Goal: Transaction & Acquisition: Purchase product/service

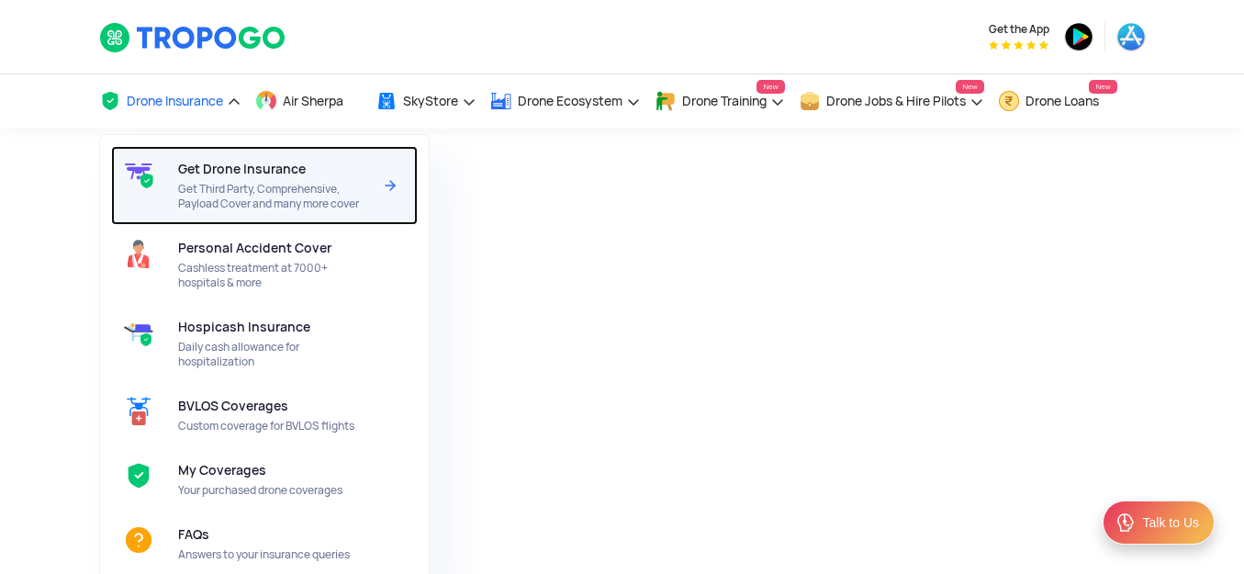
click at [206, 167] on span "Get Drone Insurance" at bounding box center [242, 169] width 128 height 15
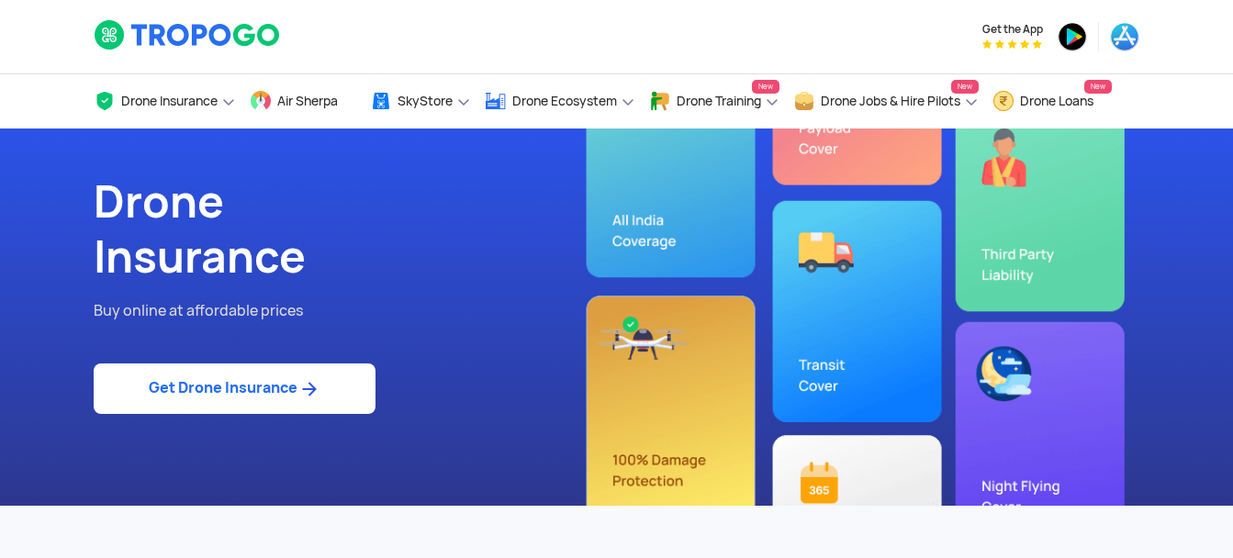
click at [1003, 264] on div "Drone Insurance Buy online at affordable prices Get Drone Insurance" at bounding box center [617, 317] width 1074 height 377
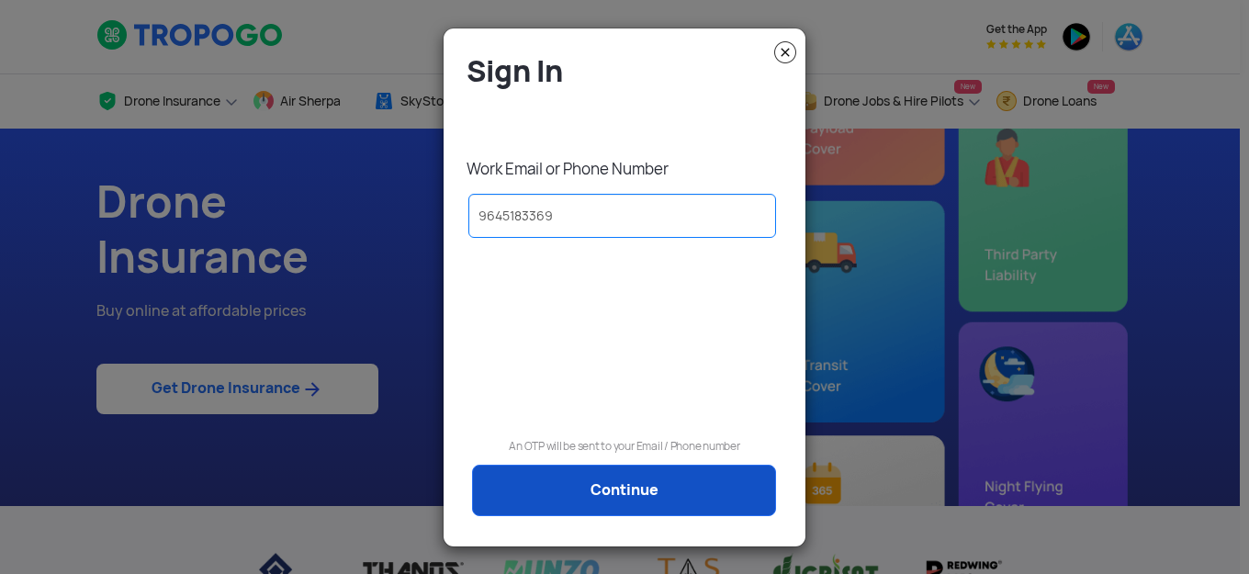
type input "9645183369"
click at [582, 489] on link "Continue" at bounding box center [624, 490] width 304 height 51
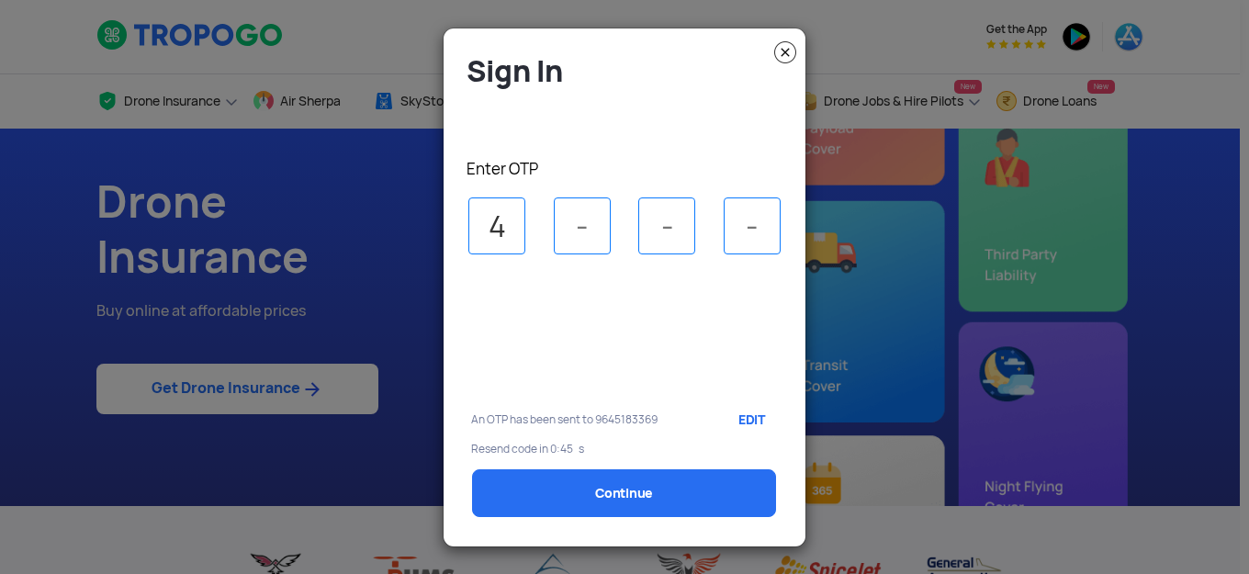
type input "4"
type input "2"
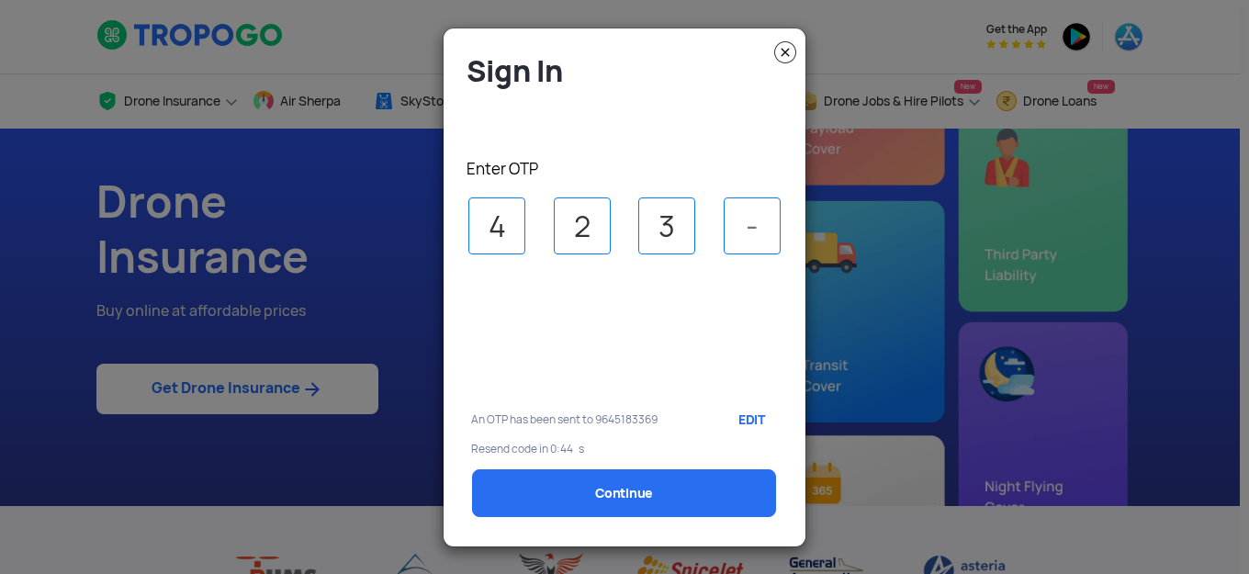
type input "3"
type input "2"
select select "1000000"
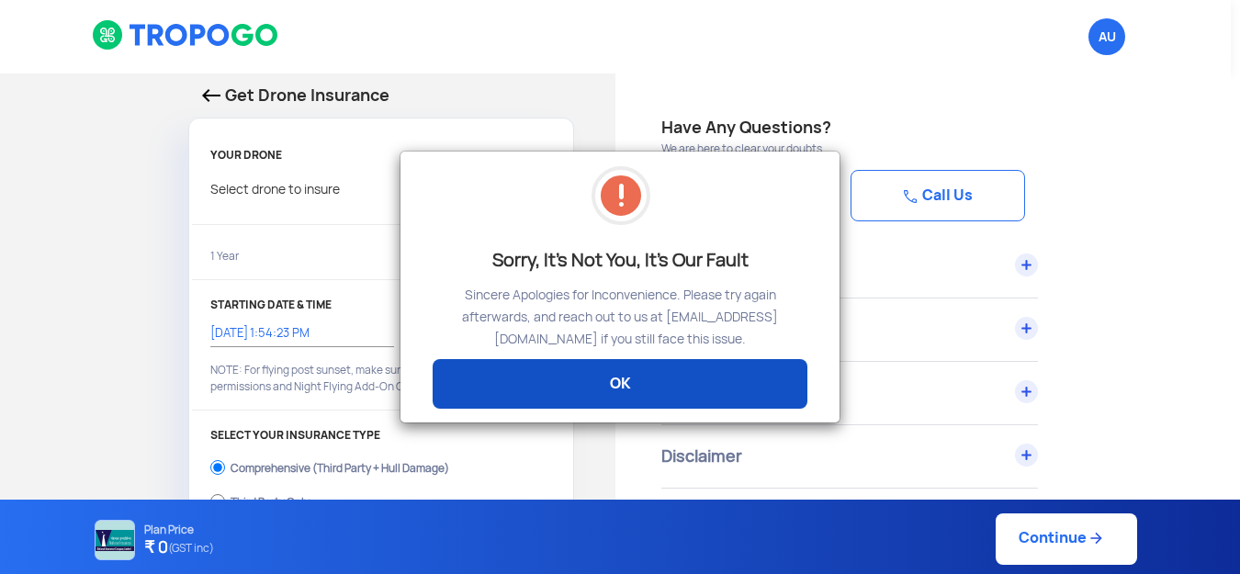
click at [620, 383] on link "OK" at bounding box center [619, 384] width 375 height 50
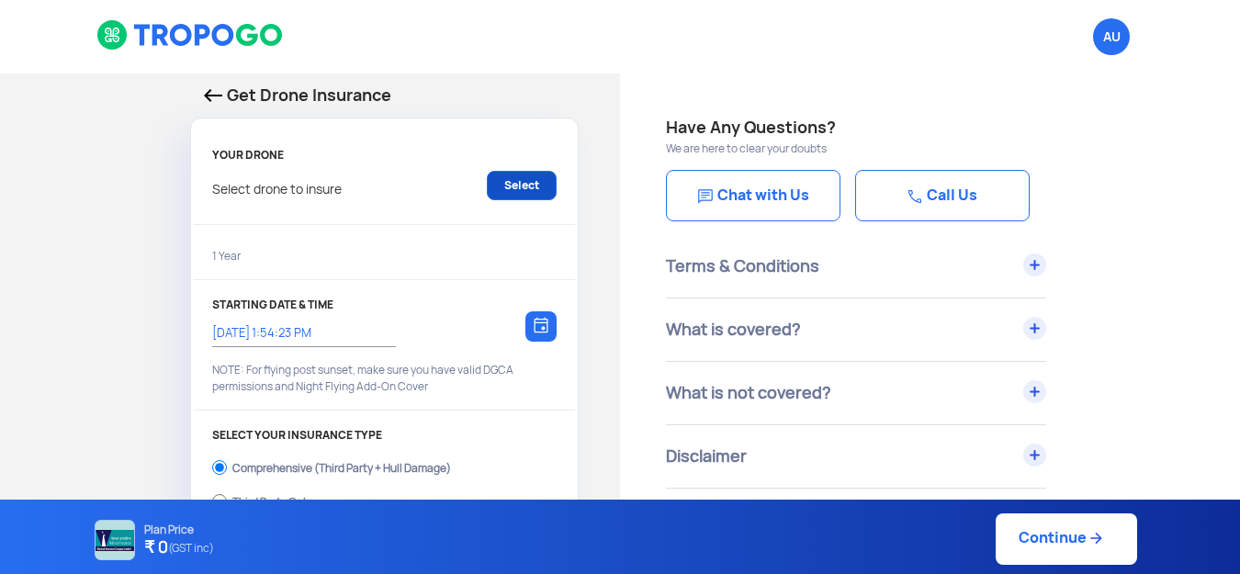
click at [520, 184] on link "Select" at bounding box center [522, 185] width 70 height 29
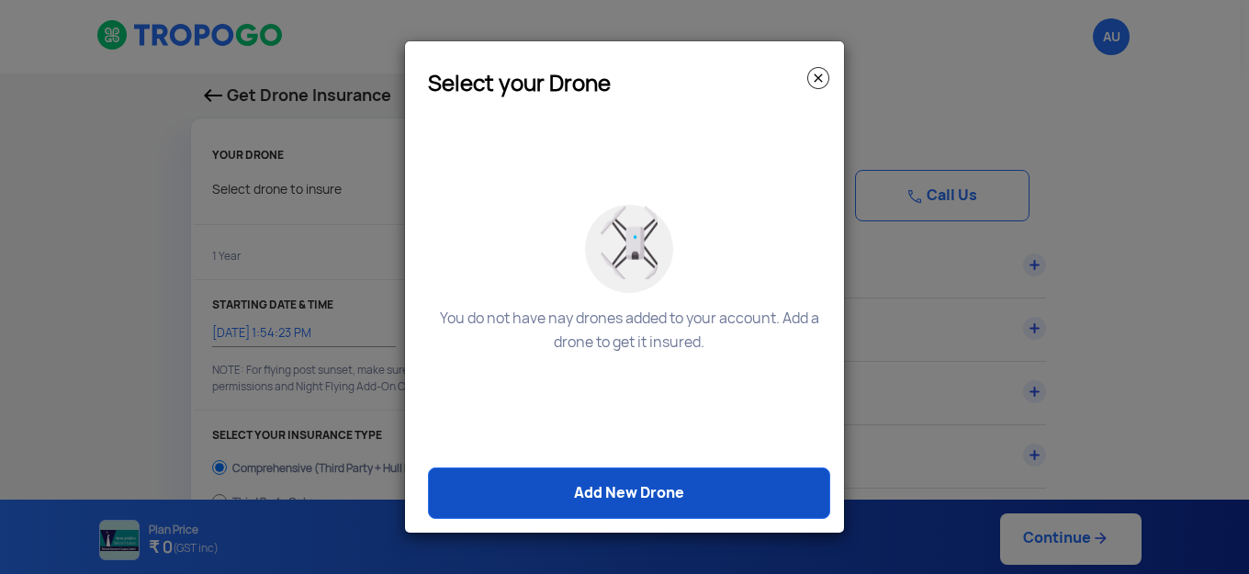
click at [570, 497] on link "Add New Drone" at bounding box center [629, 492] width 402 height 51
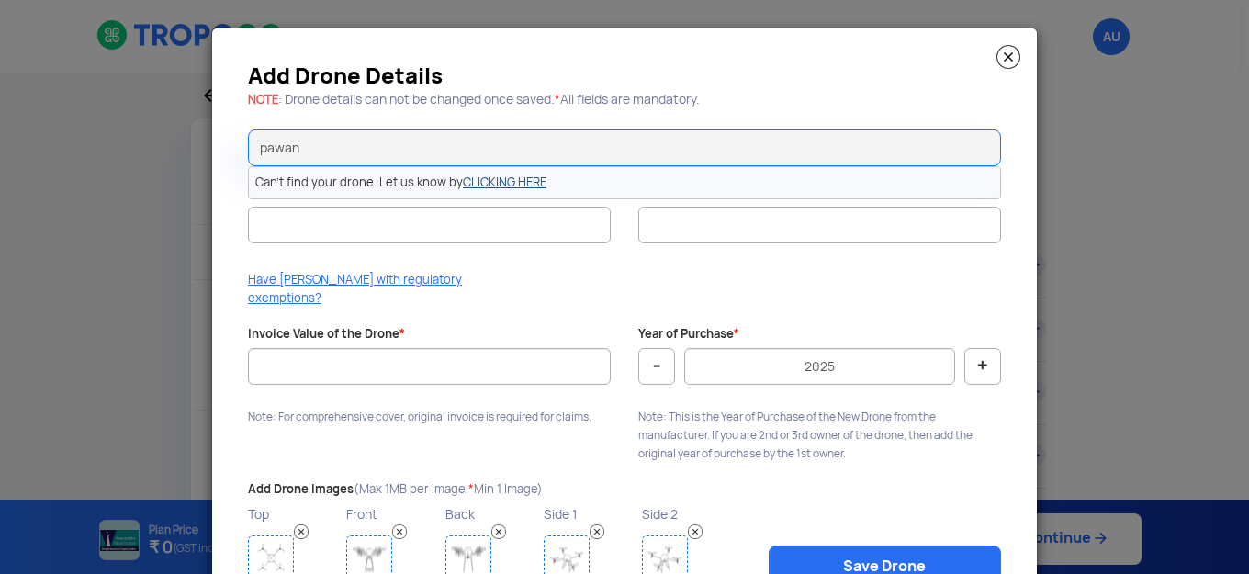
type input "pawan"
click at [520, 187] on link "CLICKING HERE" at bounding box center [505, 182] width 84 height 16
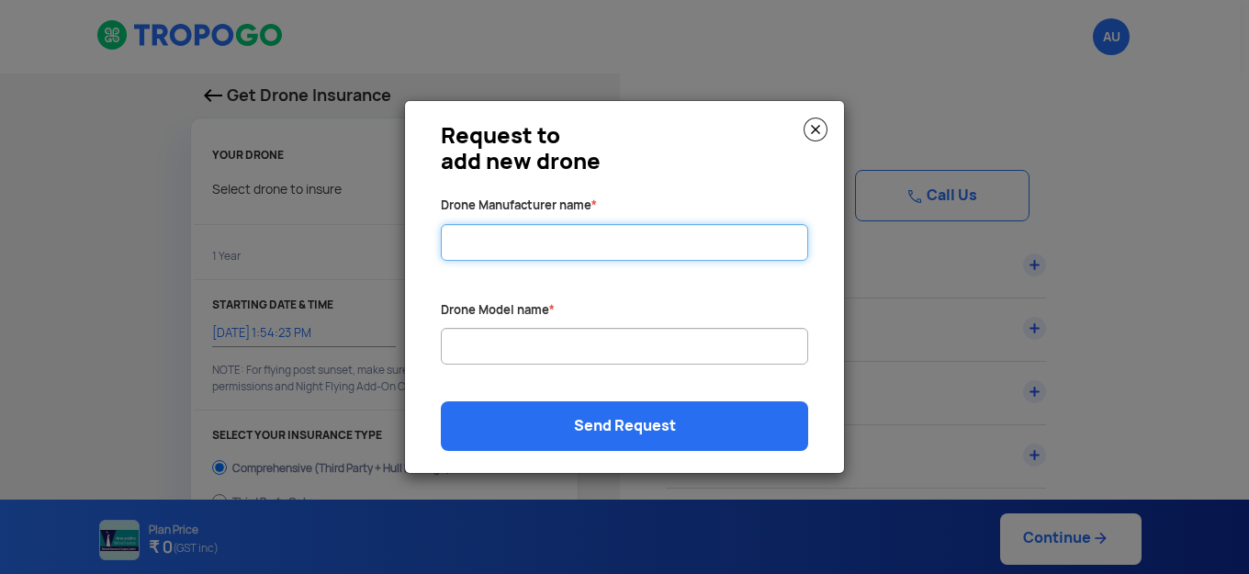
click at [575, 238] on input "Drone Manufacturer name *" at bounding box center [624, 242] width 367 height 37
type input "w"
type input "eduquis technologies"
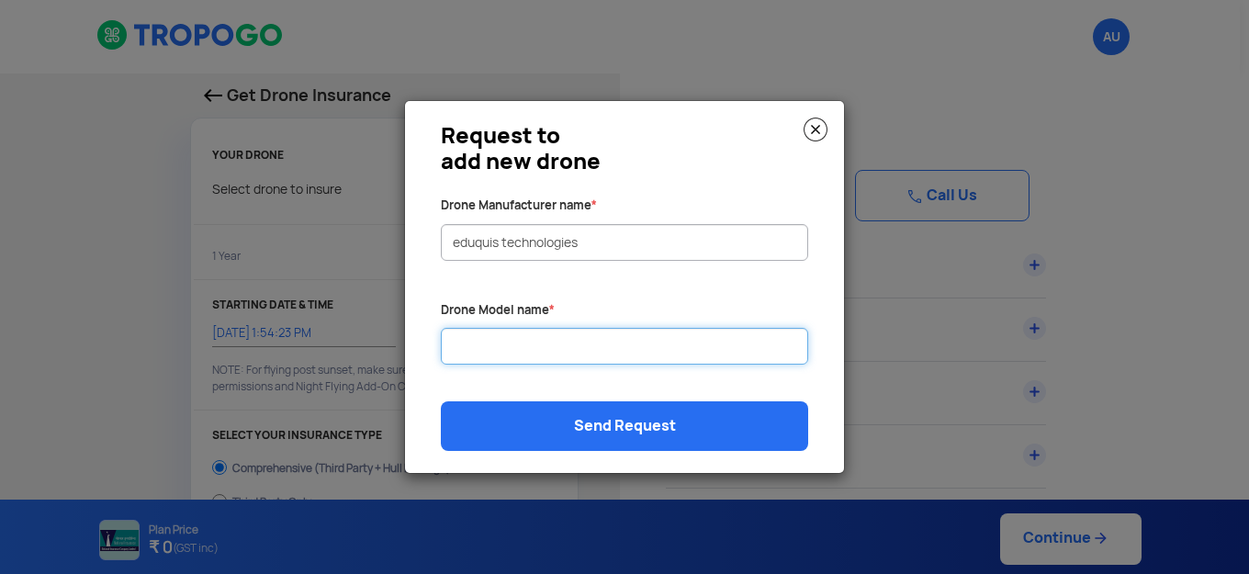
click at [499, 354] on input "Drone Manufacturer name *" at bounding box center [624, 346] width 367 height 37
type input "pawan"
click at [811, 128] on img at bounding box center [815, 130] width 24 height 24
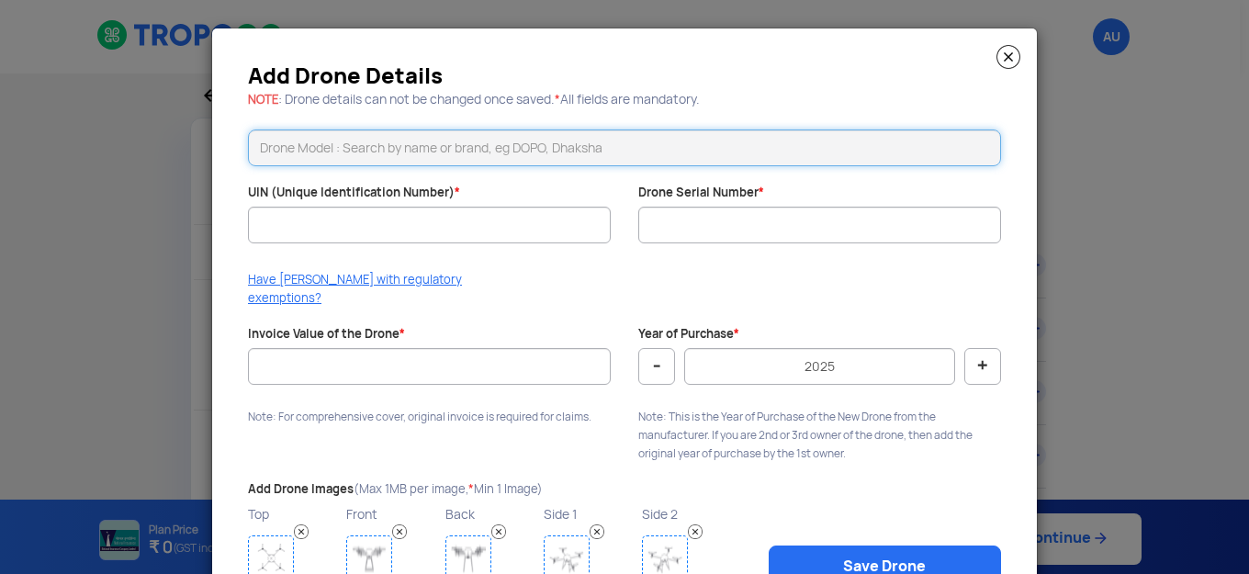
click at [421, 145] on input "text" at bounding box center [624, 147] width 753 height 37
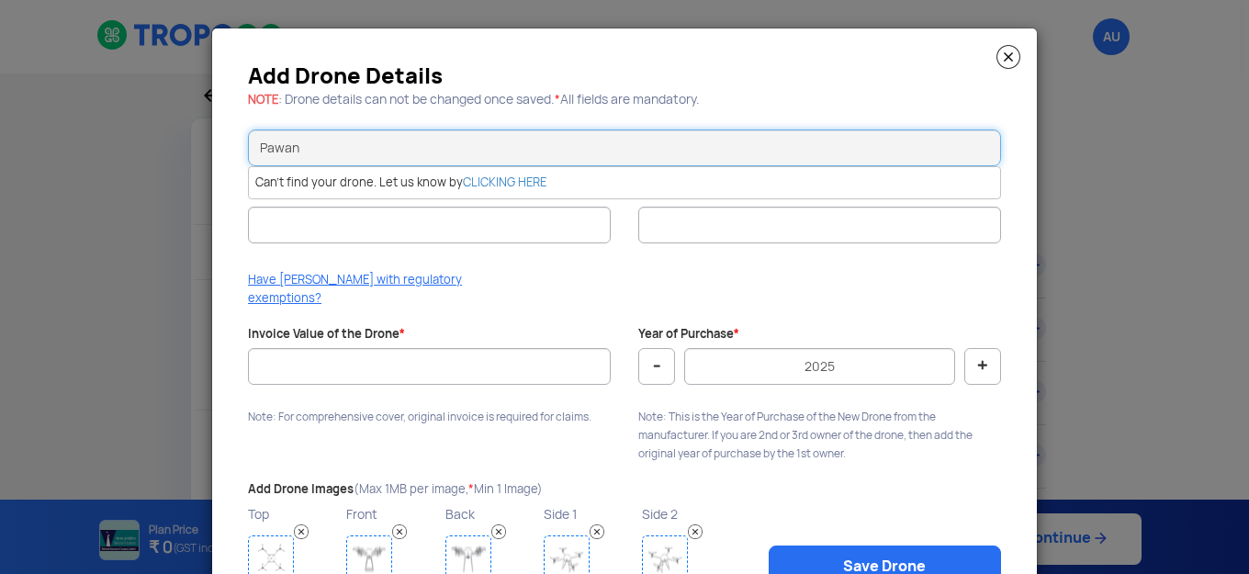
type input "Pawan"
click at [355, 217] on input "UIN (Unique Identification Number) *" at bounding box center [429, 225] width 363 height 37
click at [568, 263] on div "Add Drone Details NOTE : Drone details can not be changed once saved. * All fie…" at bounding box center [624, 336] width 825 height 617
click at [549, 352] on input "Invoice Value of the Drone *" at bounding box center [429, 366] width 363 height 37
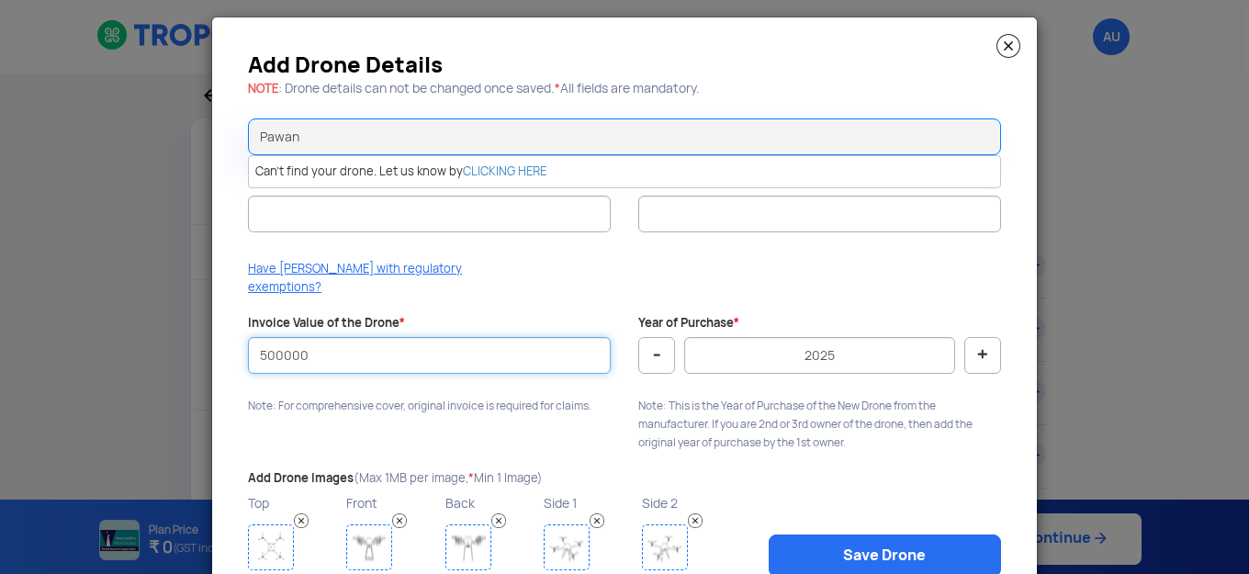
scroll to position [82, 0]
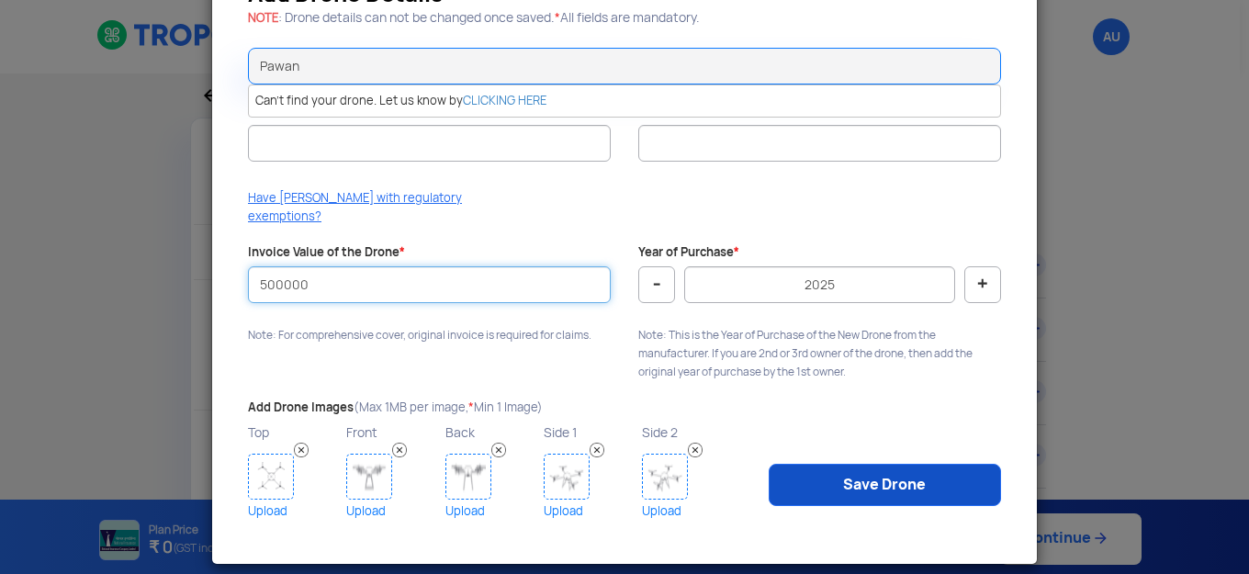
type input "500000"
click at [833, 466] on link "Save Drone" at bounding box center [885, 485] width 232 height 42
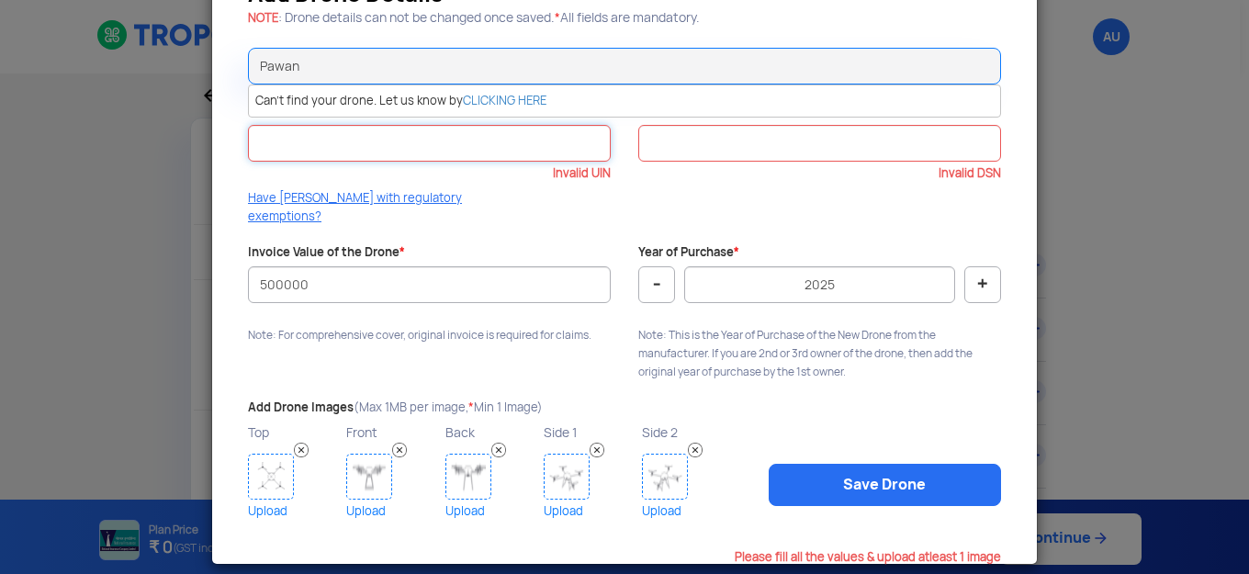
click at [486, 136] on input "UIN (Unique Identification Number) *" at bounding box center [429, 143] width 363 height 37
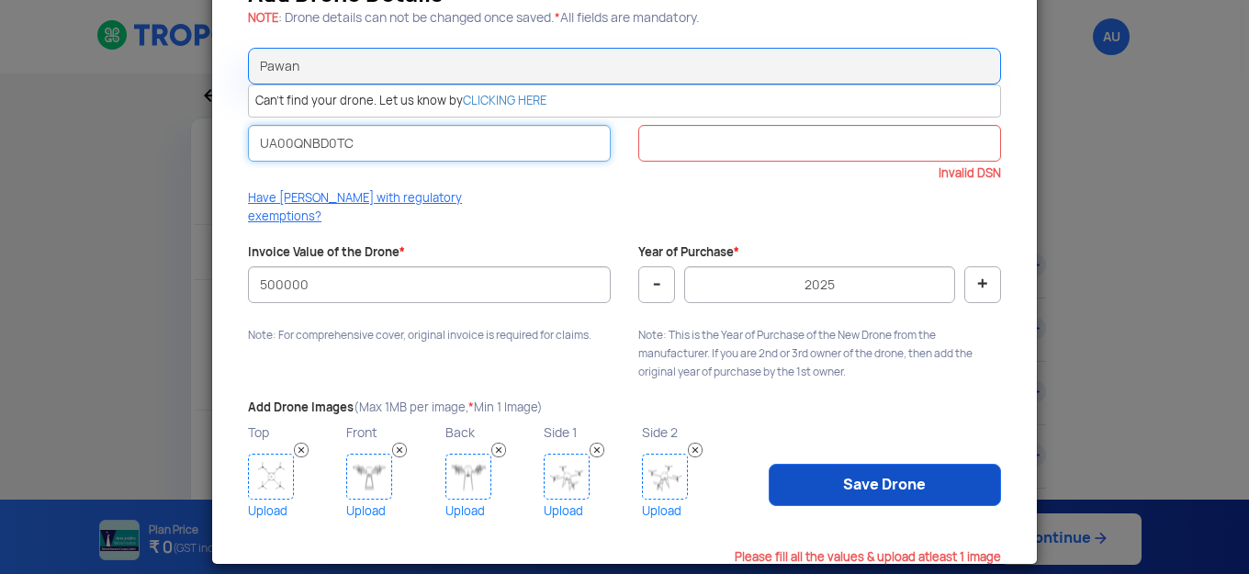
type input "UA00QNBD0TC"
click at [855, 464] on link "Save Drone" at bounding box center [885, 485] width 232 height 42
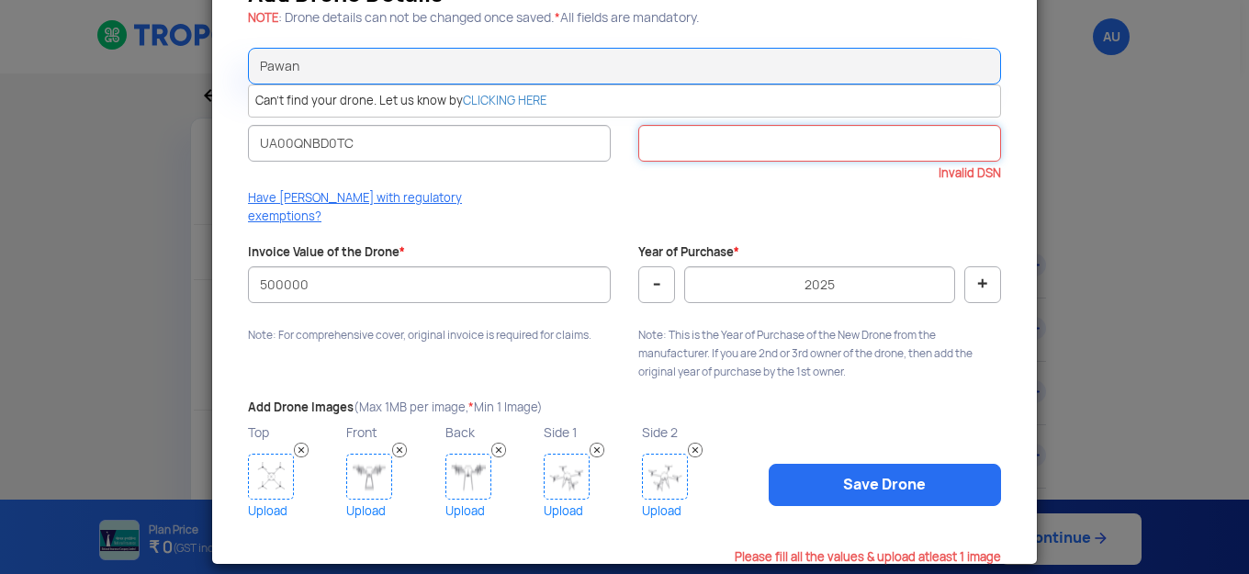
click at [832, 139] on input "Drone Serial Number *" at bounding box center [819, 143] width 363 height 37
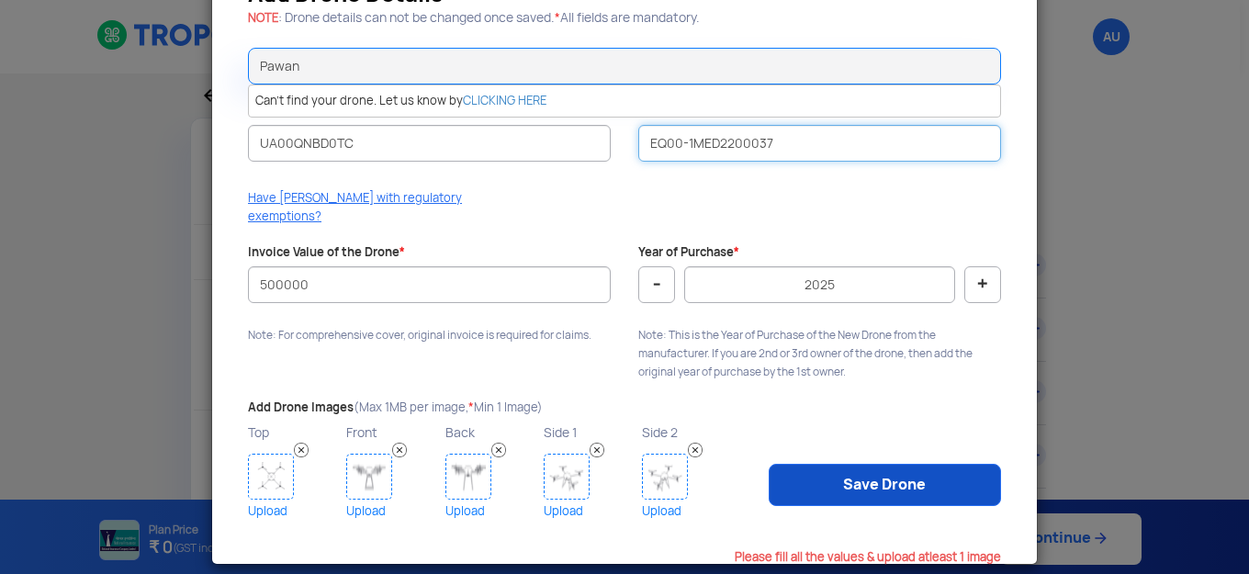
type input "EQ00-1MED2200037"
click at [847, 464] on link "Save Drone" at bounding box center [885, 485] width 232 height 42
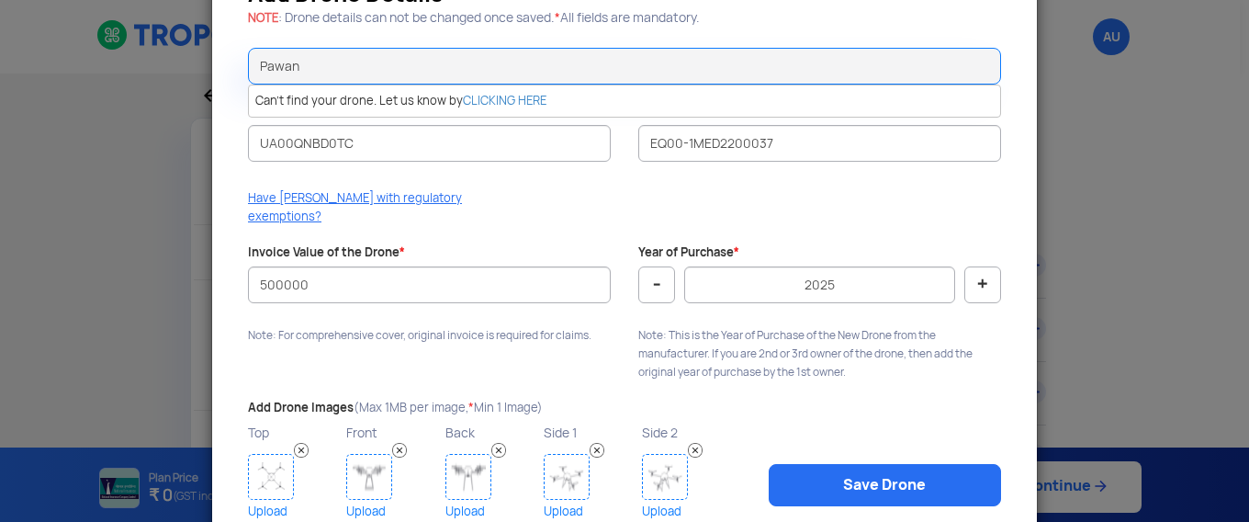
click at [275, 455] on img at bounding box center [271, 477] width 46 height 46
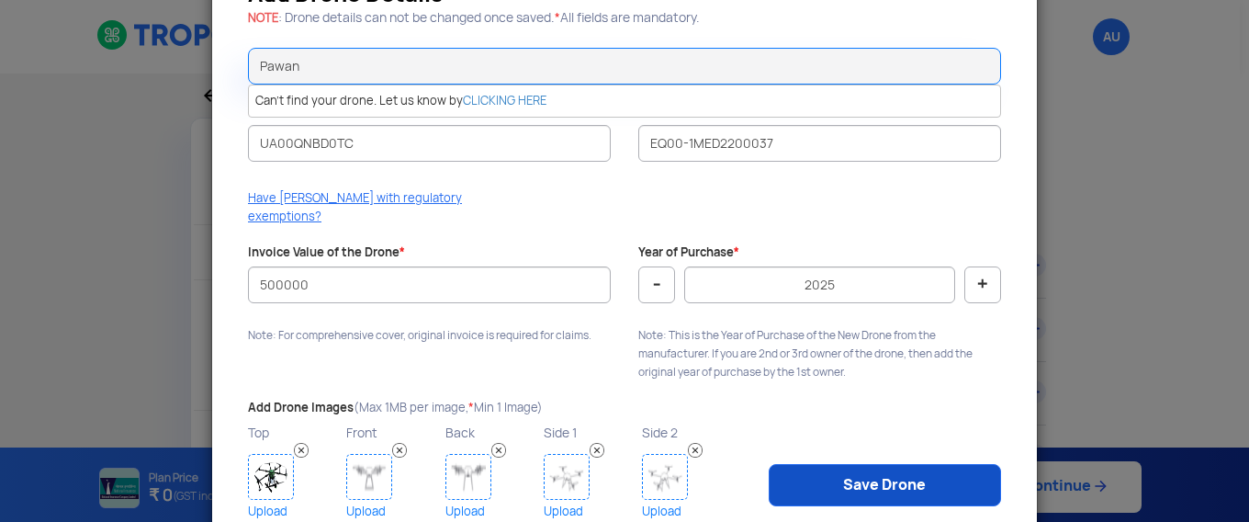
click at [873, 464] on link "Save Drone" at bounding box center [885, 485] width 232 height 42
click at [843, 472] on link "Save Drone" at bounding box center [885, 485] width 232 height 42
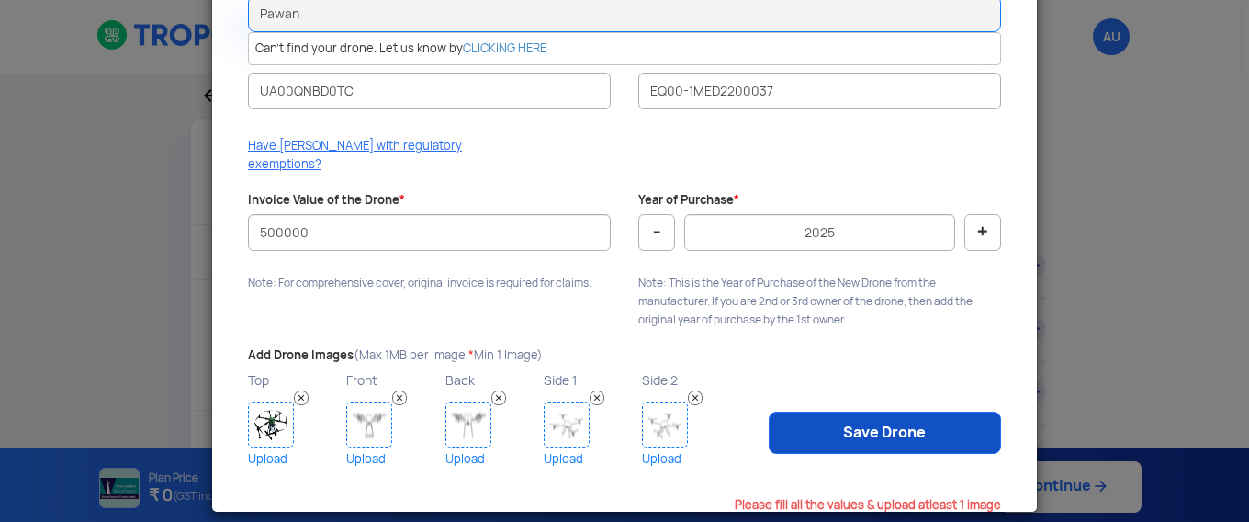
scroll to position [0, 0]
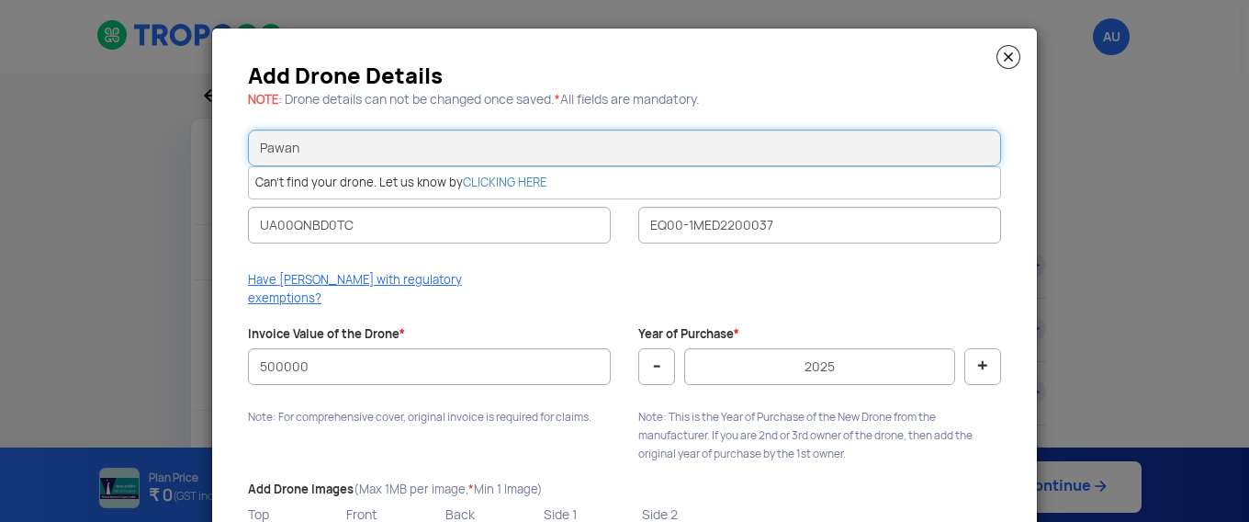
drag, startPoint x: 341, startPoint y: 138, endPoint x: 208, endPoint y: 131, distance: 133.3
click at [212, 131] on div "Add Drone Details NOTE : Drone details can not be changed once saved. * All fie…" at bounding box center [624, 336] width 825 height 617
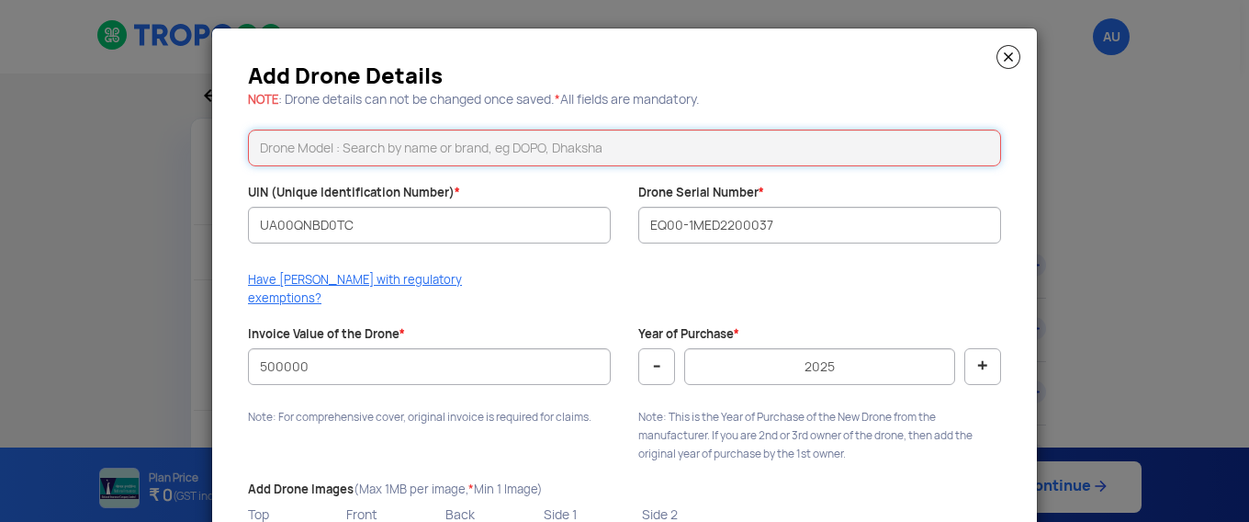
click at [411, 141] on input "text" at bounding box center [624, 147] width 753 height 37
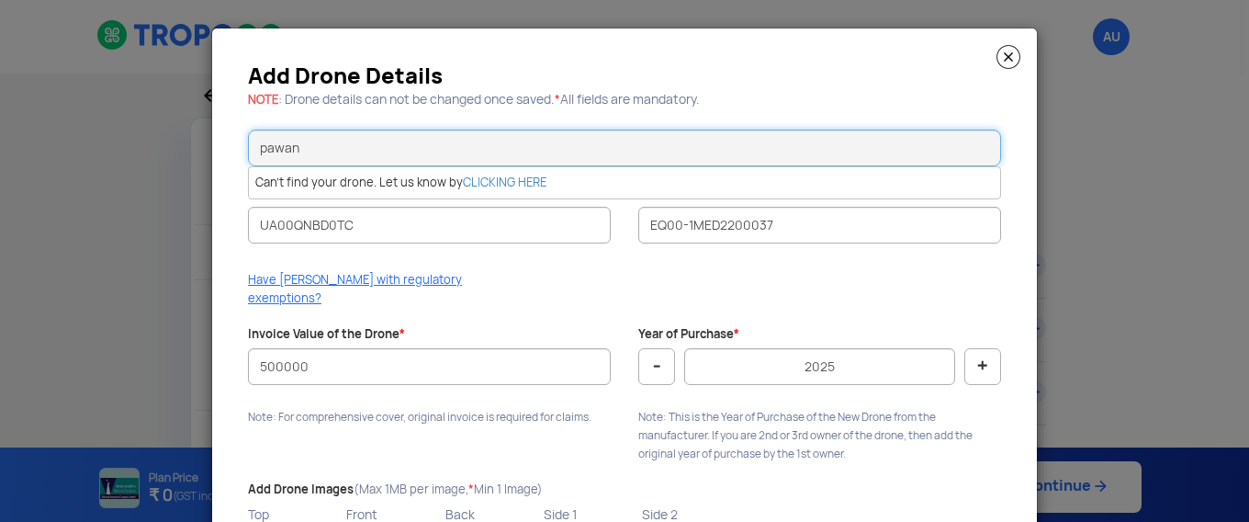
type input "pawan"
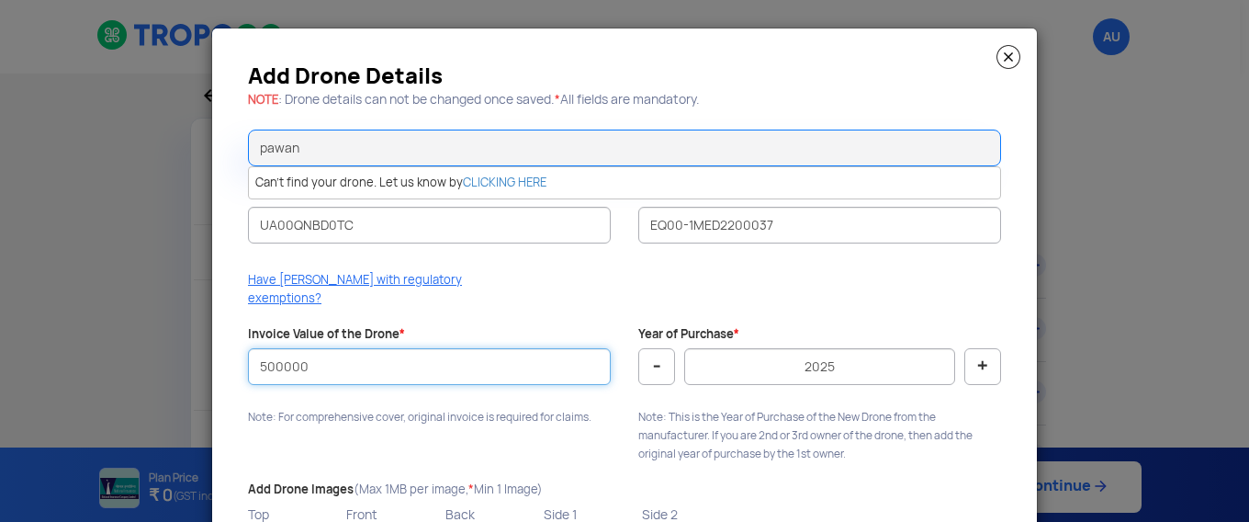
drag, startPoint x: 336, startPoint y: 351, endPoint x: 185, endPoint y: 344, distance: 150.7
click at [185, 344] on modal-container "Add Drone Details NOTE : Drone details can not be changed once saved. * All fie…" at bounding box center [624, 261] width 1249 height 522
type input "7"
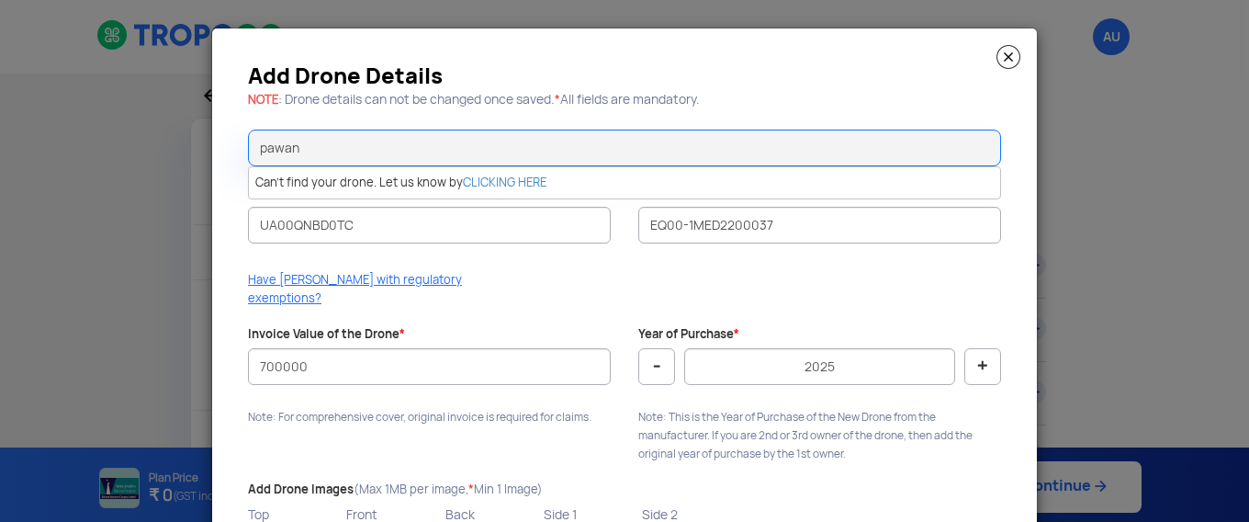
click at [463, 419] on div "Add Drone Details NOTE : Drone details can not be changed once saved. * All fie…" at bounding box center [624, 336] width 825 height 617
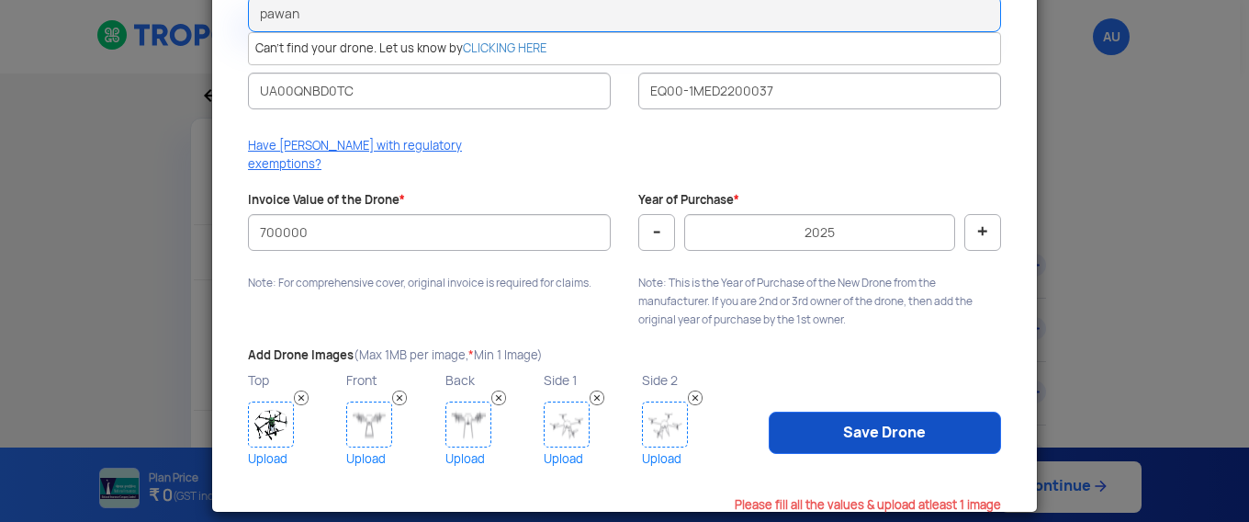
click at [832, 414] on link "Save Drone" at bounding box center [885, 432] width 232 height 42
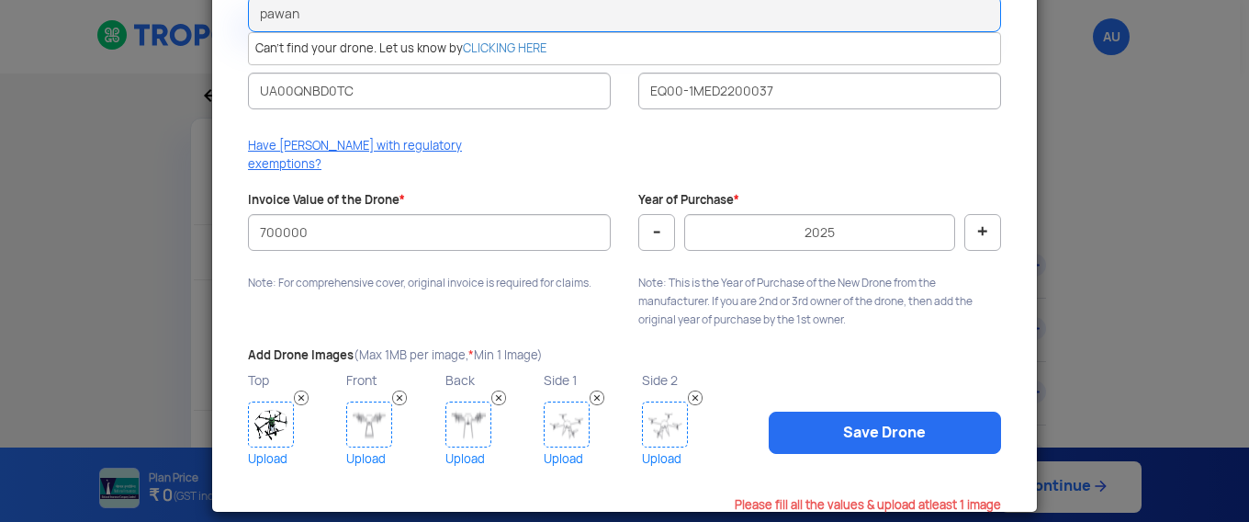
click at [394, 390] on img at bounding box center [399, 397] width 15 height 15
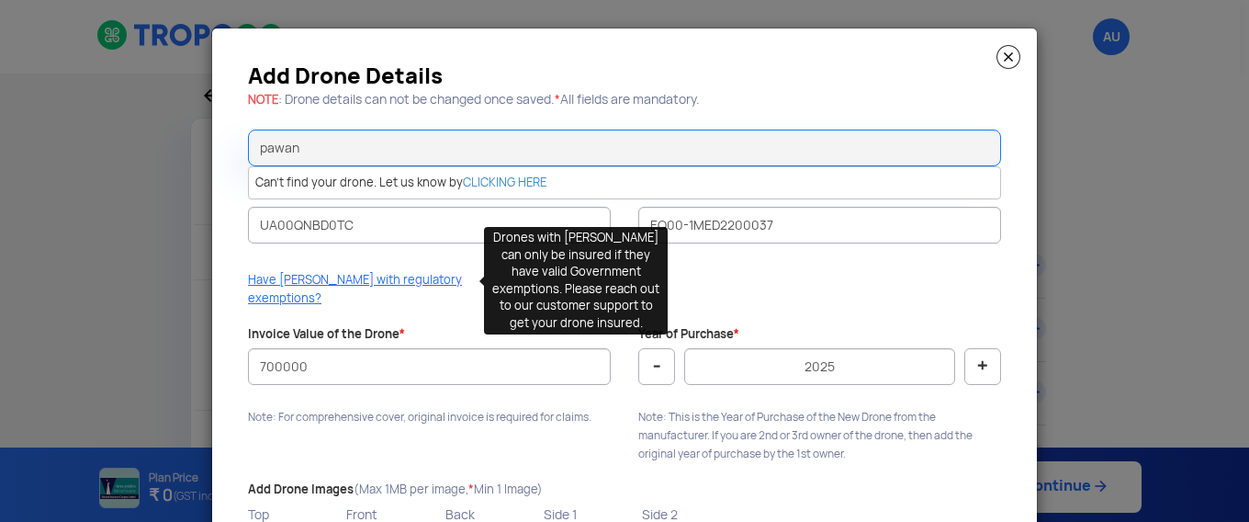
click at [361, 282] on p "Have [PERSON_NAME] with regulatory exemptions?" at bounding box center [363, 289] width 231 height 37
click at [446, 275] on p "Have [PERSON_NAME] with regulatory exemptions?" at bounding box center [363, 289] width 231 height 37
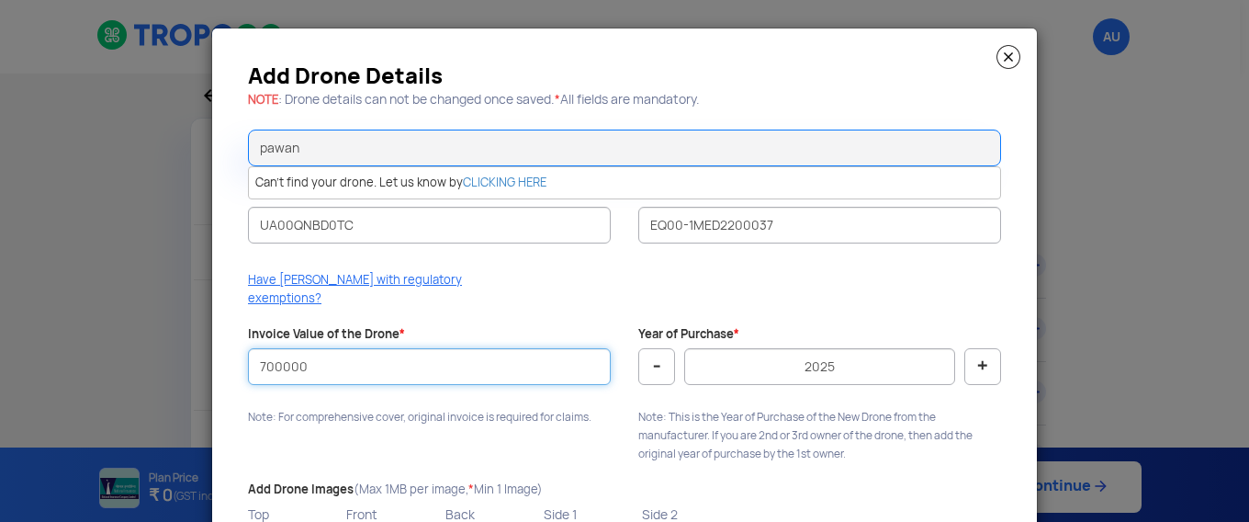
drag, startPoint x: 354, startPoint y: 344, endPoint x: 200, endPoint y: 346, distance: 154.3
click at [200, 346] on modal-container "Add Drone Details NOTE : Drone details can not be changed once saved. * All fie…" at bounding box center [624, 261] width 1249 height 522
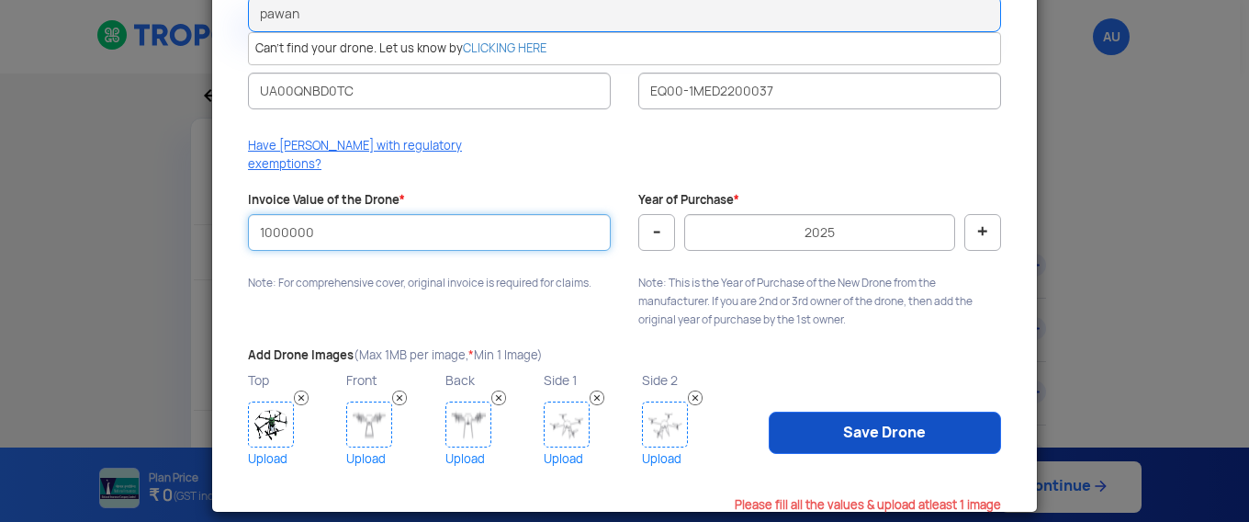
type input "1000000"
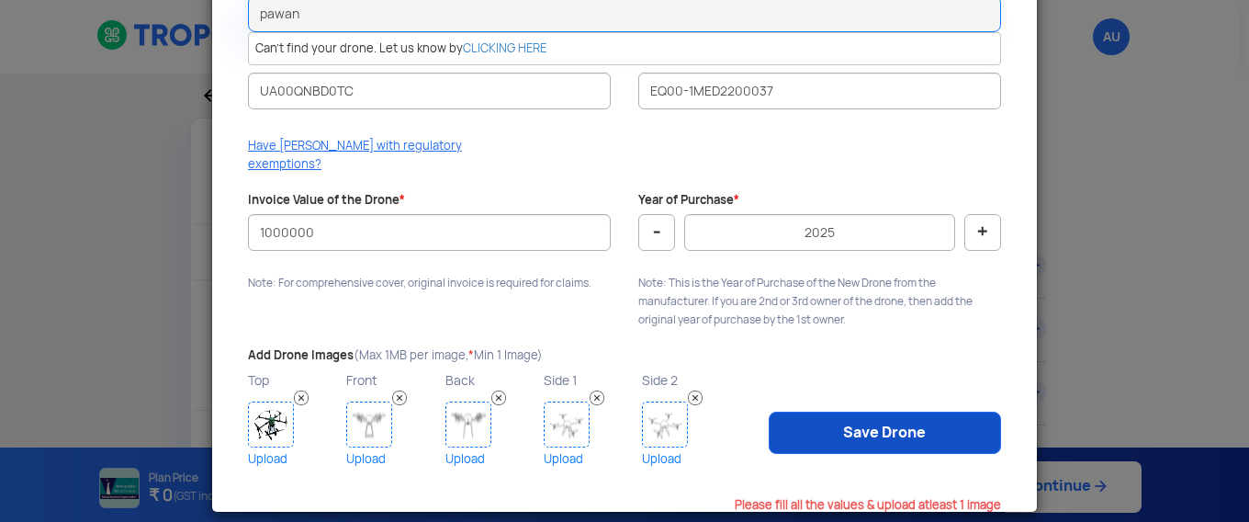
click at [795, 418] on link "Save Drone" at bounding box center [885, 432] width 232 height 42
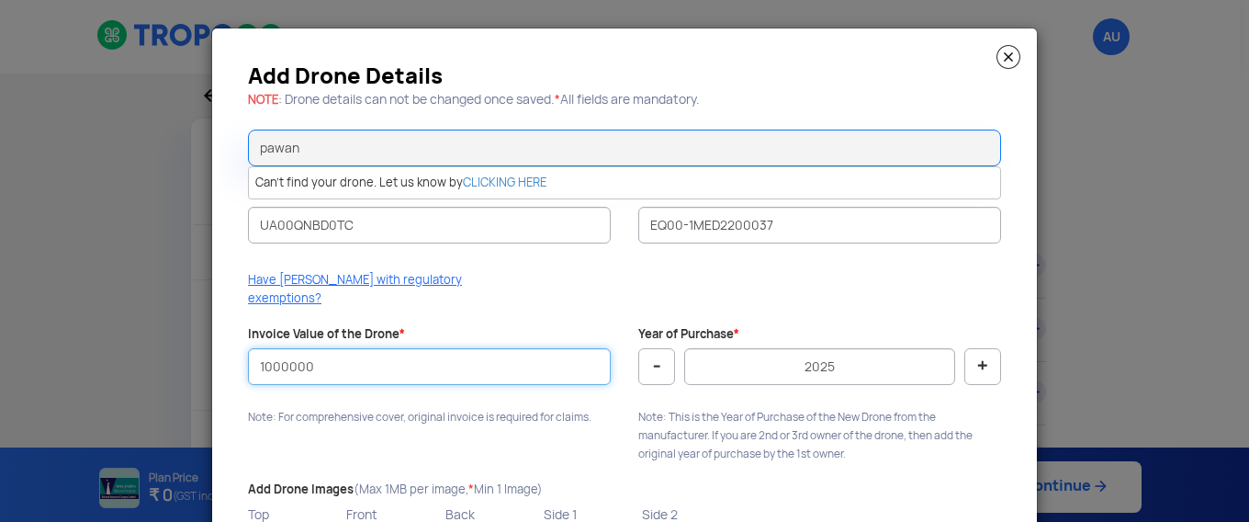
drag, startPoint x: 320, startPoint y: 355, endPoint x: 149, endPoint y: 355, distance: 171.7
click at [149, 355] on modal-container "Add Drone Details NOTE : Drone details can not be changed once saved. * All fie…" at bounding box center [624, 261] width 1249 height 522
type input "998000"
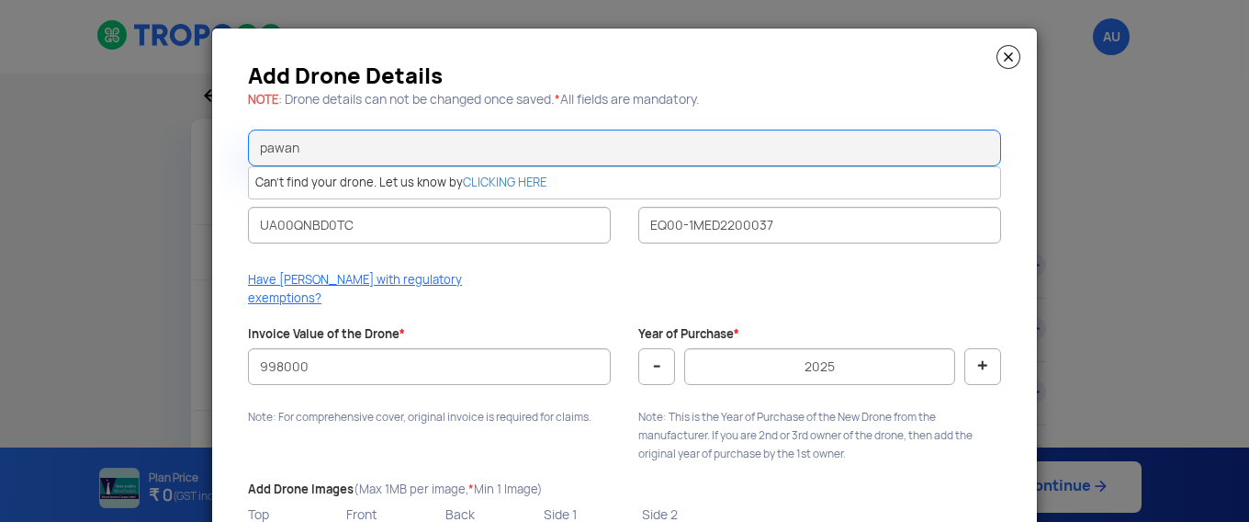
click at [388, 431] on div "Add Drone Details NOTE : Drone details can not be changed once saved. * All fie…" at bounding box center [624, 336] width 825 height 617
click at [482, 433] on div "Add Drone Details NOTE : Drone details can not be changed once saved. * All fie…" at bounding box center [624, 336] width 825 height 617
click at [654, 348] on button "-" at bounding box center [656, 366] width 37 height 37
click at [976, 348] on button "+" at bounding box center [982, 366] width 37 height 37
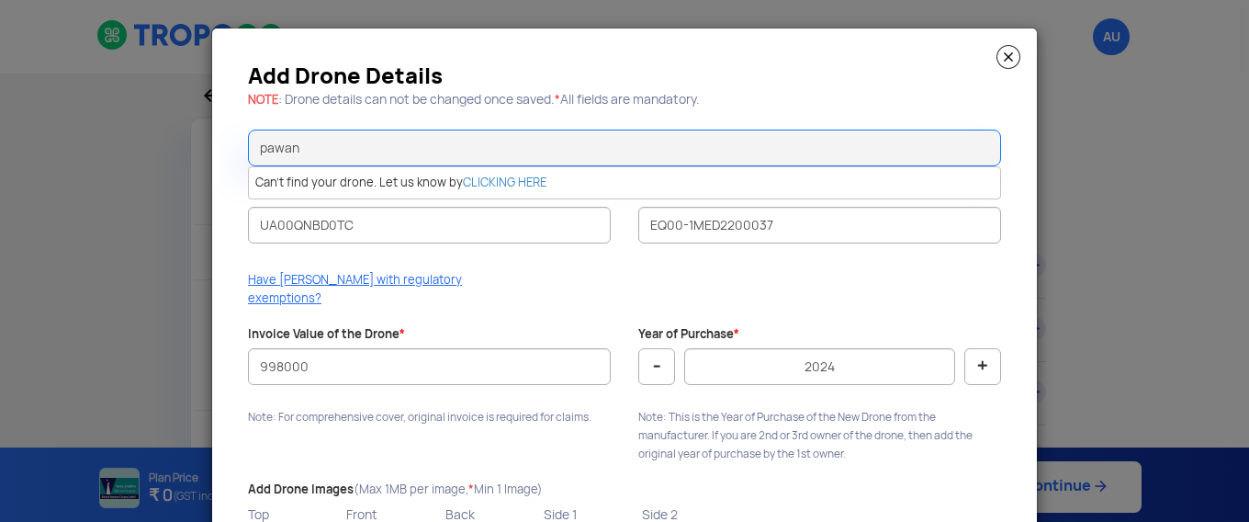
click at [976, 348] on button "+" at bounding box center [982, 366] width 37 height 37
type input "2025"
click at [976, 348] on button "+" at bounding box center [982, 366] width 37 height 37
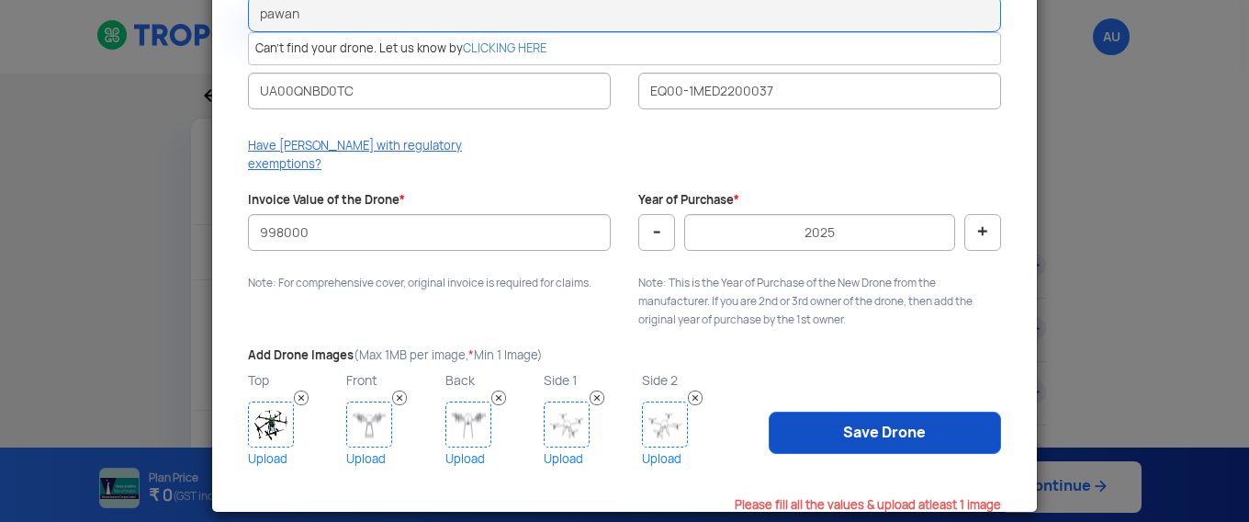
click at [842, 411] on link "Save Drone" at bounding box center [885, 432] width 232 height 42
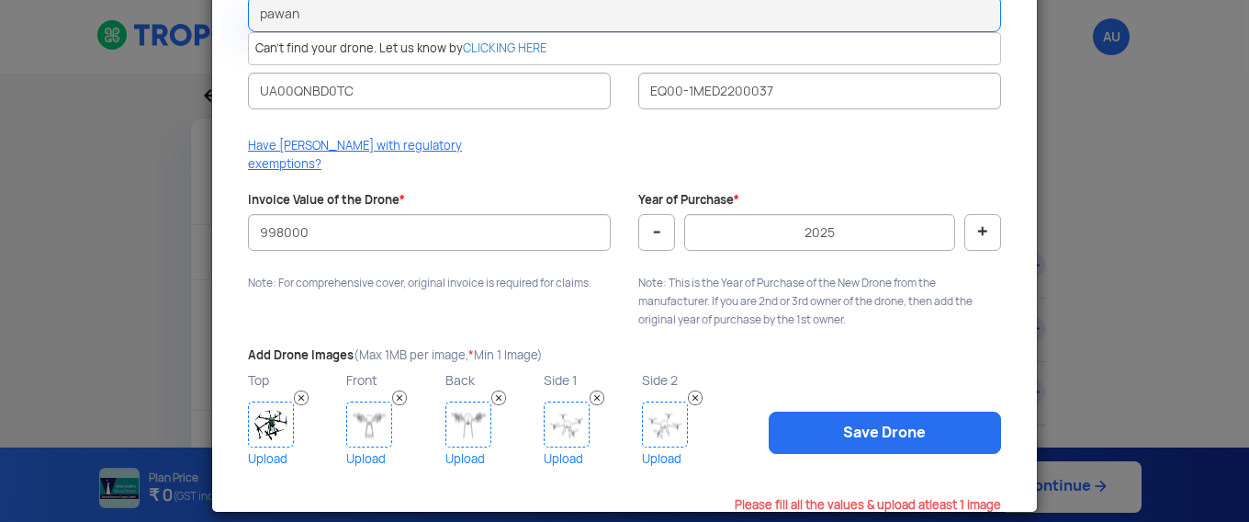
scroll to position [0, 0]
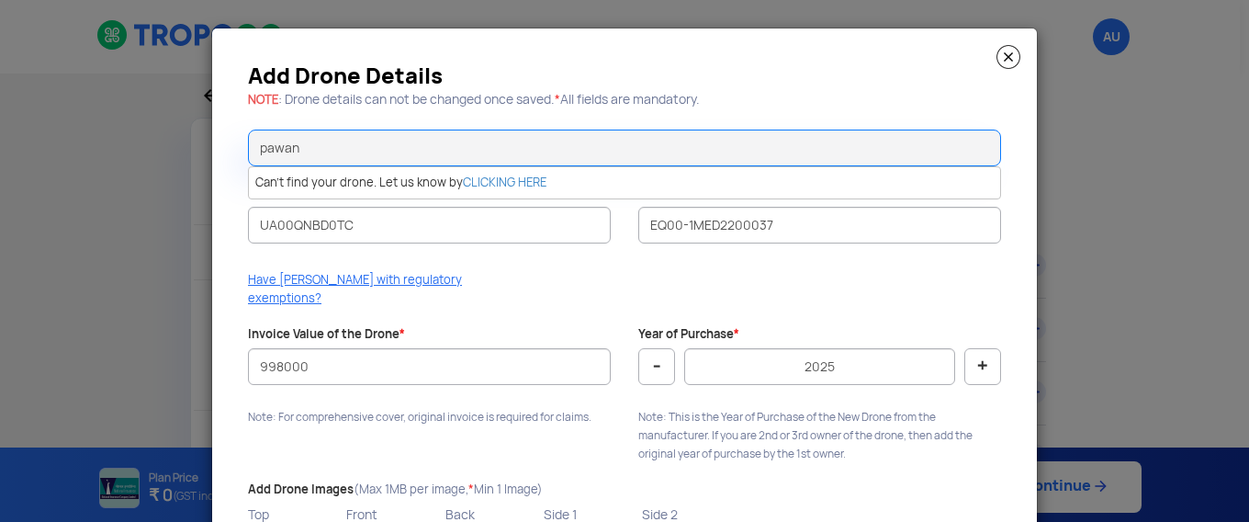
click at [996, 56] on img at bounding box center [1008, 57] width 24 height 24
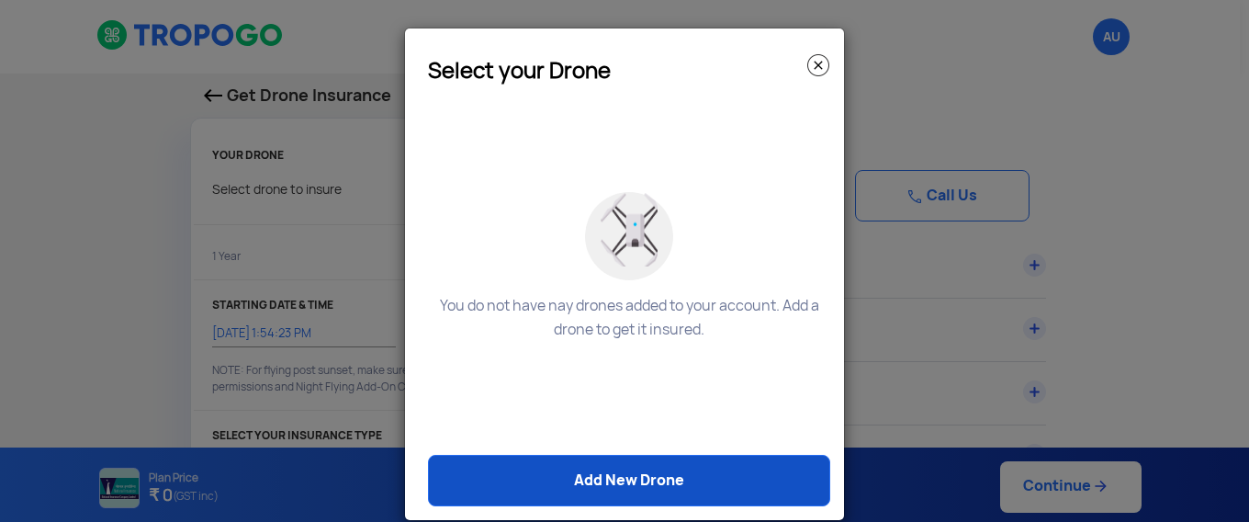
click at [603, 477] on link "Add New Drone" at bounding box center [629, 480] width 402 height 51
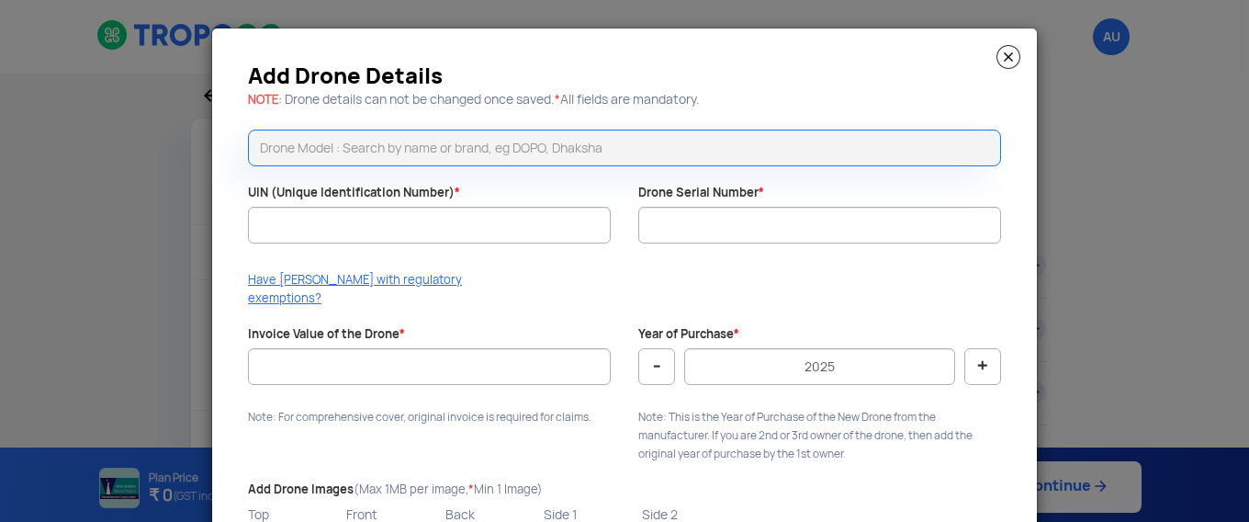
click at [1003, 48] on img at bounding box center [1008, 57] width 24 height 24
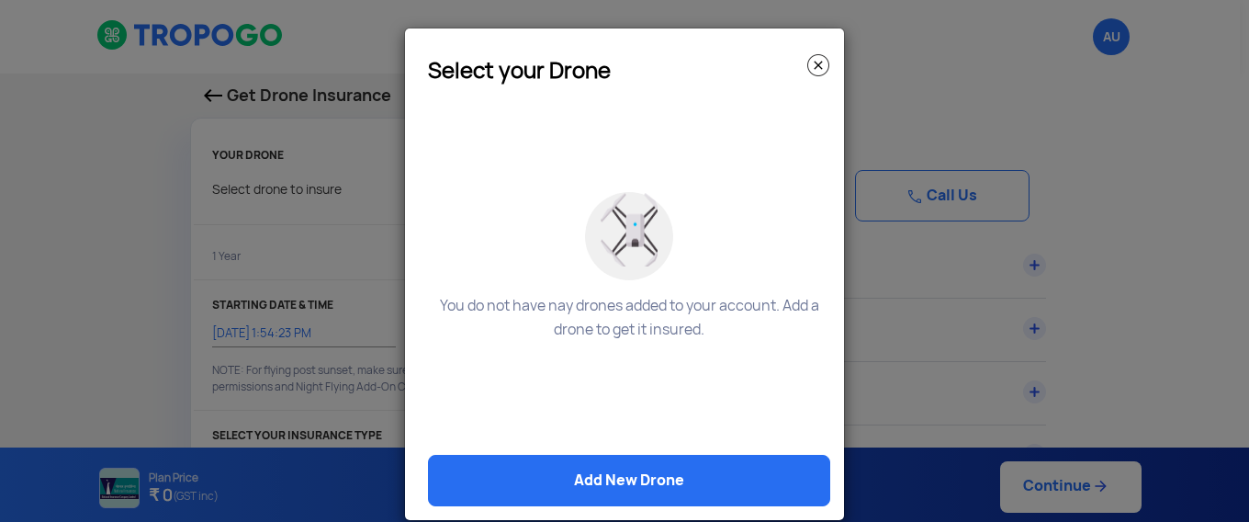
click at [807, 64] on img at bounding box center [818, 65] width 22 height 22
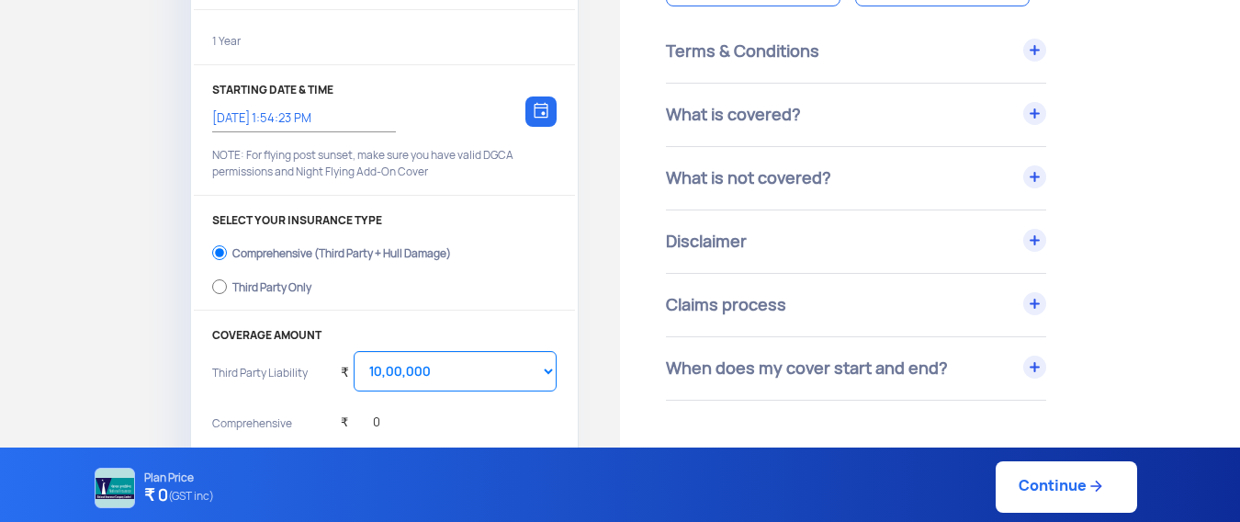
scroll to position [211, 0]
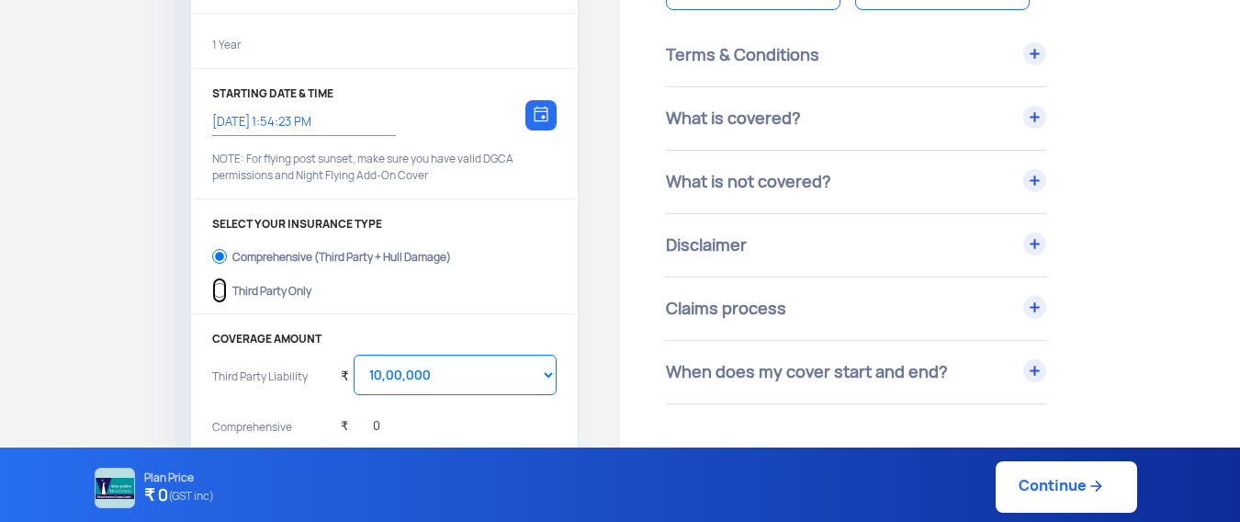
click at [220, 290] on input "Third Party Only" at bounding box center [219, 290] width 15 height 26
radio input "true"
select select "2000000"
click at [544, 376] on select "Select Amount 20,00,000 25,00,000 30,00,000 35,00,000 40,00,000 45,00,000 50,00…" at bounding box center [455, 374] width 203 height 40
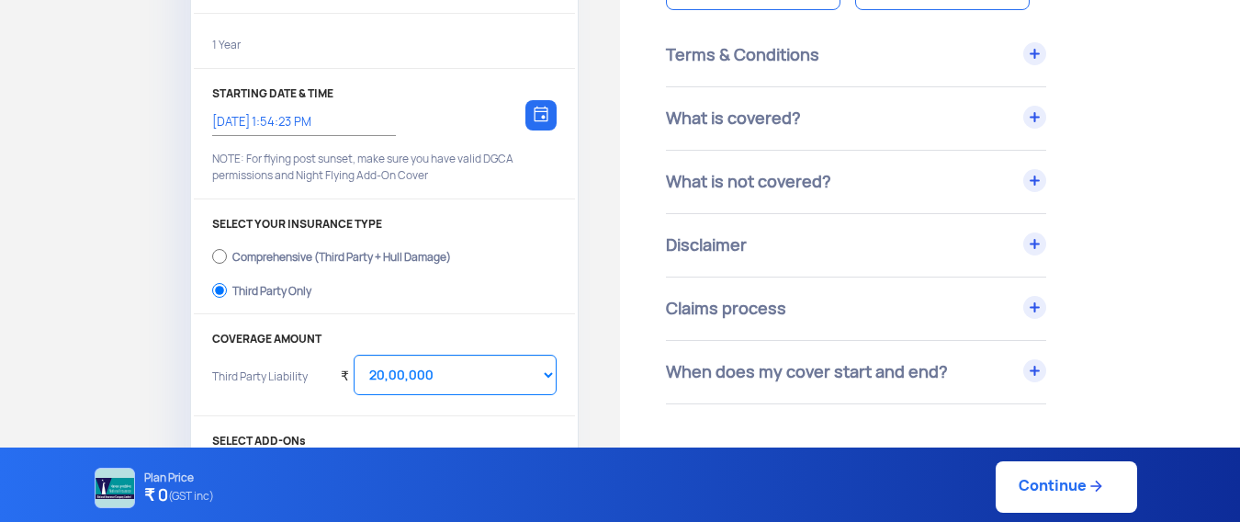
click at [419, 254] on div "Comprehensive (Third Party + Hull Damage)" at bounding box center [341, 254] width 219 height 7
click at [227, 254] on input "Comprehensive (Third Party + Hull Damage)" at bounding box center [219, 256] width 15 height 26
radio input "true"
click at [450, 376] on select "Select Amount 10,00,000 15,00,000 20,00,000 25,00,000 30,00,000 35,00,000 40,00…" at bounding box center [455, 374] width 203 height 40
select select "1000000"
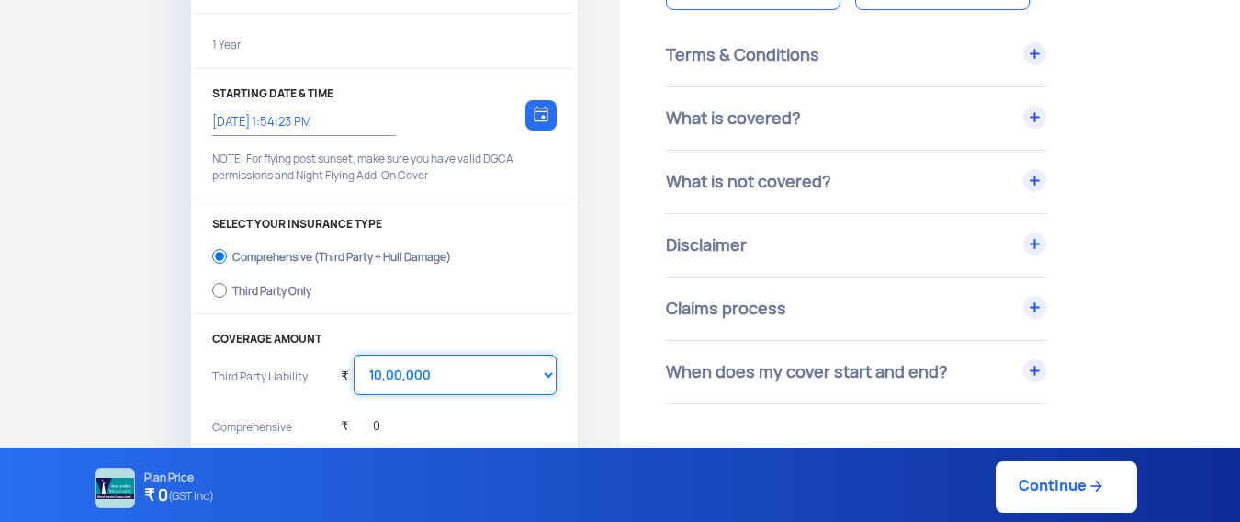
click at [354, 354] on select "Select Amount 10,00,000 15,00,000 20,00,000 25,00,000 30,00,000 35,00,000 40,00…" at bounding box center [455, 374] width 203 height 40
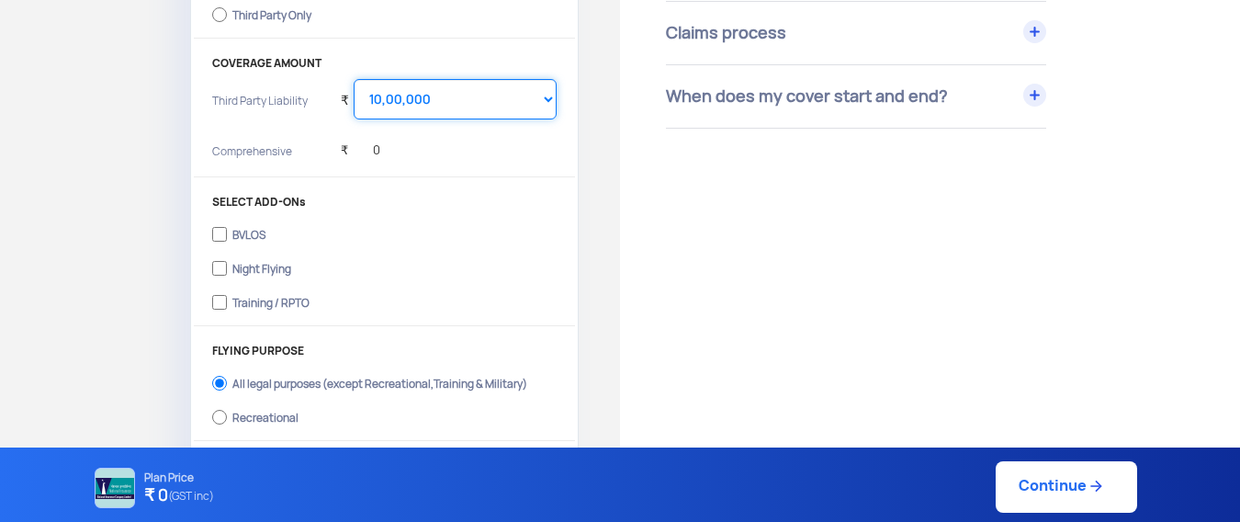
scroll to position [395, 0]
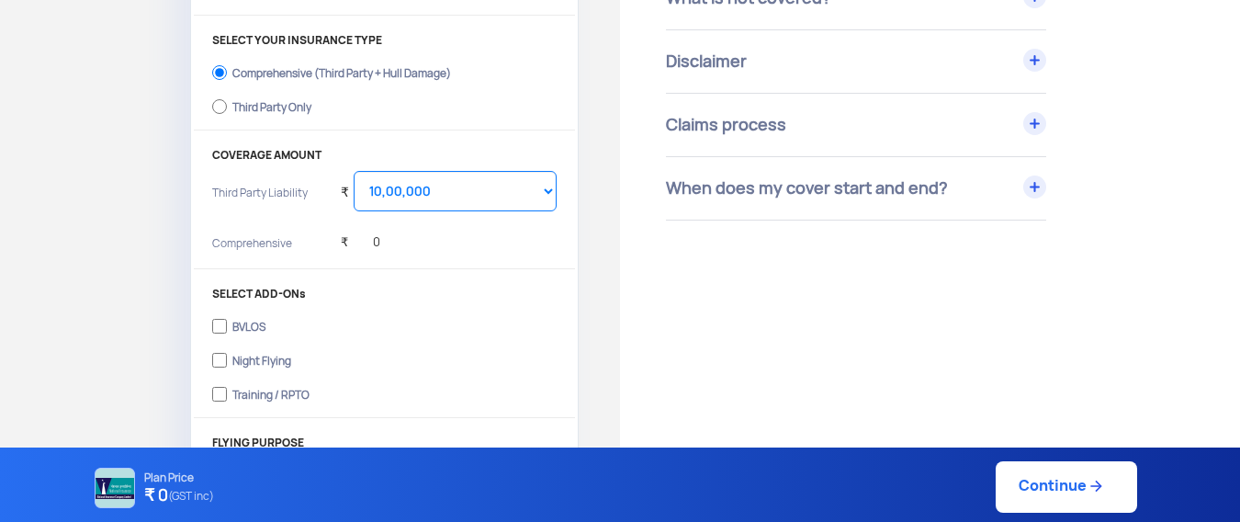
click at [479, 235] on div "₹ 0" at bounding box center [449, 244] width 216 height 37
click at [439, 246] on div "₹ 0" at bounding box center [449, 244] width 216 height 37
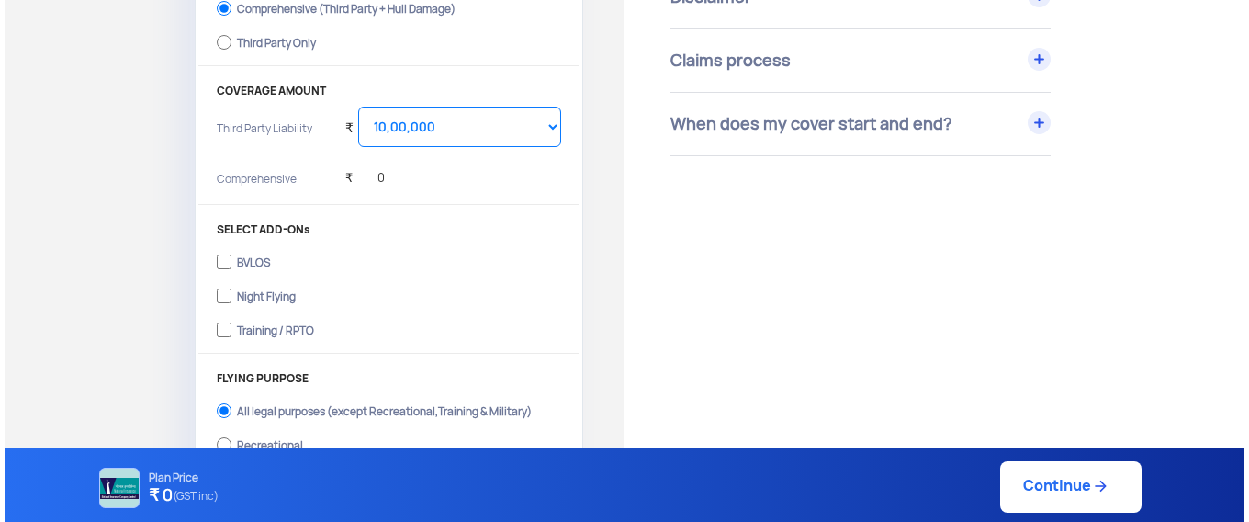
scroll to position [551, 0]
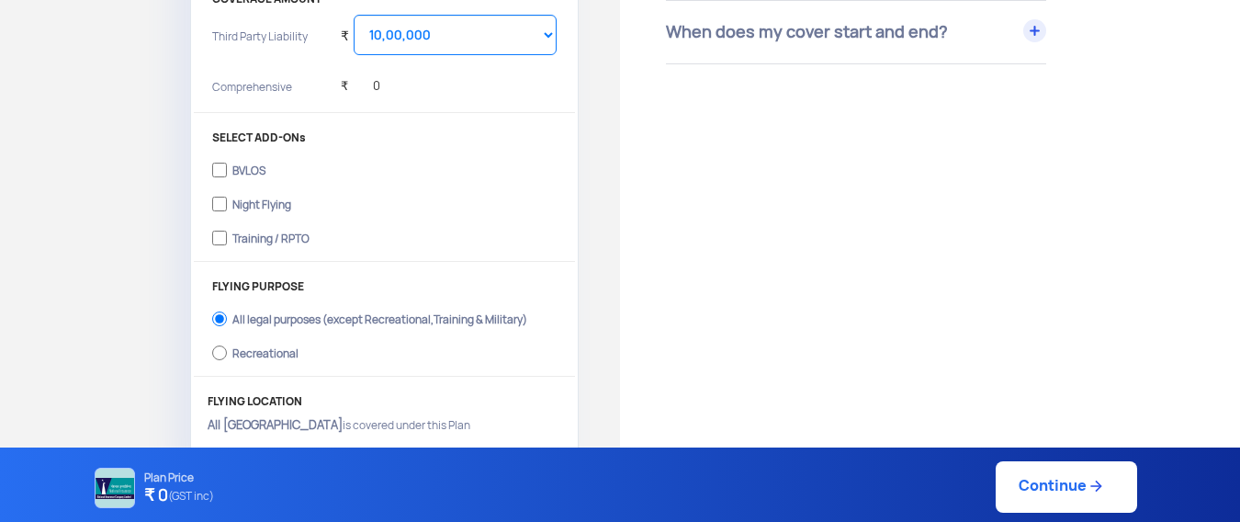
click at [1017, 477] on link "Continue" at bounding box center [1065, 486] width 141 height 51
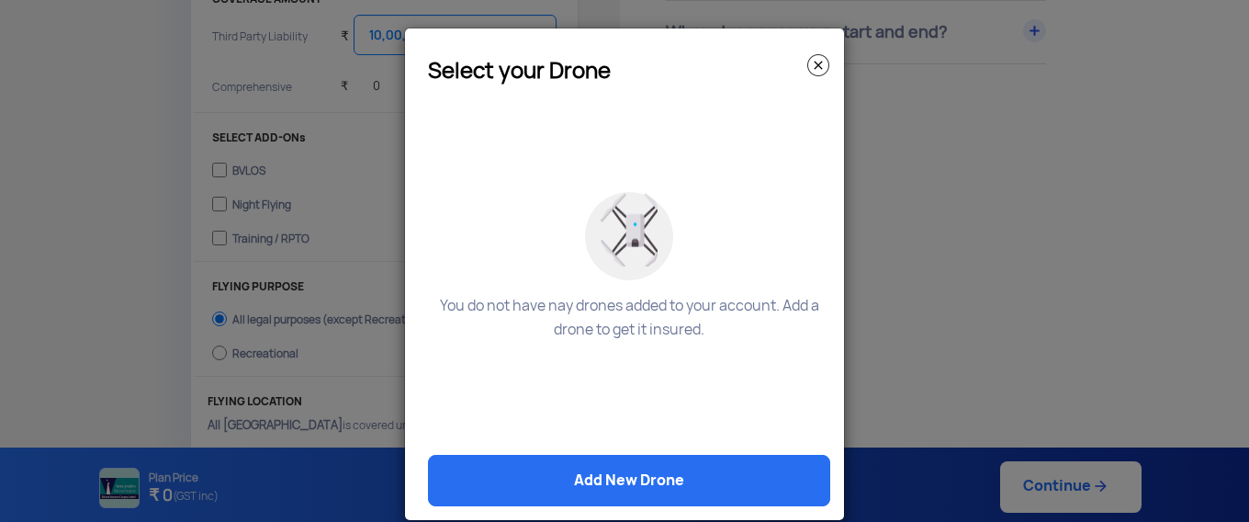
click at [578, 485] on link "Add New Drone" at bounding box center [629, 480] width 402 height 51
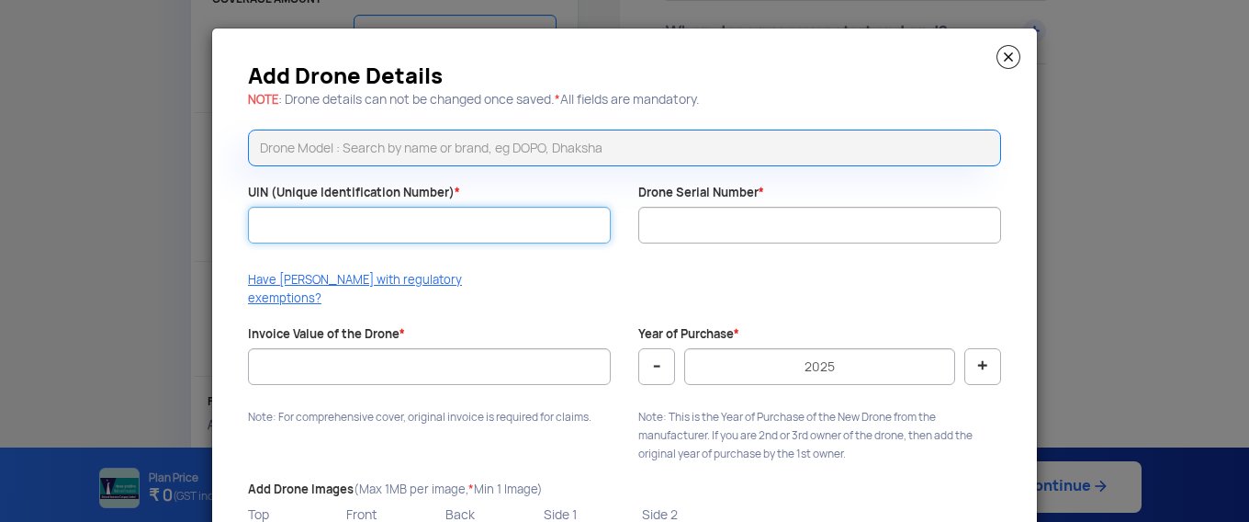
click at [322, 226] on input "UIN (Unique Identification Number) *" at bounding box center [429, 225] width 363 height 37
type input "UA00QNBD0TC"
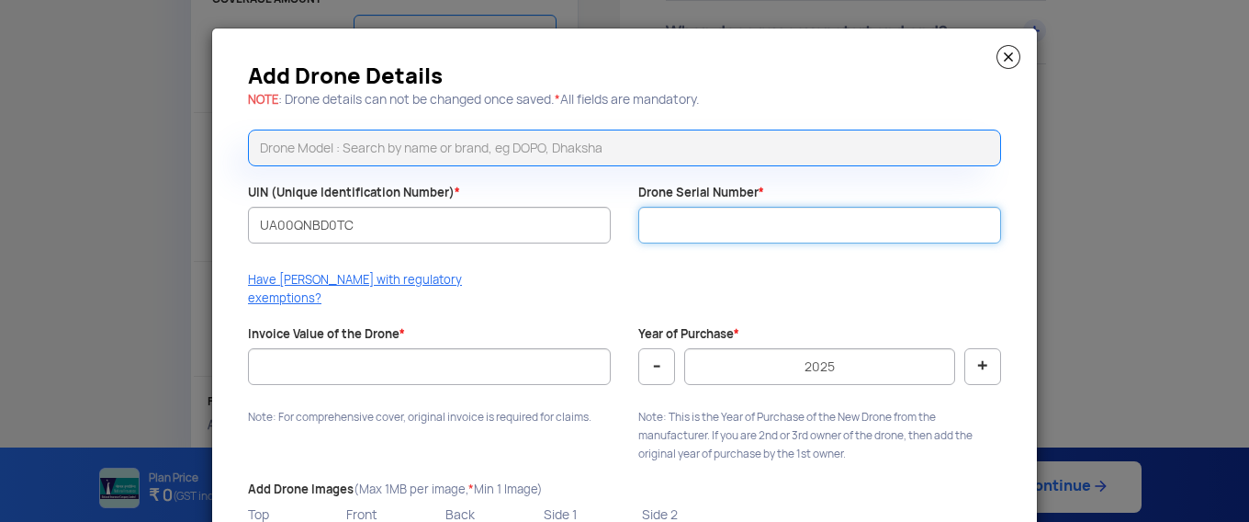
click at [674, 224] on input "Drone Serial Number *" at bounding box center [819, 225] width 363 height 37
type input "MED2200037"
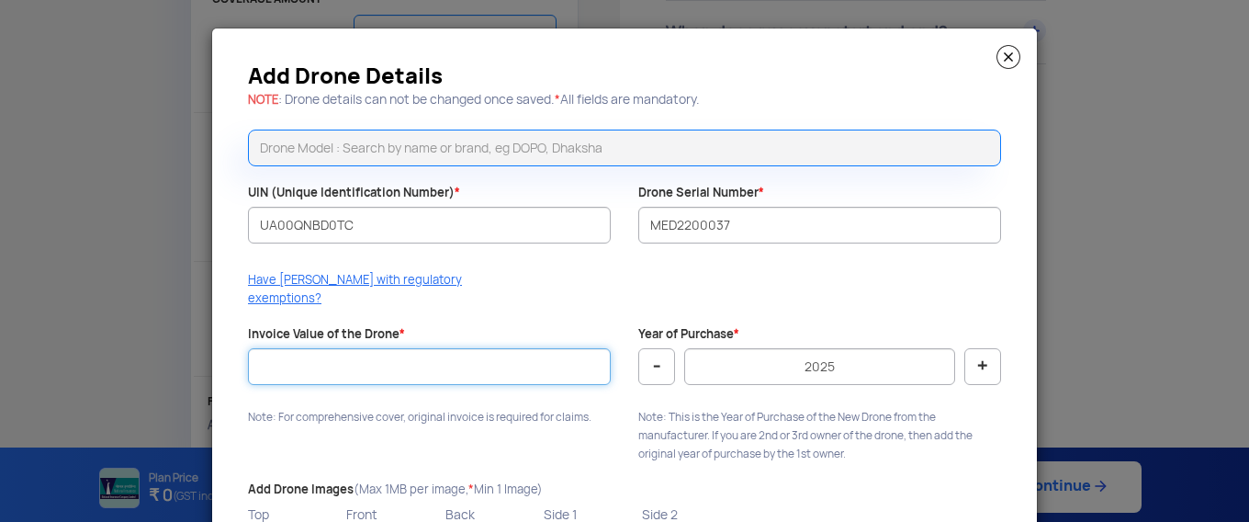
click at [410, 353] on input "Invoice Value of the Drone *" at bounding box center [429, 366] width 363 height 37
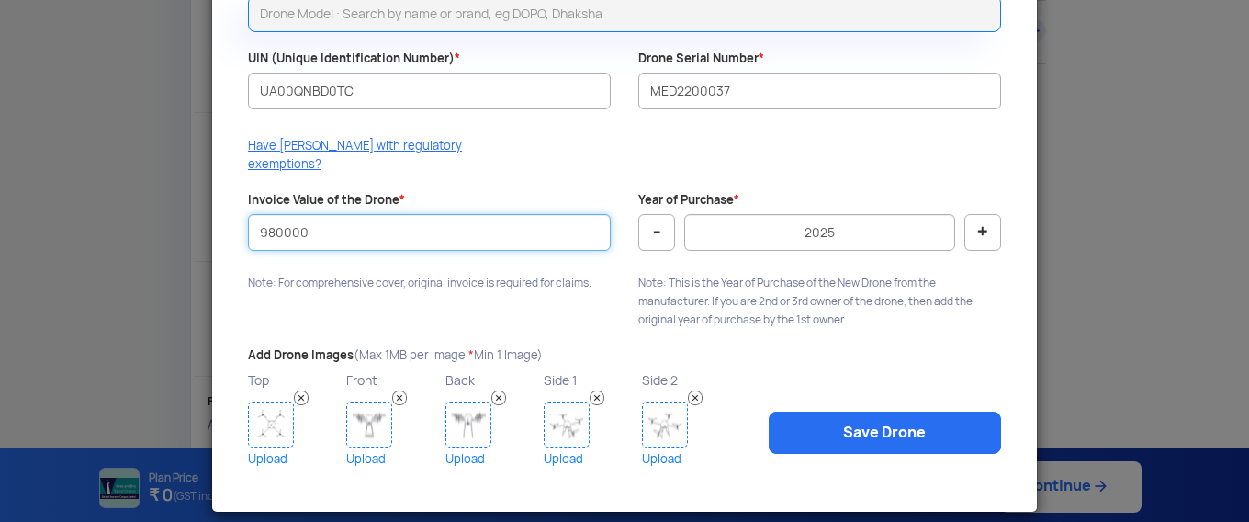
type input "980000"
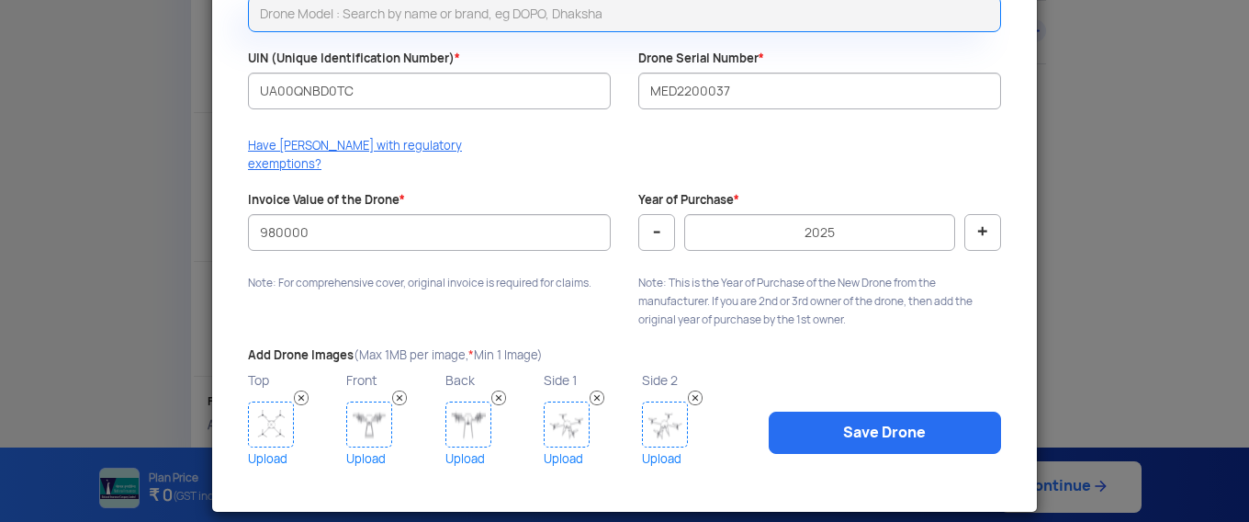
click at [263, 447] on link "Upload" at bounding box center [295, 458] width 94 height 23
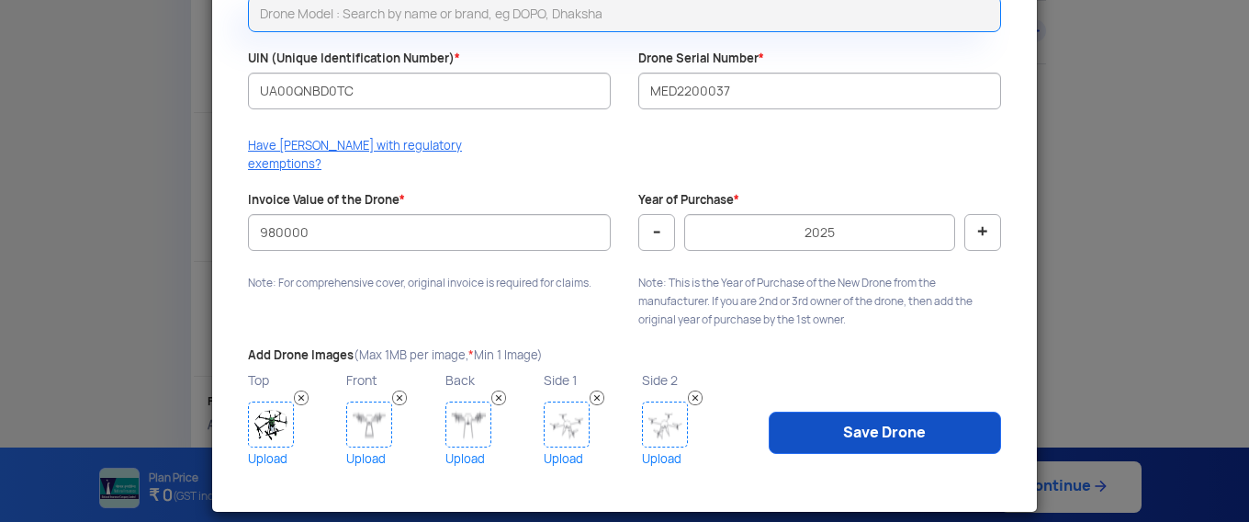
click at [869, 415] on link "Save Drone" at bounding box center [885, 432] width 232 height 42
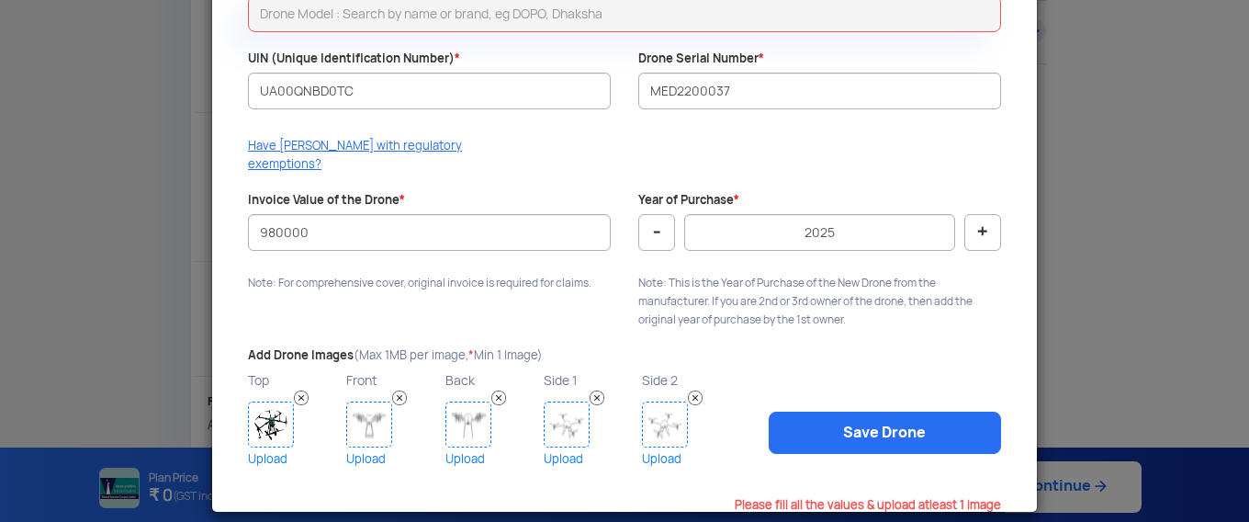
click at [371, 447] on link "Upload" at bounding box center [393, 458] width 94 height 23
click at [464, 447] on link "Upload" at bounding box center [492, 458] width 94 height 23
click at [562, 447] on link "Upload" at bounding box center [591, 458] width 94 height 23
click at [668, 447] on link "Upload" at bounding box center [689, 458] width 94 height 23
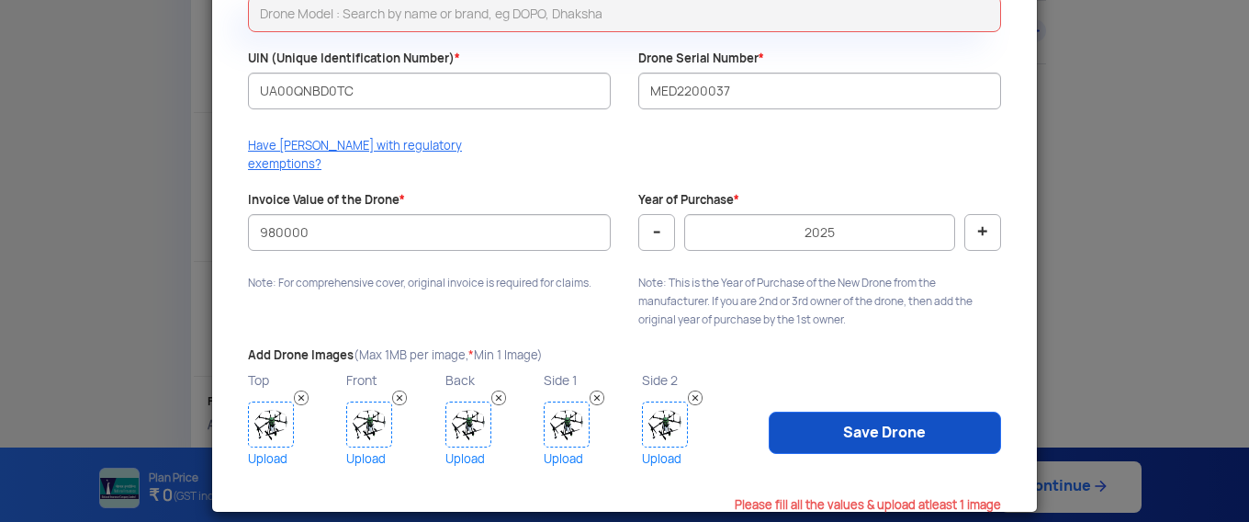
click at [862, 421] on link "Save Drone" at bounding box center [885, 432] width 232 height 42
click at [863, 421] on link "Save Drone" at bounding box center [885, 432] width 232 height 42
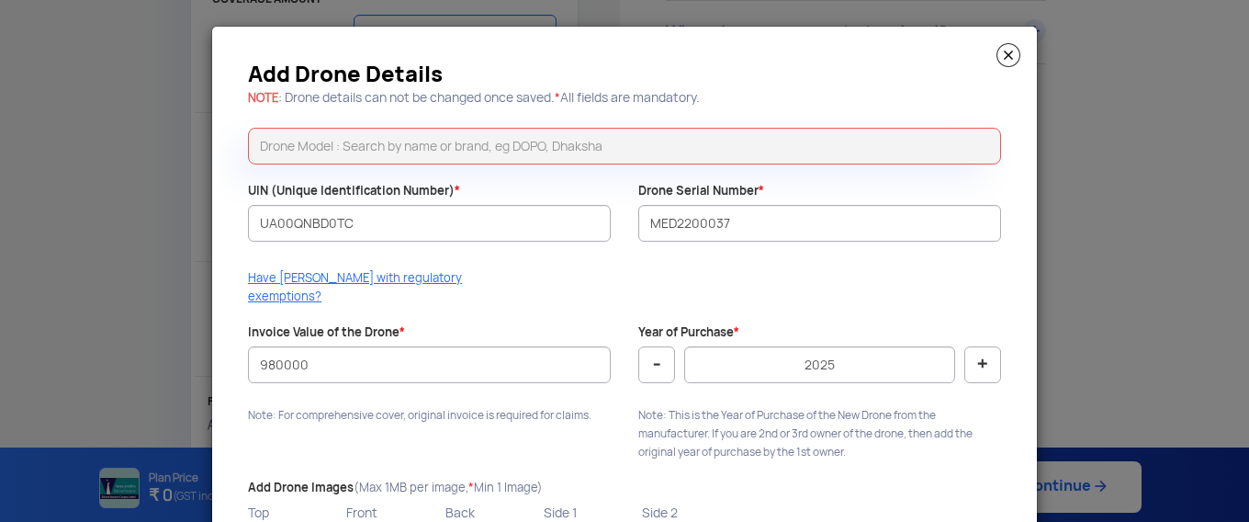
scroll to position [0, 0]
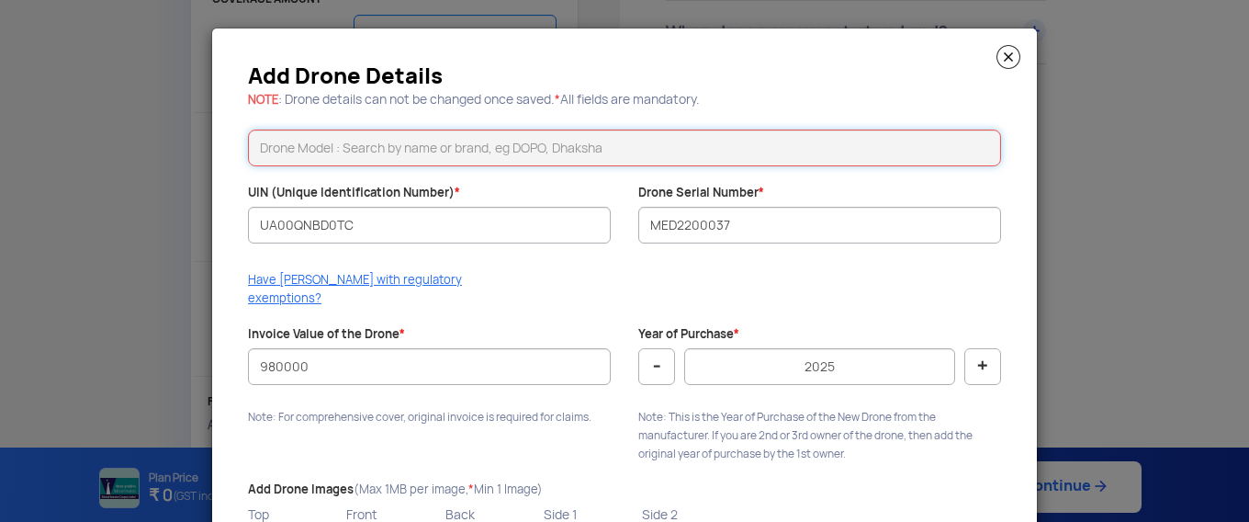
click at [422, 149] on input "text" at bounding box center [624, 147] width 753 height 37
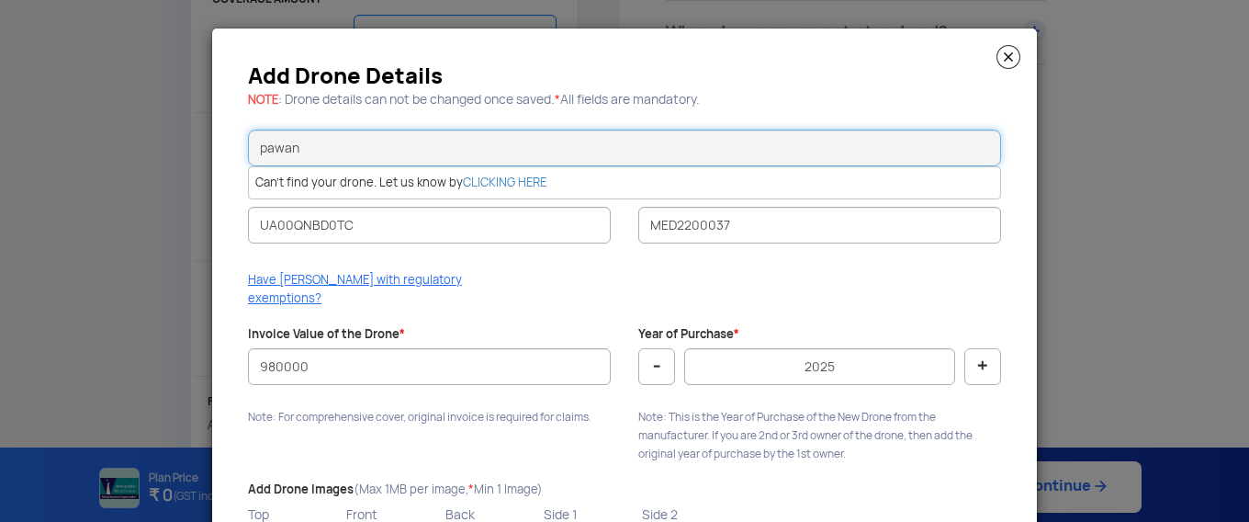
type input "pawan"
click at [513, 183] on link "CLICKING HERE" at bounding box center [505, 182] width 84 height 16
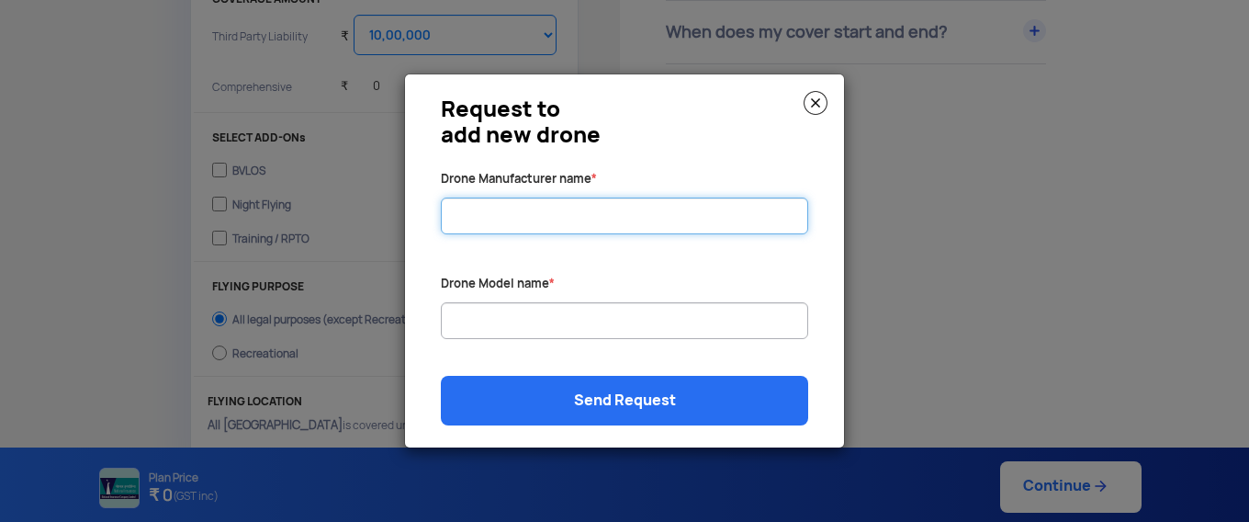
click at [536, 215] on input "Drone Manufacturer name *" at bounding box center [624, 215] width 367 height 37
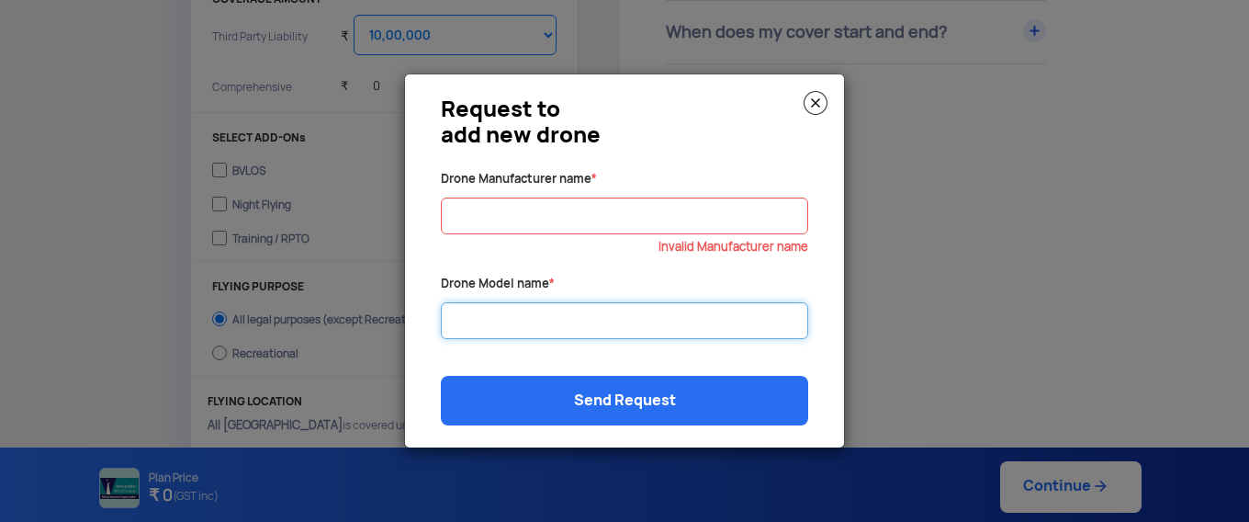
click at [521, 322] on input "Drone Manufacturer name *" at bounding box center [624, 320] width 367 height 37
type input "pawan"
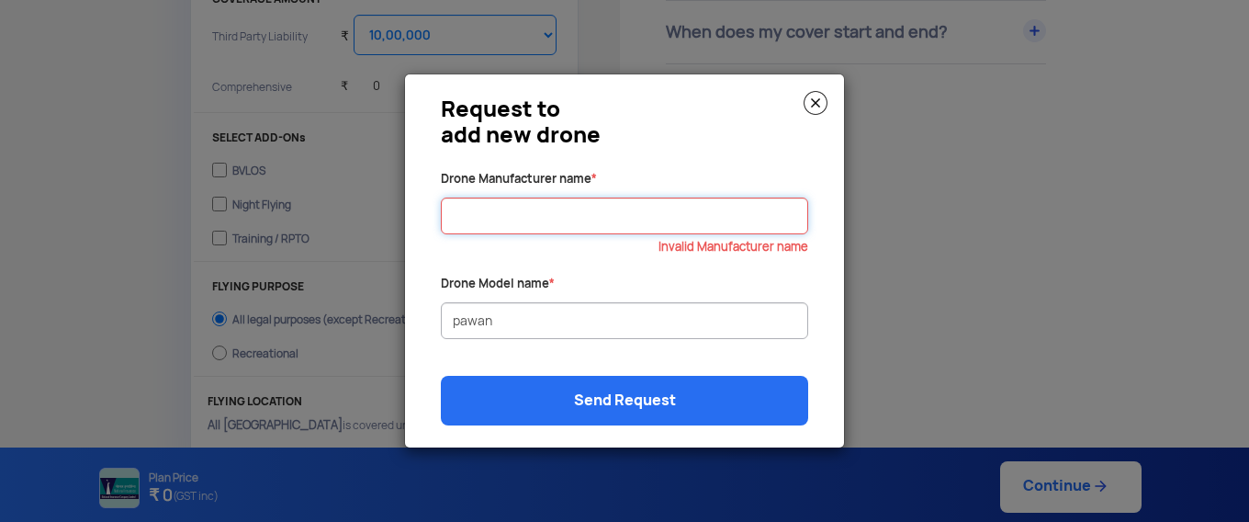
click at [485, 208] on input "Drone Manufacturer name *" at bounding box center [624, 215] width 367 height 37
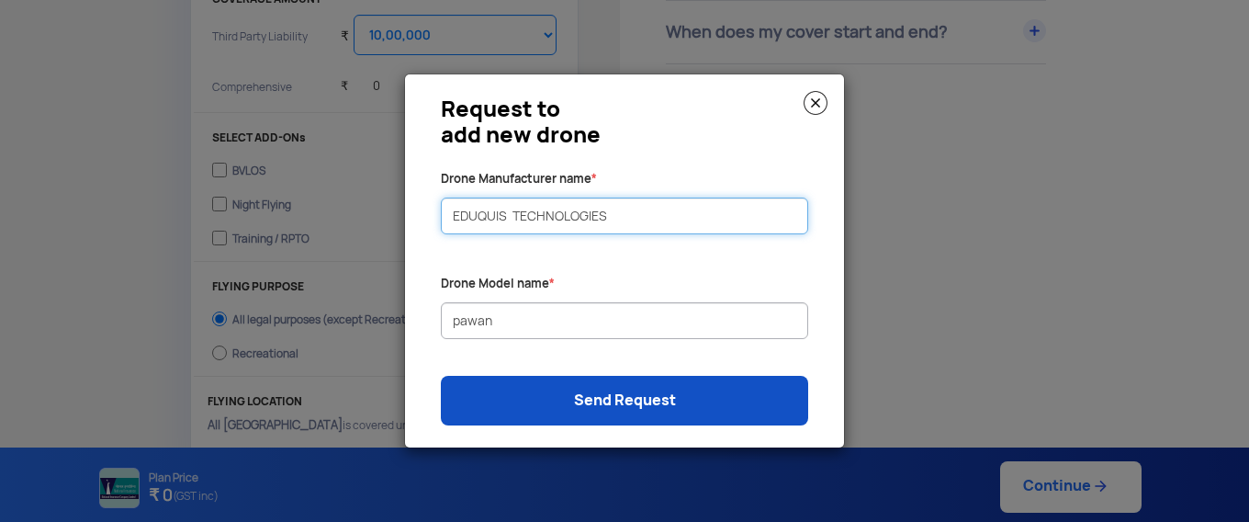
type input "EDUQUIS TECHNOLOGIES"
click at [564, 399] on link "Send Request" at bounding box center [624, 401] width 367 height 50
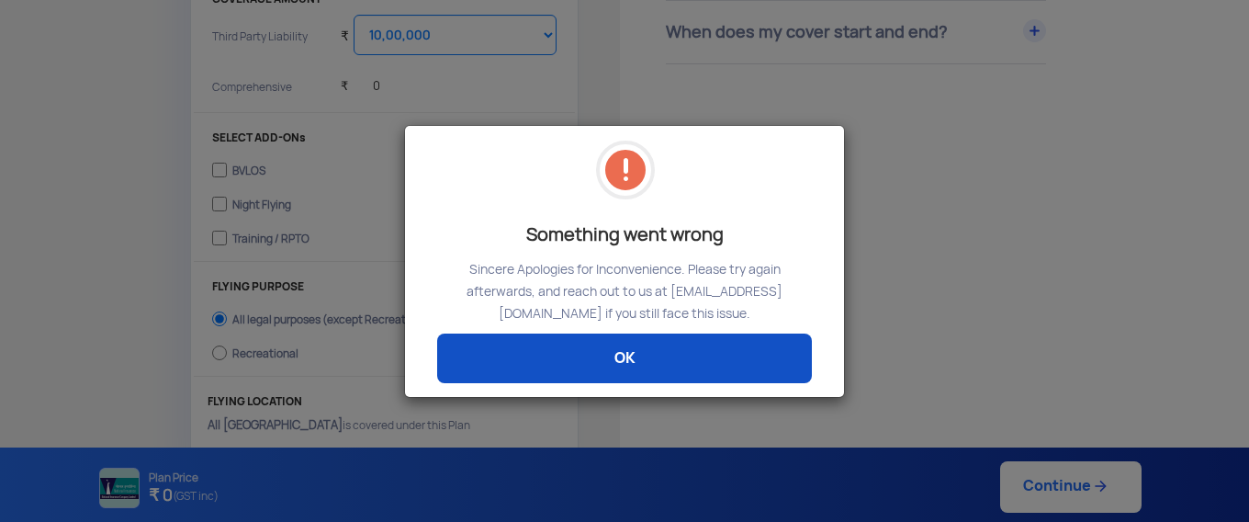
click at [650, 358] on link "OK" at bounding box center [624, 358] width 375 height 50
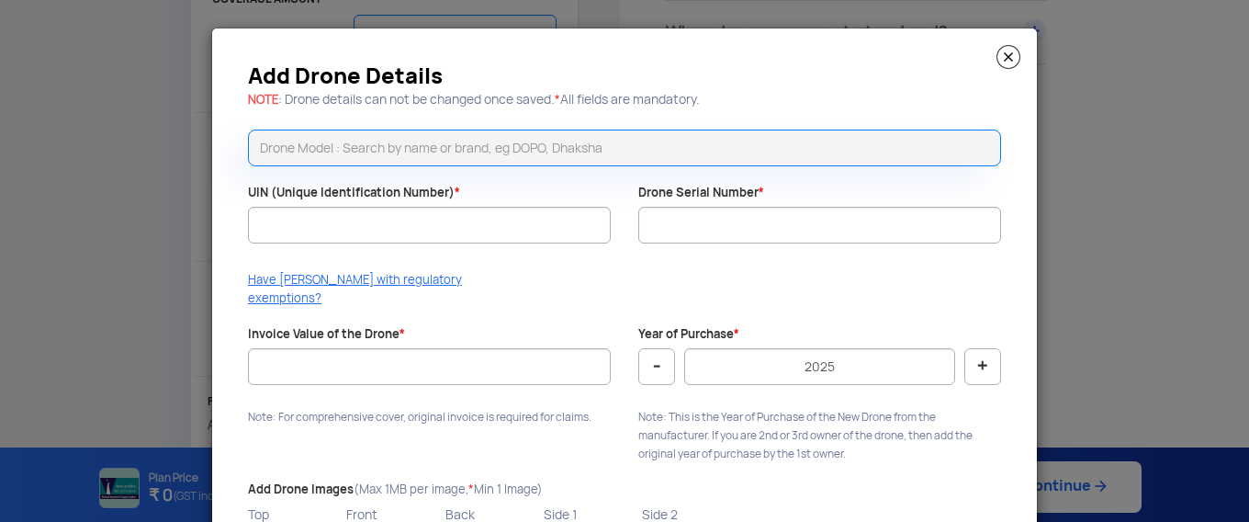
click at [1005, 54] on img at bounding box center [1008, 57] width 24 height 24
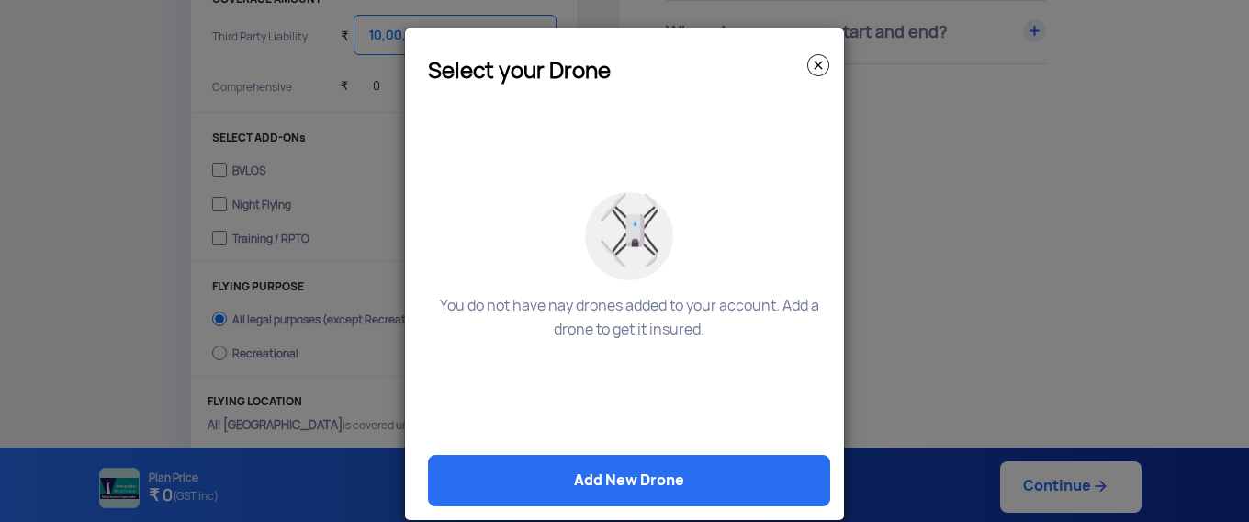
click at [815, 67] on img at bounding box center [818, 65] width 22 height 22
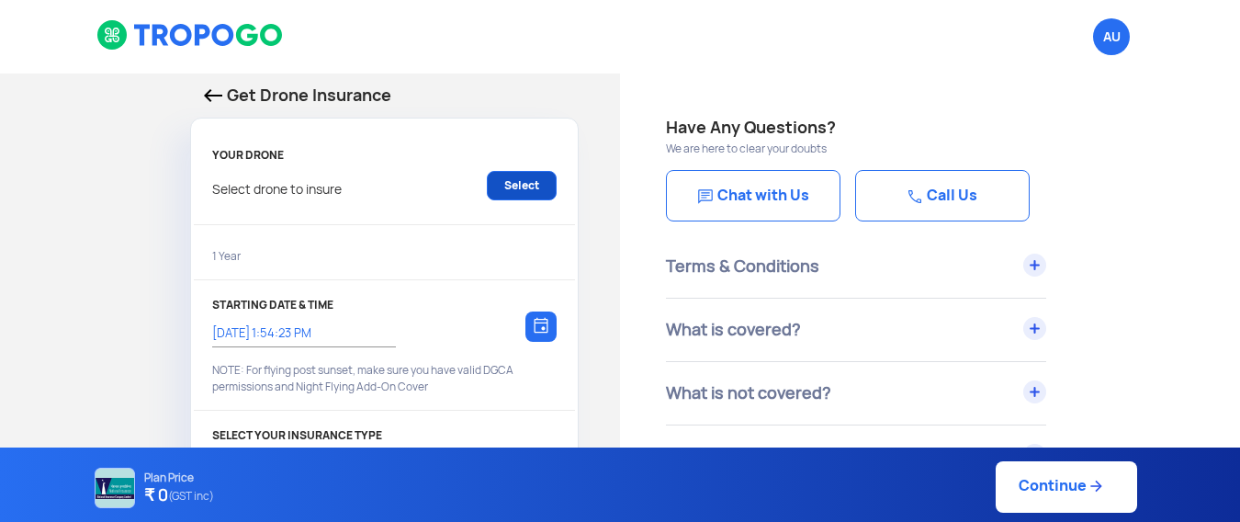
click at [505, 182] on link "Select" at bounding box center [522, 185] width 70 height 29
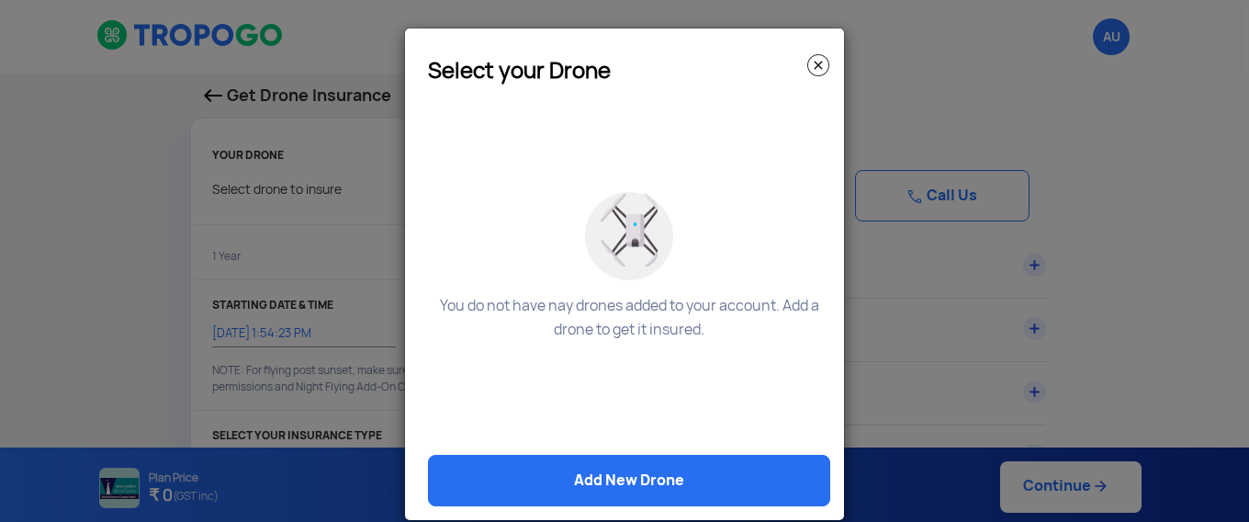
click at [808, 62] on img at bounding box center [818, 65] width 22 height 22
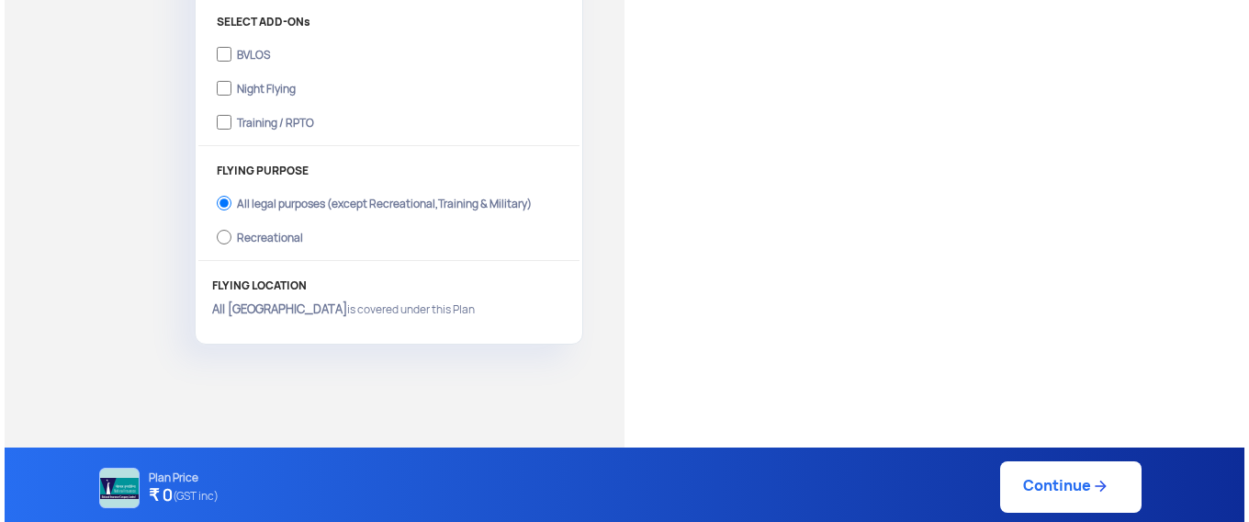
scroll to position [670, 0]
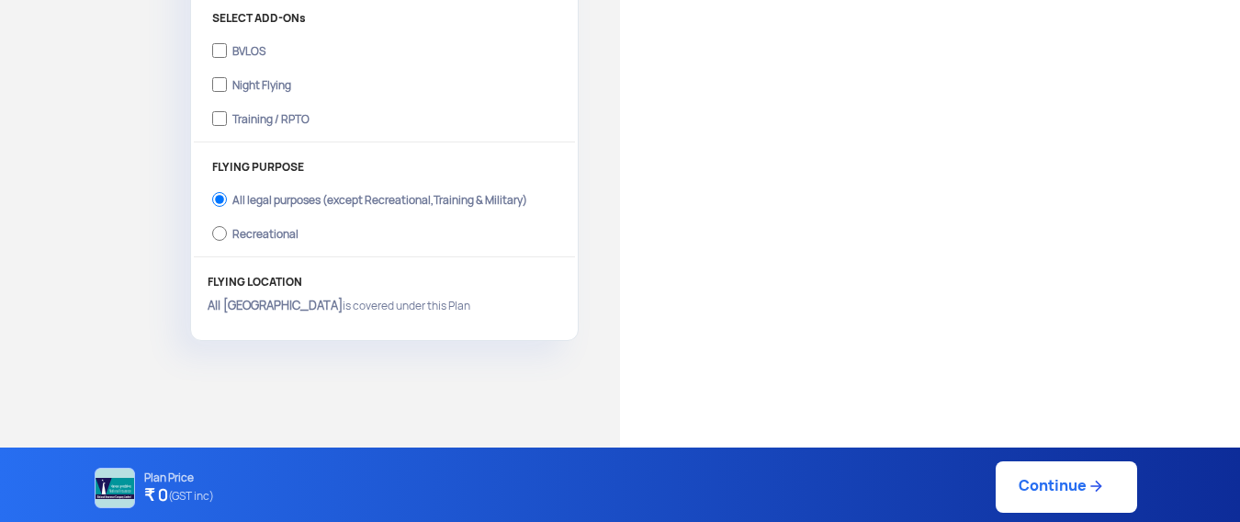
click at [1048, 480] on link "Continue" at bounding box center [1065, 486] width 141 height 51
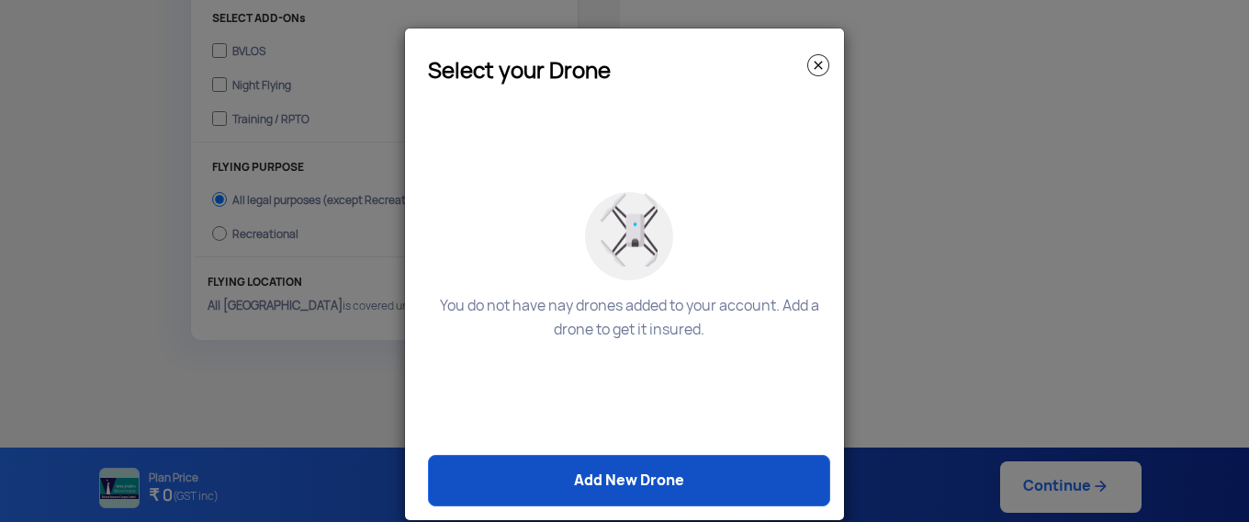
click at [668, 481] on link "Add New Drone" at bounding box center [629, 480] width 402 height 51
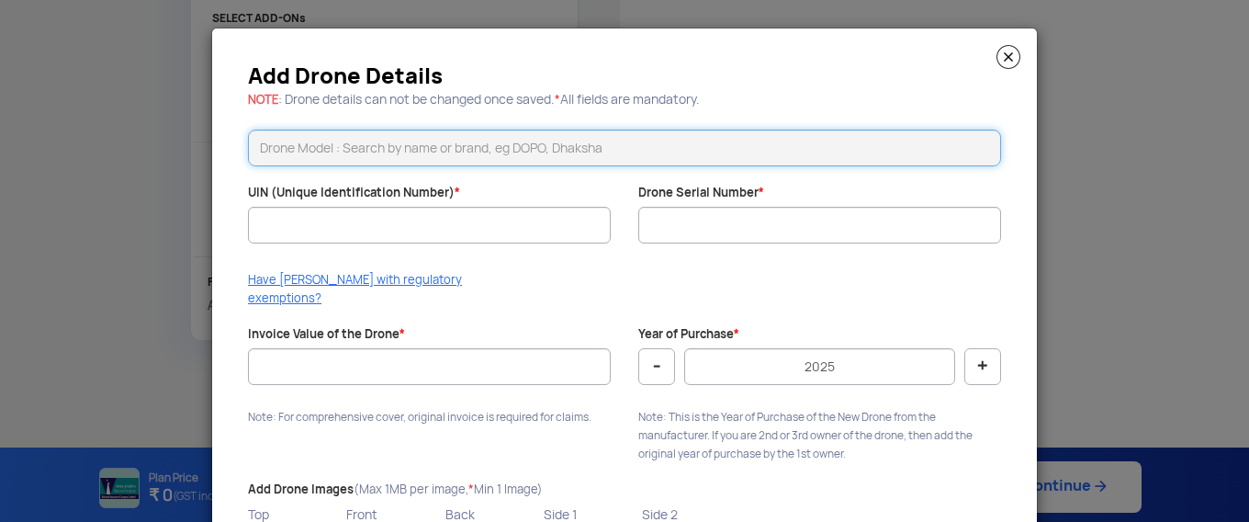
paste input "PAWAN"
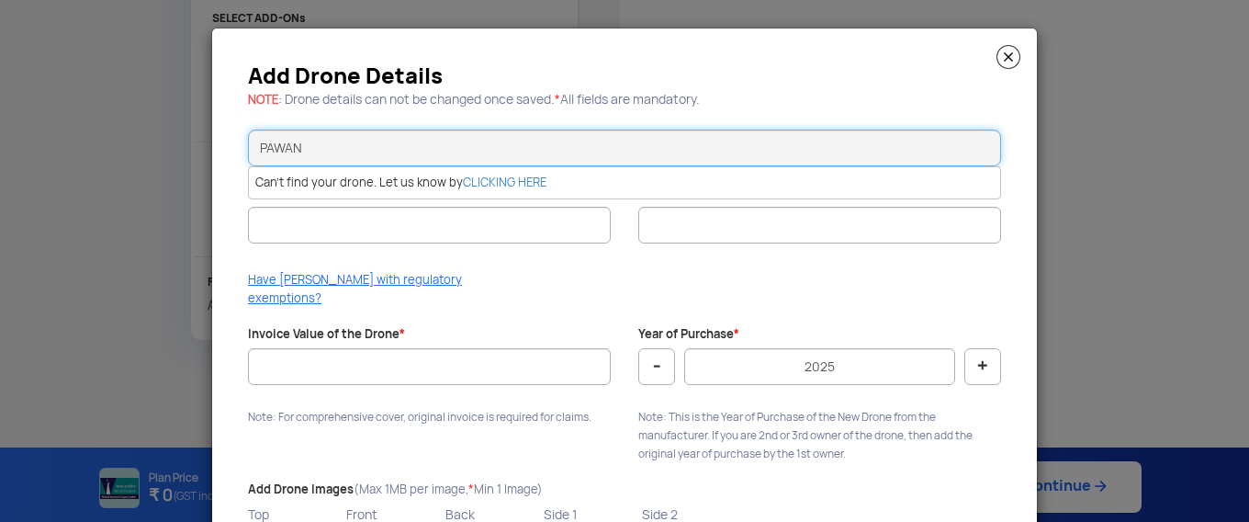
type input "PAWAN"
click at [257, 441] on div "Add Drone Details NOTE : Drone details can not be changed once saved. * All fie…" at bounding box center [624, 336] width 825 height 617
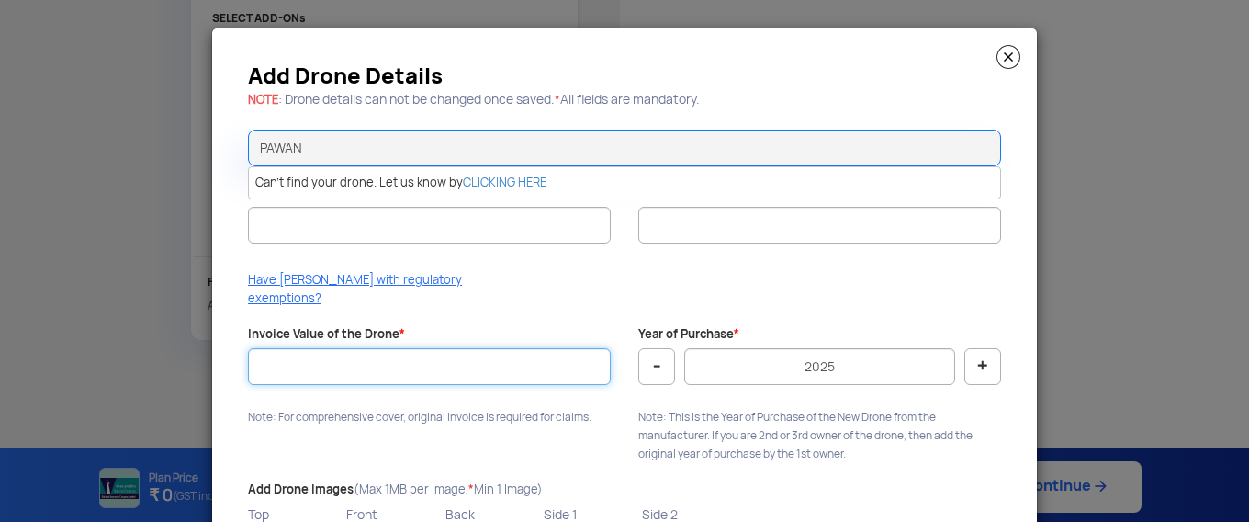
click at [425, 348] on input "Invoice Value of the Drone *" at bounding box center [429, 366] width 363 height 37
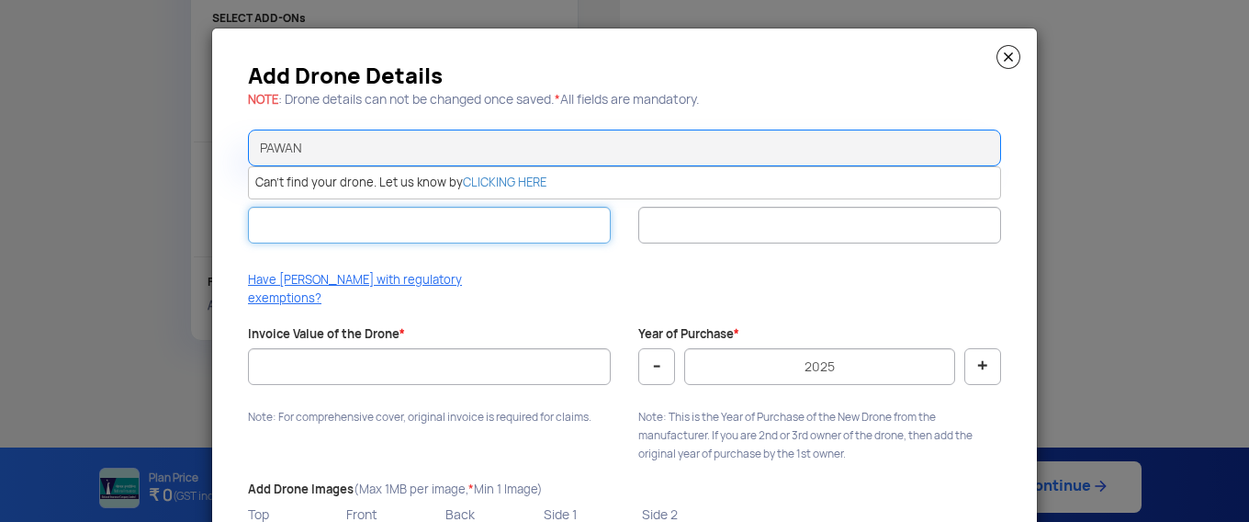
click at [330, 218] on input "UIN (Unique Identification Number) *" at bounding box center [429, 225] width 363 height 37
paste input "UA00QNBD0TC"
type input "UA00QNBD0TC"
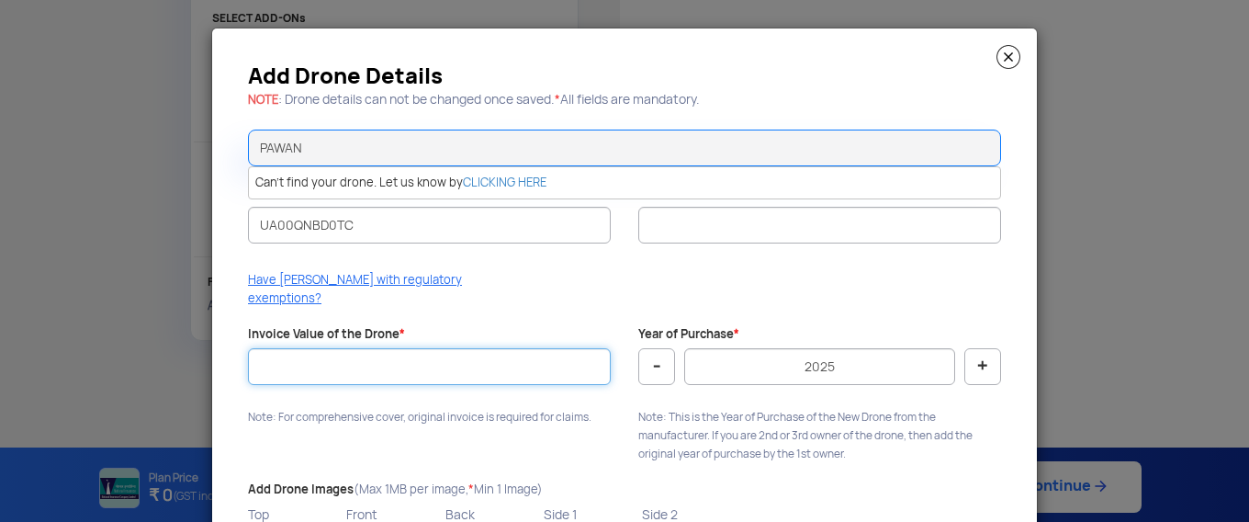
click at [452, 356] on input "Invoice Value of the Drone *" at bounding box center [429, 366] width 363 height 37
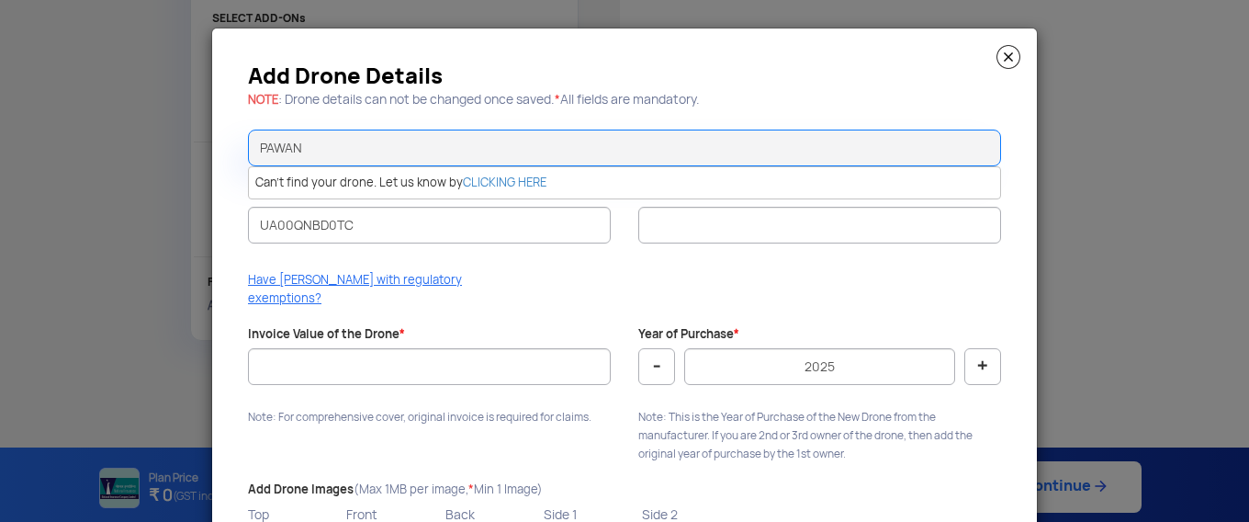
click at [791, 511] on div "Add Drone Details NOTE : Drone details can not be changed once saved. * All fie…" at bounding box center [624, 336] width 825 height 617
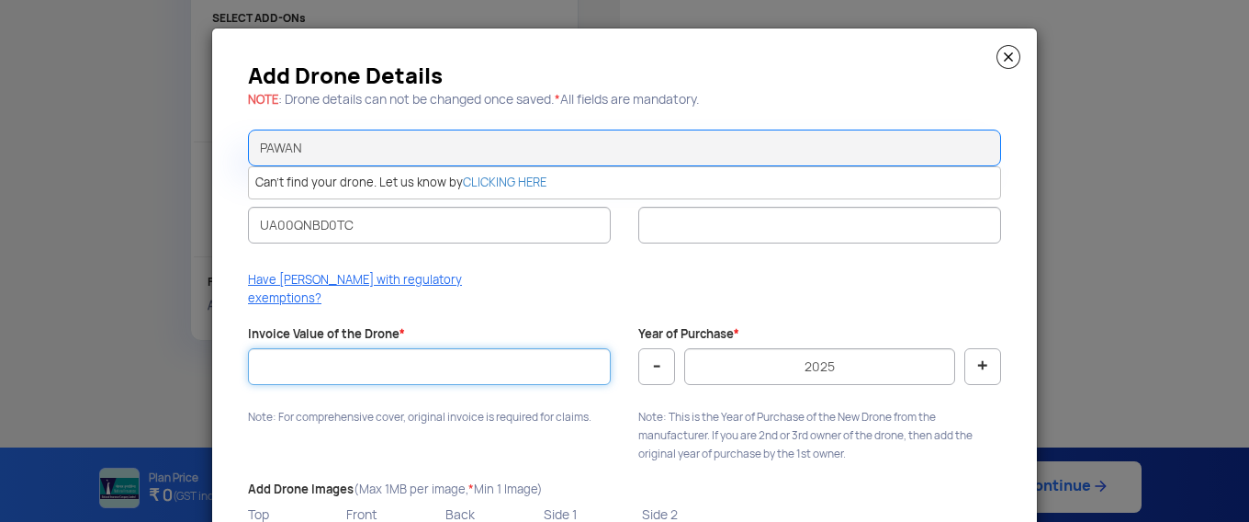
click at [542, 348] on input "Invoice Value of the Drone *" at bounding box center [429, 366] width 363 height 37
type input "980000"
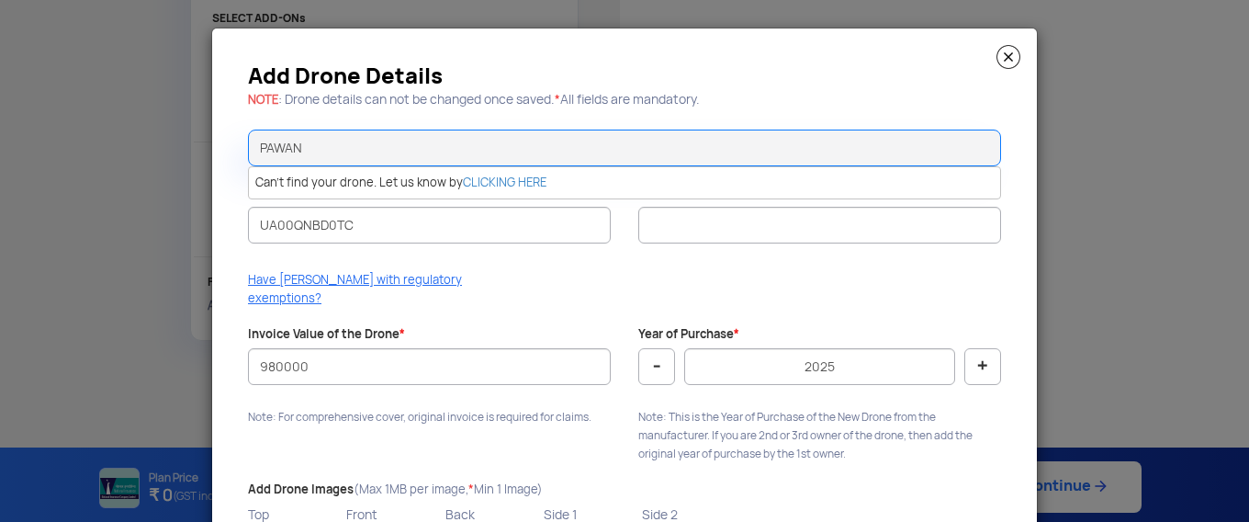
click at [945, 280] on div "Have [PERSON_NAME] with regulatory exemptions?" at bounding box center [624, 294] width 781 height 46
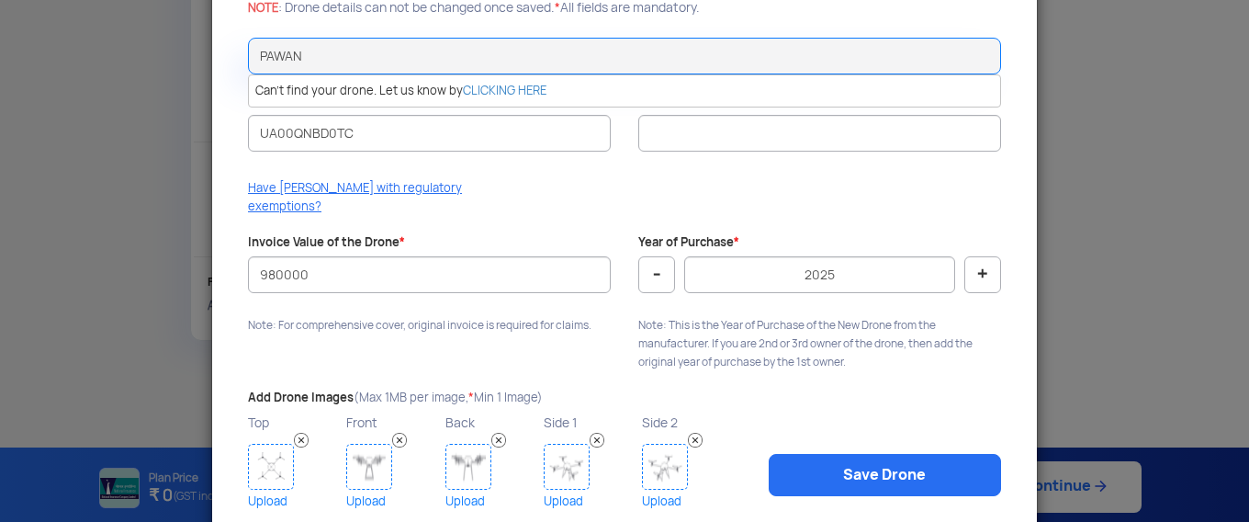
scroll to position [134, 0]
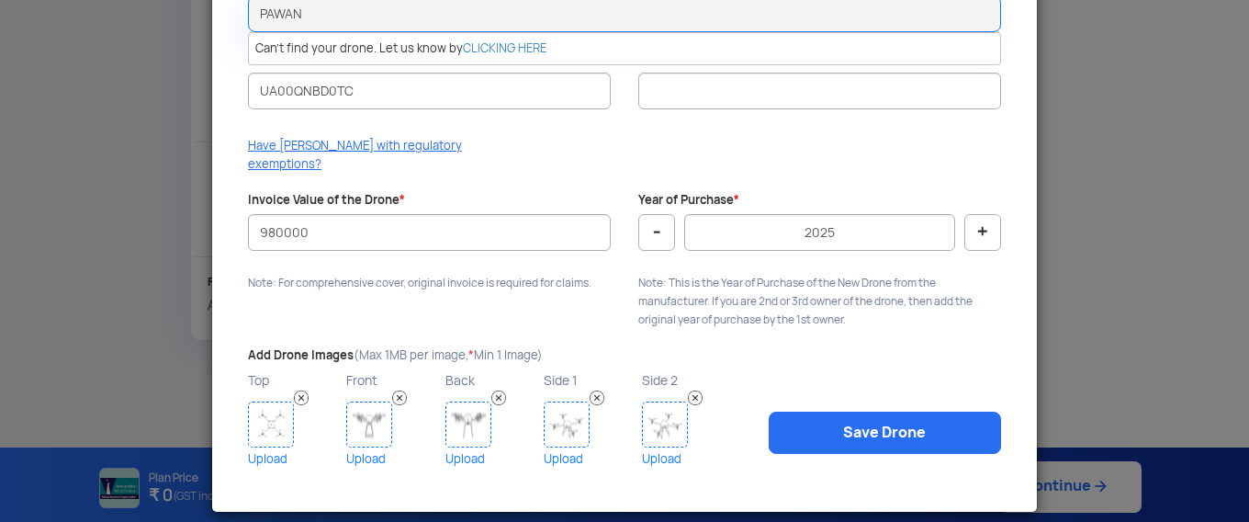
click at [279, 416] on img at bounding box center [271, 424] width 46 height 46
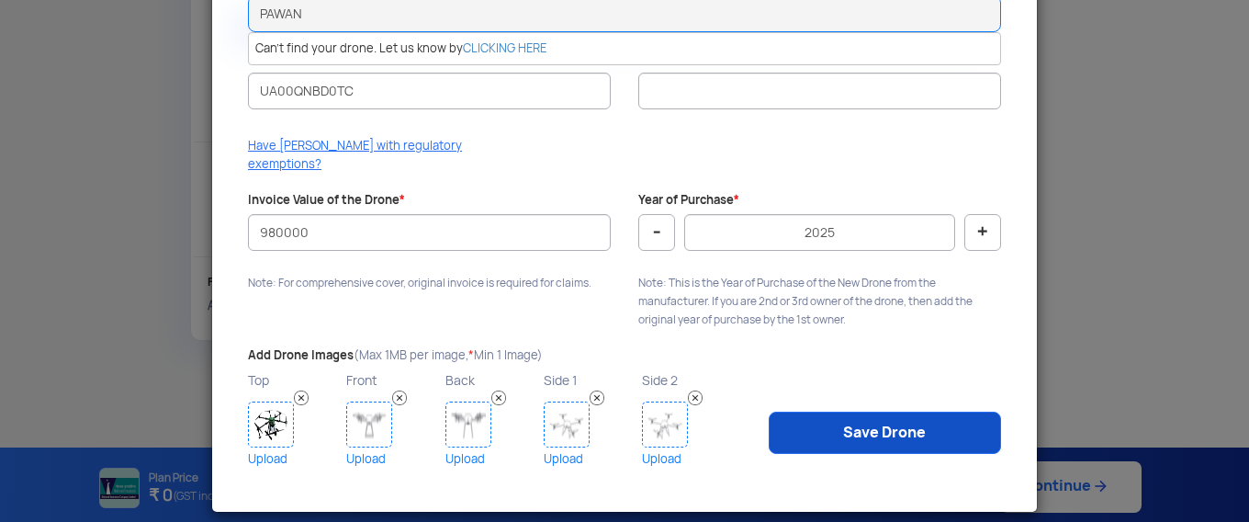
click at [837, 418] on link "Save Drone" at bounding box center [885, 432] width 232 height 42
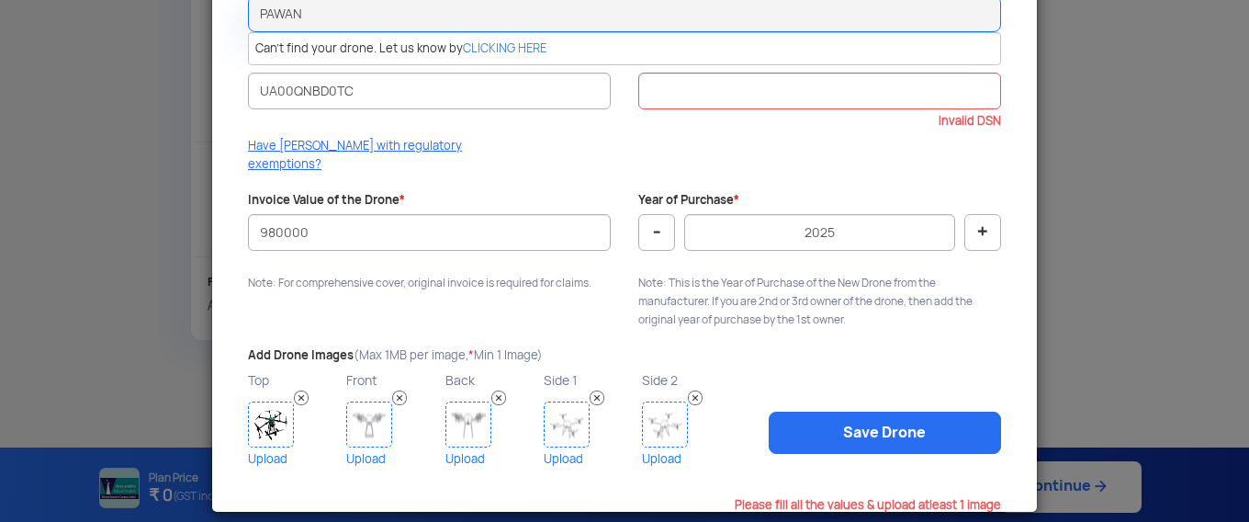
scroll to position [0, 0]
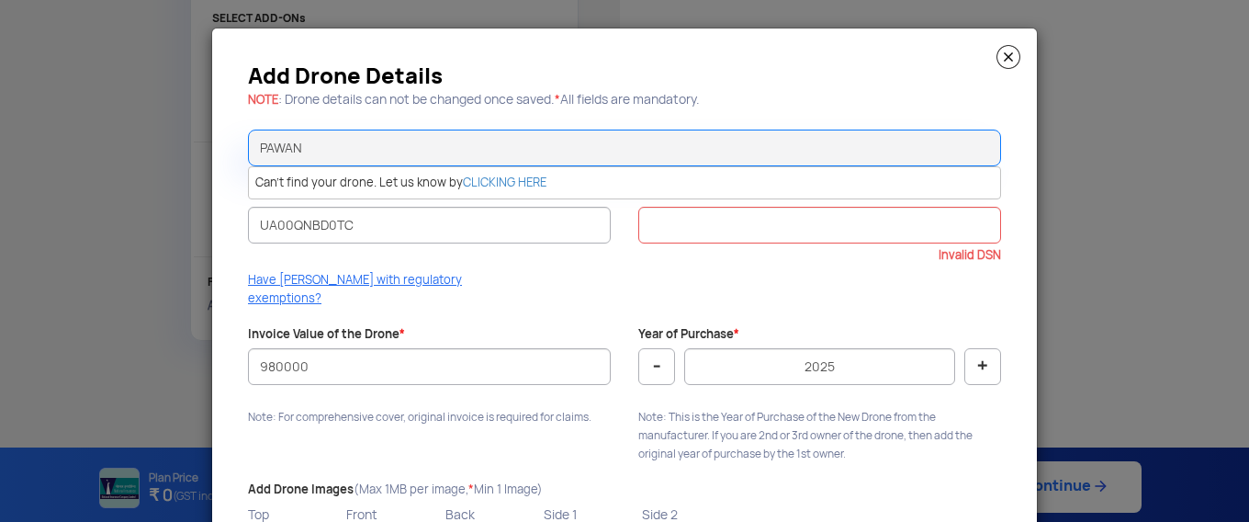
click at [227, 376] on div "Add Drone Details NOTE : Drone details can not be changed once saved. * All fie…" at bounding box center [624, 336] width 825 height 617
click at [678, 230] on input "Drone Serial Number *" at bounding box center [819, 225] width 363 height 37
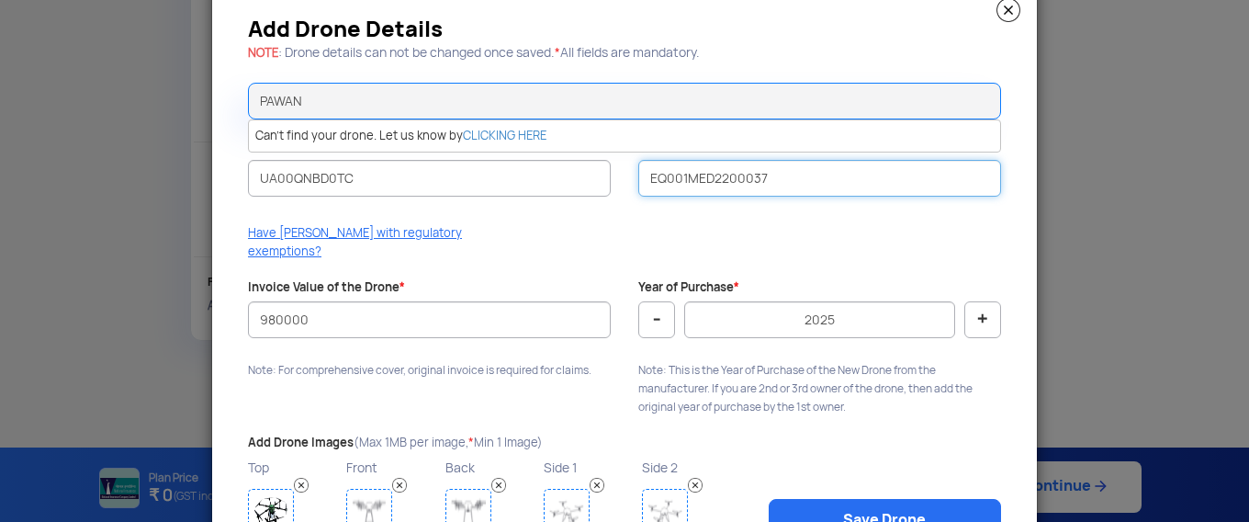
scroll to position [134, 0]
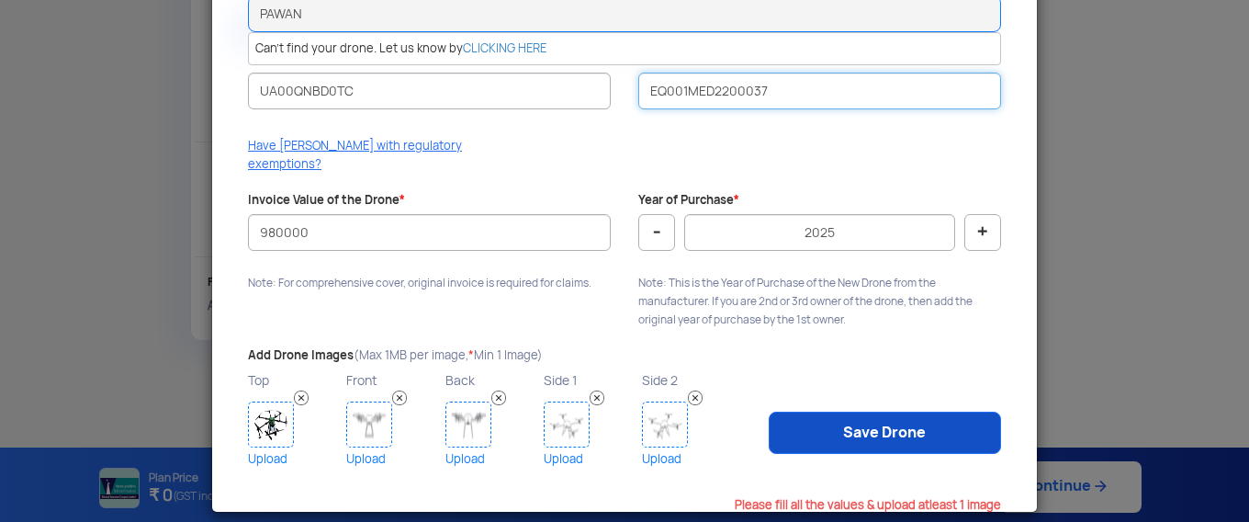
type input "EQ001MED2200037"
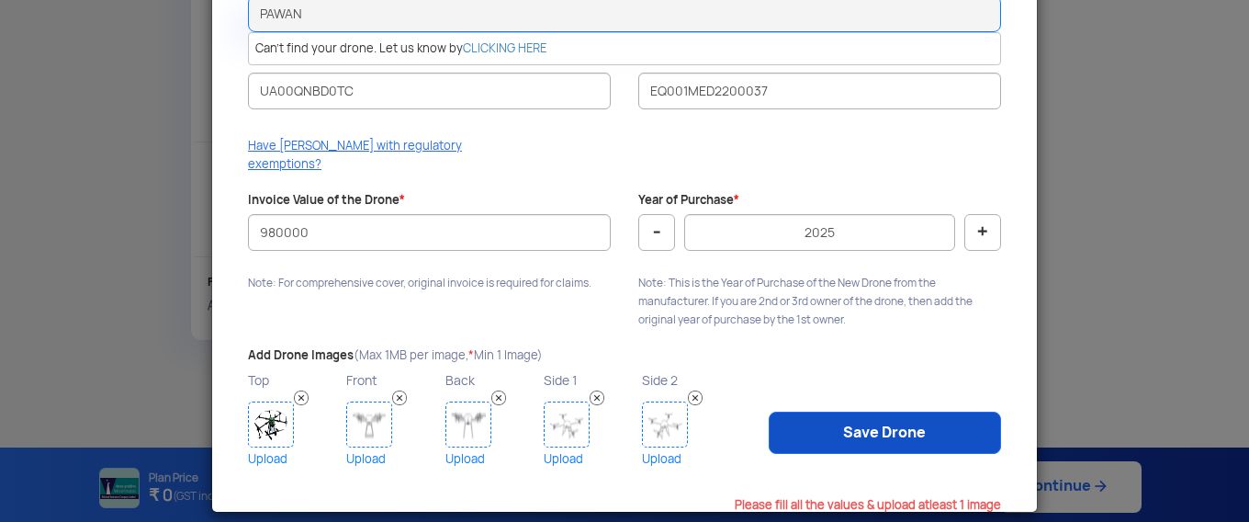
click at [821, 412] on link "Save Drone" at bounding box center [885, 432] width 232 height 42
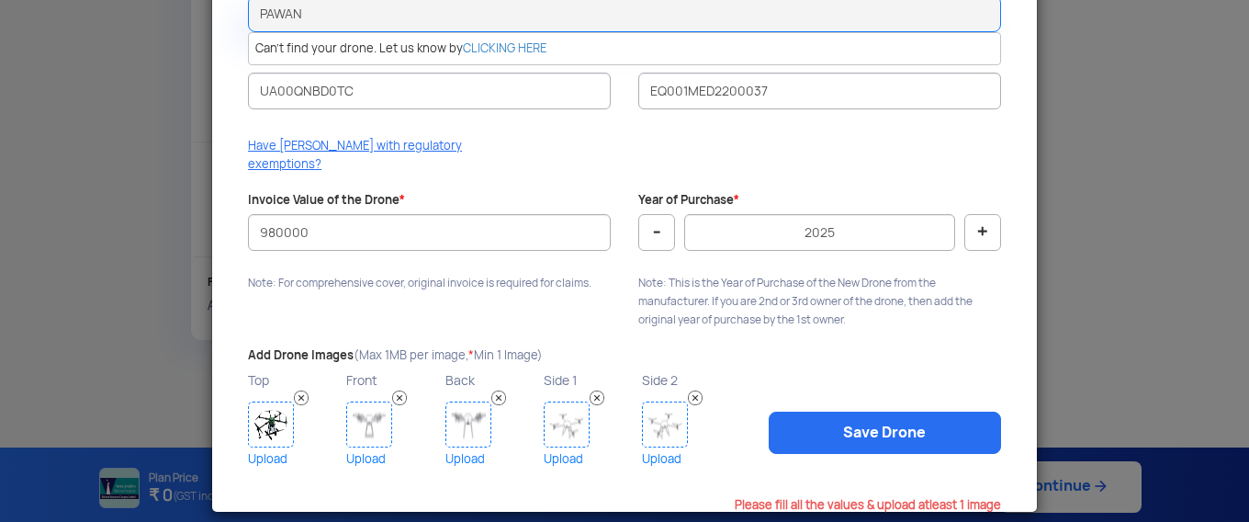
click at [360, 447] on link "Upload" at bounding box center [393, 458] width 94 height 23
click at [393, 390] on img at bounding box center [399, 397] width 15 height 15
click at [260, 447] on link "Upload" at bounding box center [295, 458] width 94 height 23
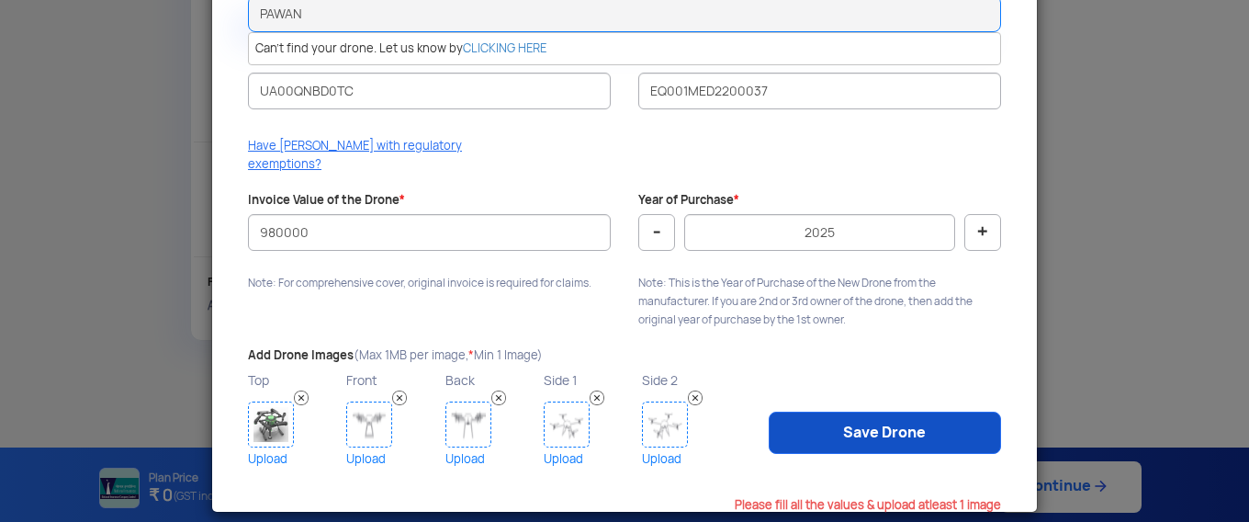
click at [812, 416] on link "Save Drone" at bounding box center [885, 432] width 232 height 42
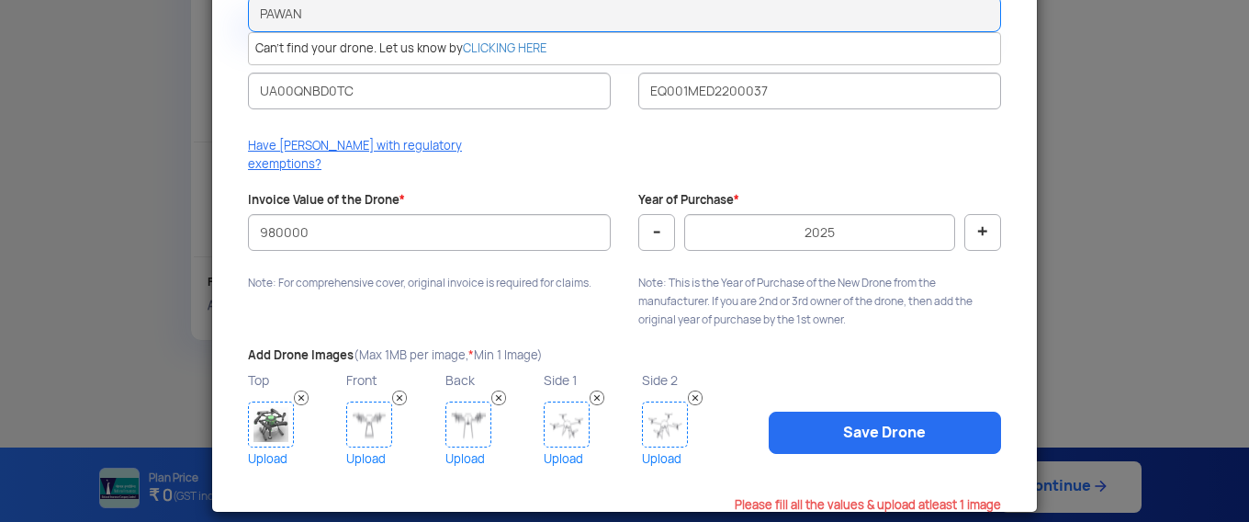
click at [296, 390] on img at bounding box center [301, 397] width 15 height 15
click at [264, 447] on link "Upload" at bounding box center [295, 458] width 94 height 23
click at [261, 447] on link "Upload" at bounding box center [295, 458] width 94 height 23
click at [563, 447] on link "Upload" at bounding box center [591, 458] width 94 height 23
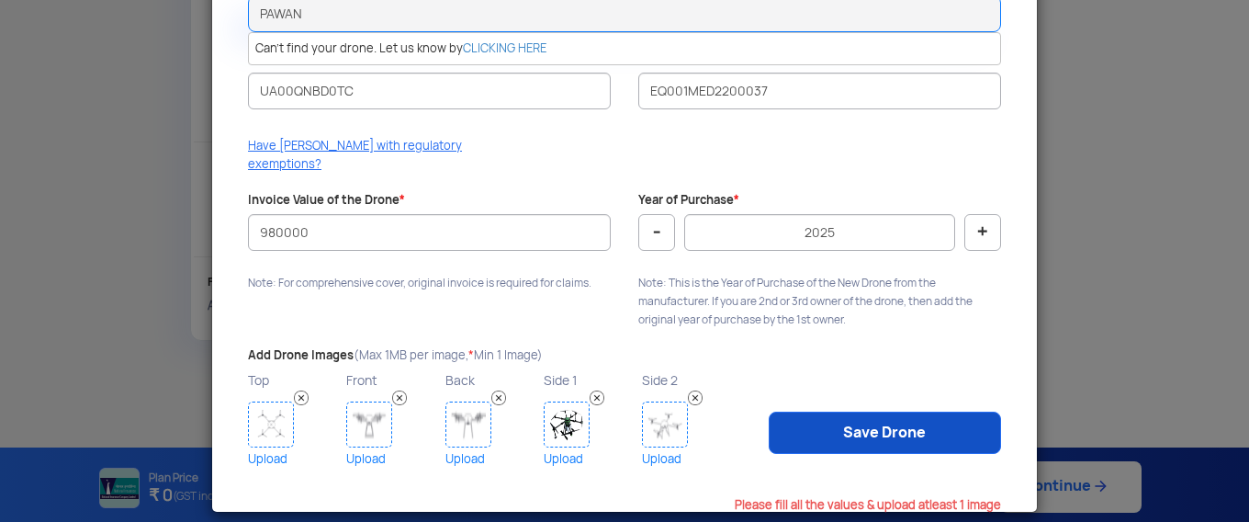
click at [886, 415] on link "Save Drone" at bounding box center [885, 432] width 232 height 42
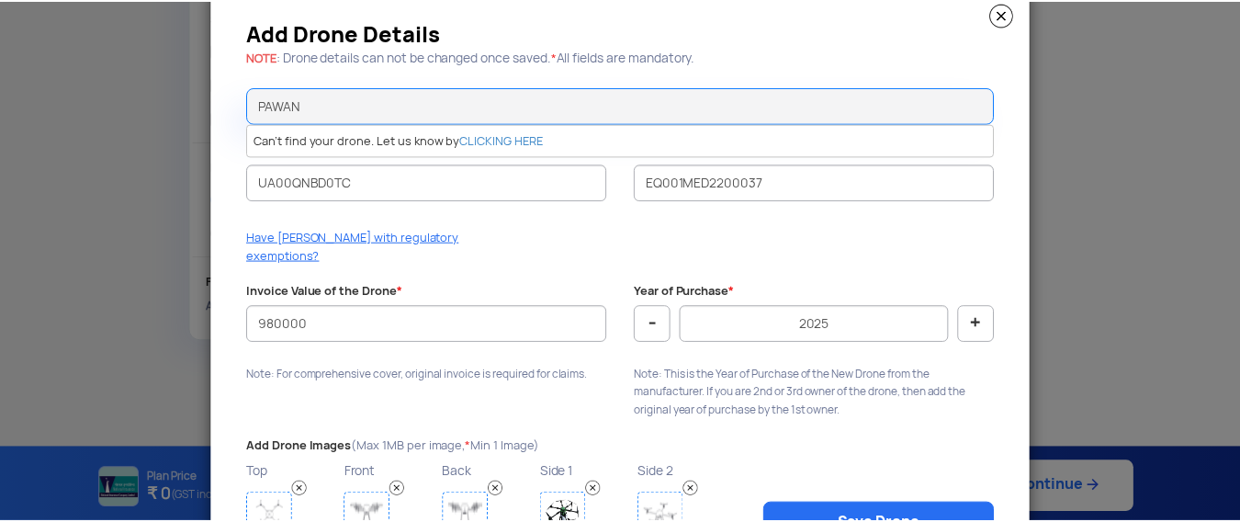
scroll to position [0, 0]
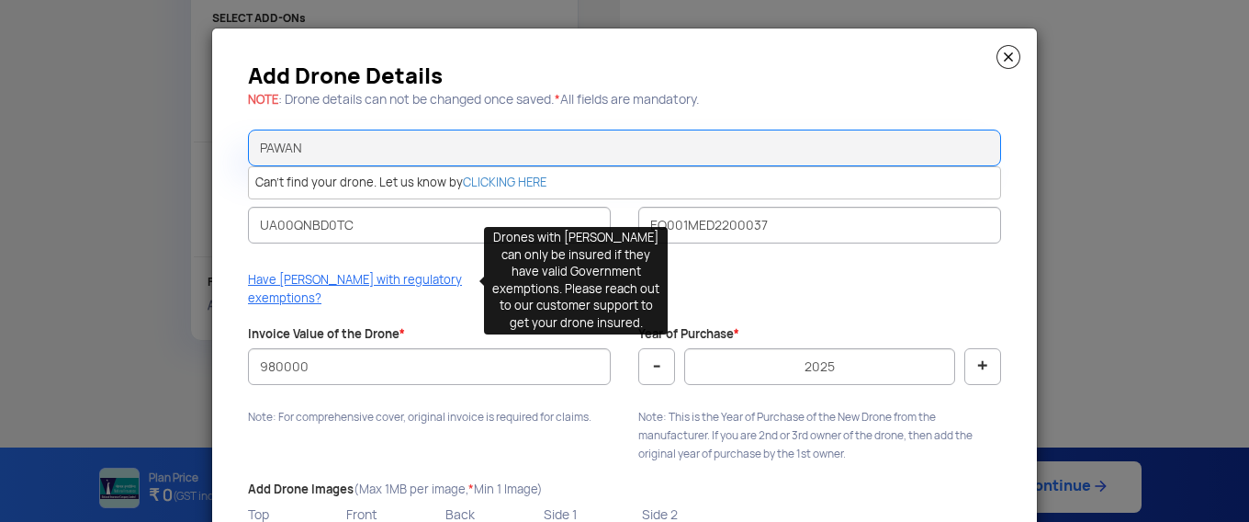
click at [398, 277] on p "Have [PERSON_NAME] with regulatory exemptions?" at bounding box center [363, 289] width 231 height 37
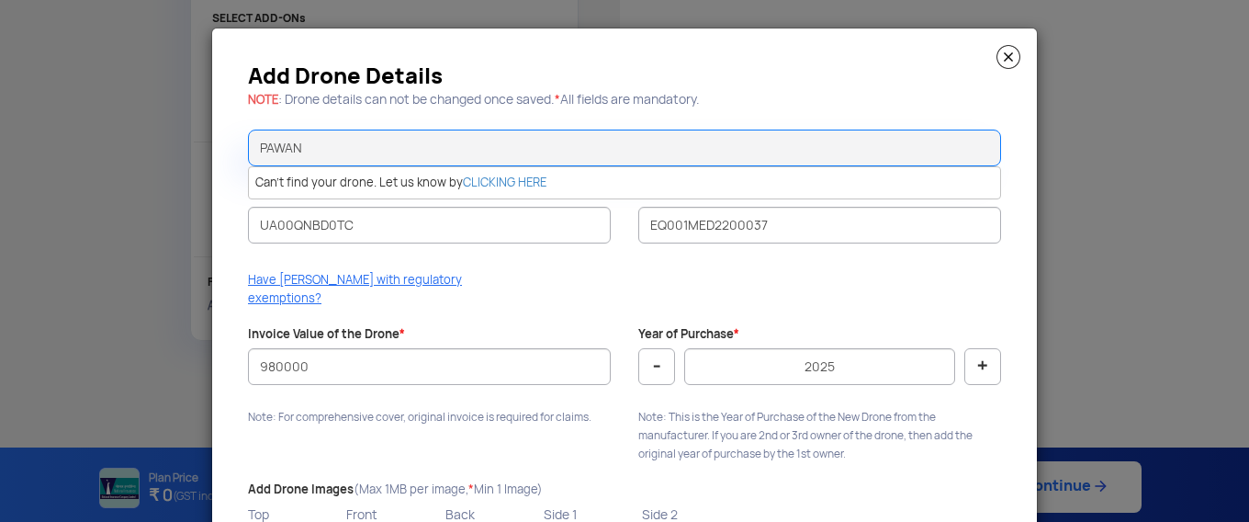
click at [1005, 59] on img at bounding box center [1008, 57] width 24 height 24
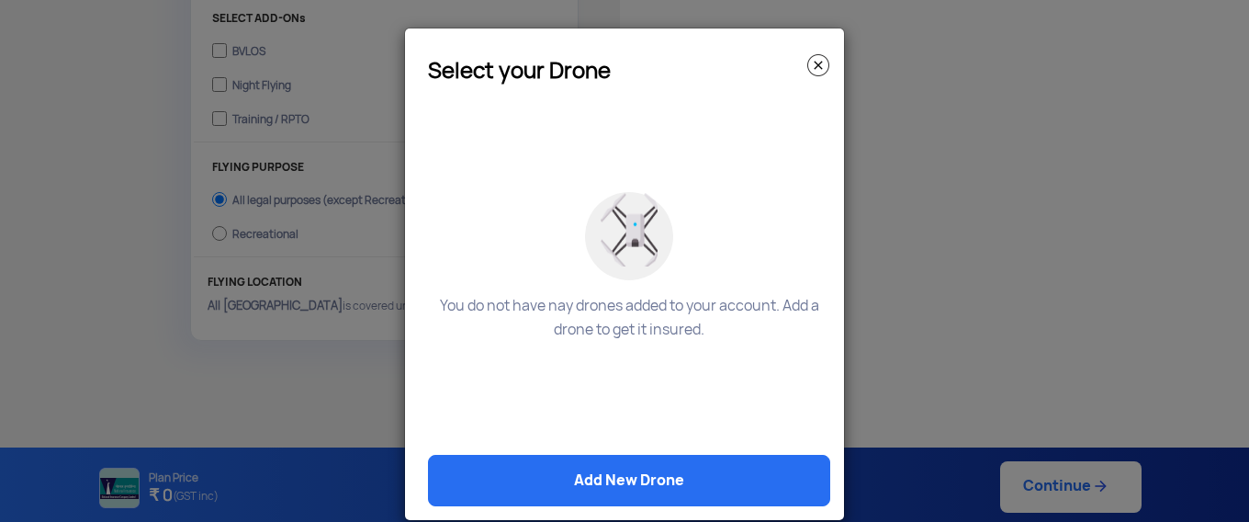
click at [807, 66] on img at bounding box center [818, 65] width 22 height 22
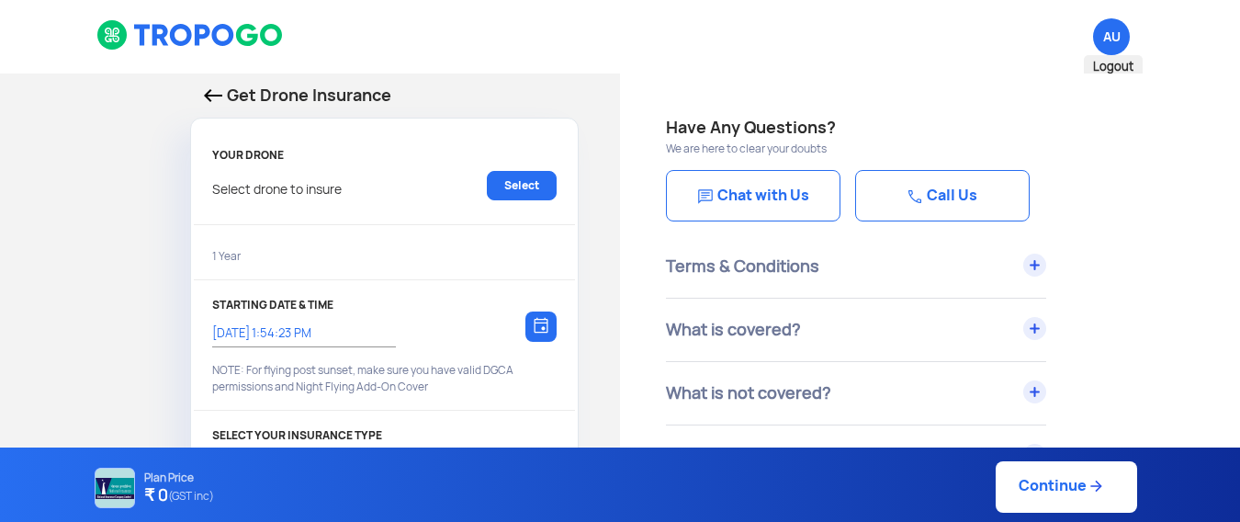
click at [1107, 31] on span "AU Logout" at bounding box center [1111, 36] width 37 height 37
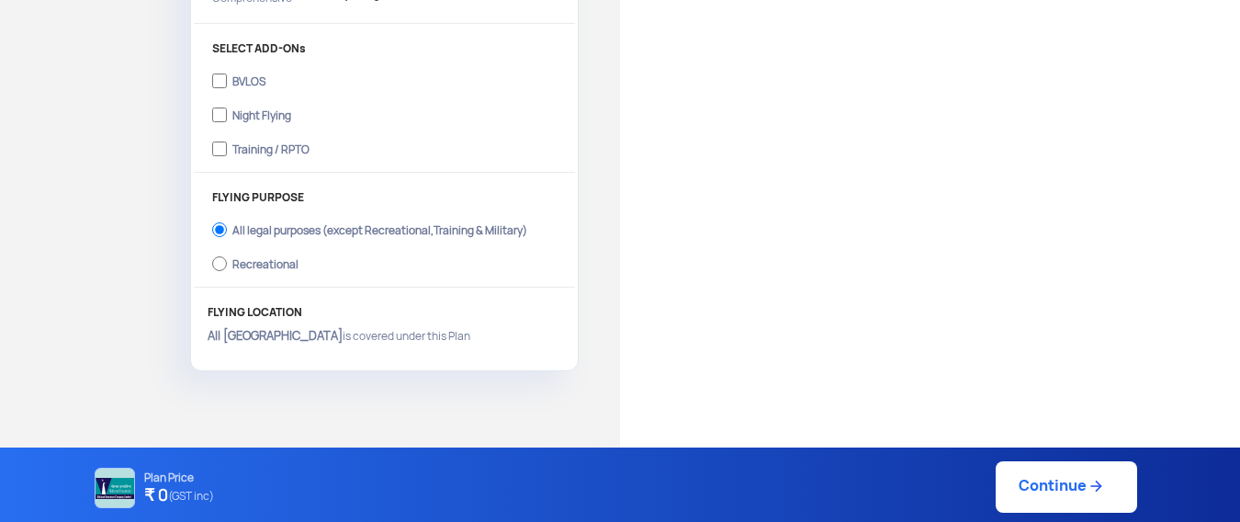
scroll to position [643, 0]
click at [247, 73] on div "BVLOS" at bounding box center [248, 76] width 33 height 7
click at [227, 73] on input "BVLOS" at bounding box center [219, 78] width 15 height 26
checkbox input "true"
click at [1063, 495] on link "Continue" at bounding box center [1065, 486] width 141 height 51
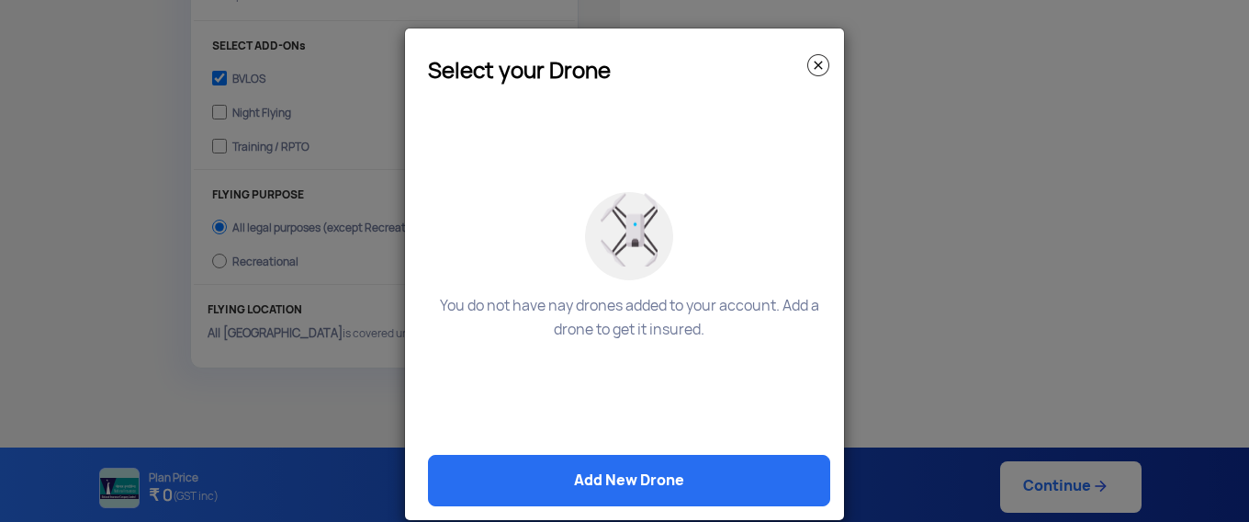
click at [819, 60] on img at bounding box center [818, 65] width 22 height 22
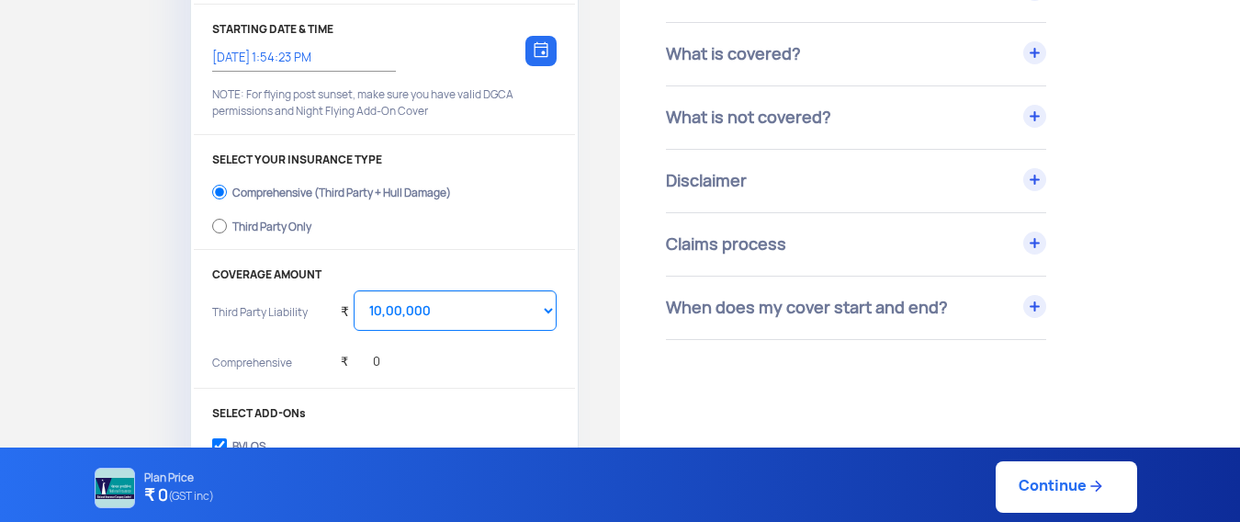
scroll to position [0, 0]
